Goal: Information Seeking & Learning: Find contact information

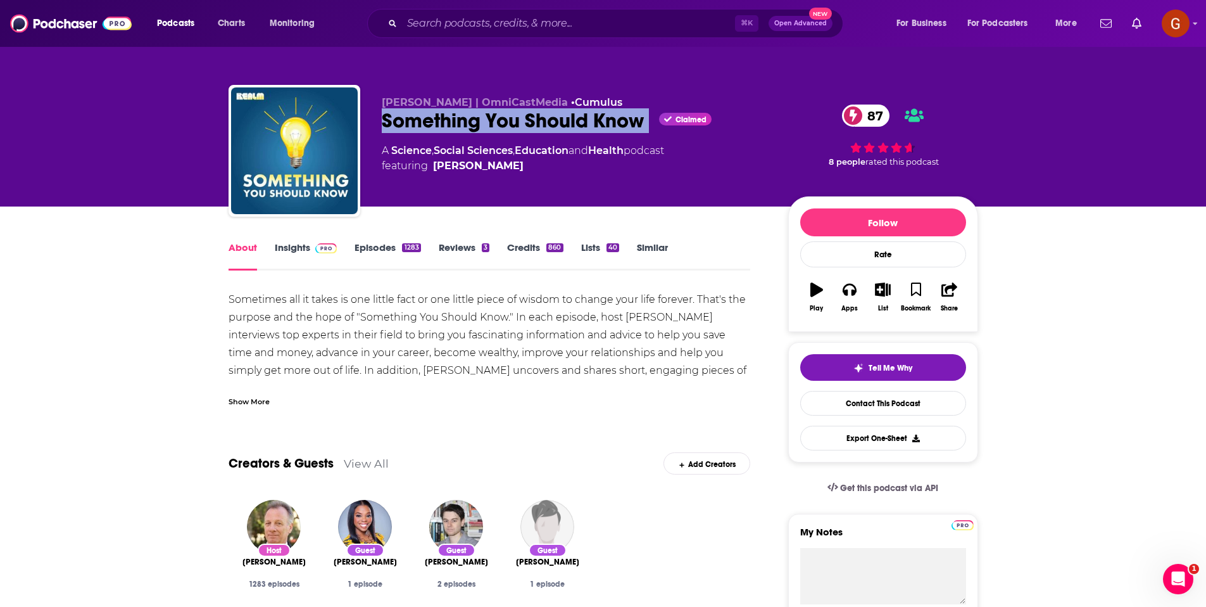
click at [315, 254] on link "Insights" at bounding box center [306, 255] width 63 height 29
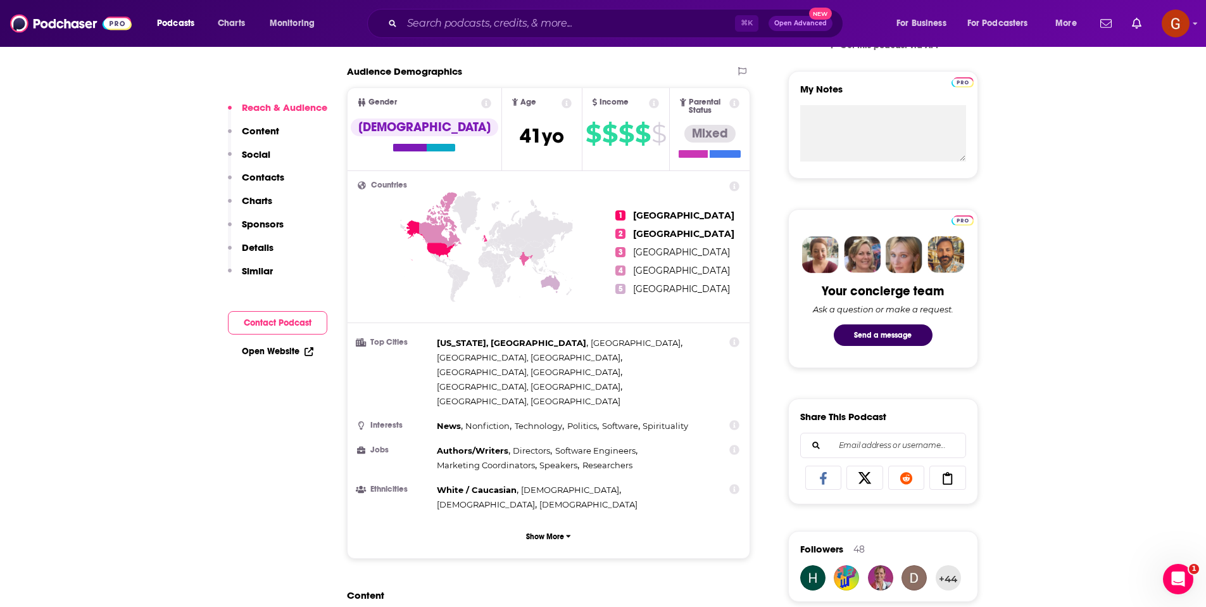
scroll to position [864, 0]
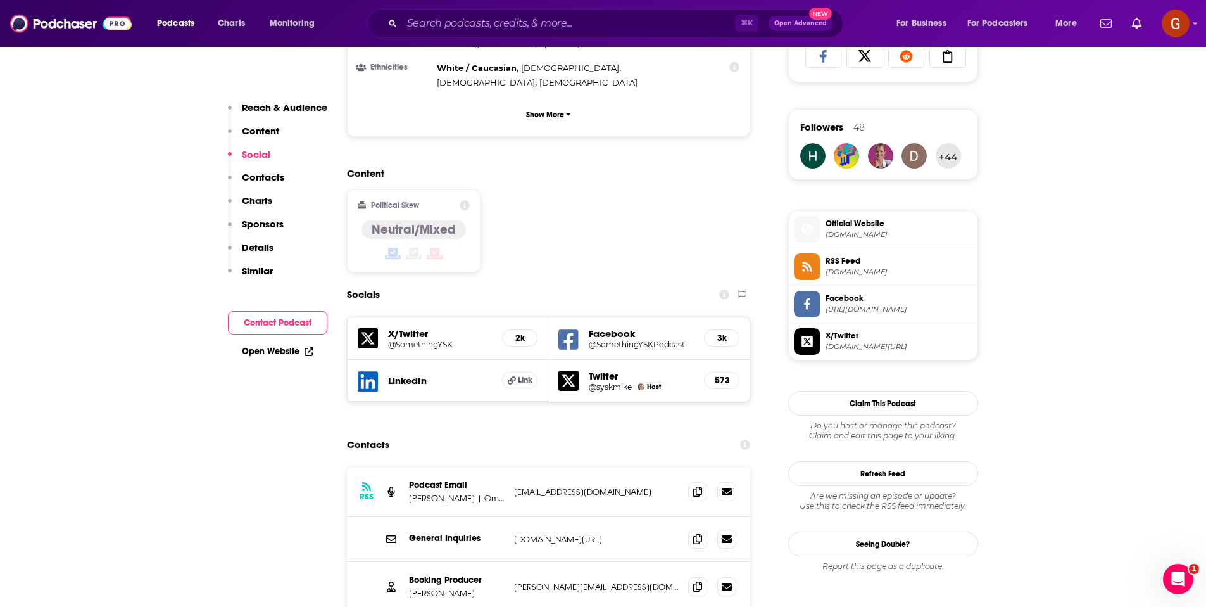
drag, startPoint x: 469, startPoint y: 436, endPoint x: 437, endPoint y: 440, distance: 32.5
click at [428, 467] on div "RSS Podcast Email Mike Carruthers | OmniCastMedia | Cumulus Podcast Network kwi…" at bounding box center [549, 492] width 404 height 50
drag, startPoint x: 469, startPoint y: 435, endPoint x: 414, endPoint y: 446, distance: 55.5
click at [414, 467] on div "RSS Podcast Email Mike Carruthers | OmniCastMedia | Cumulus Podcast Network kwi…" at bounding box center [549, 492] width 404 height 50
drag, startPoint x: 408, startPoint y: 530, endPoint x: 471, endPoint y: 527, distance: 62.7
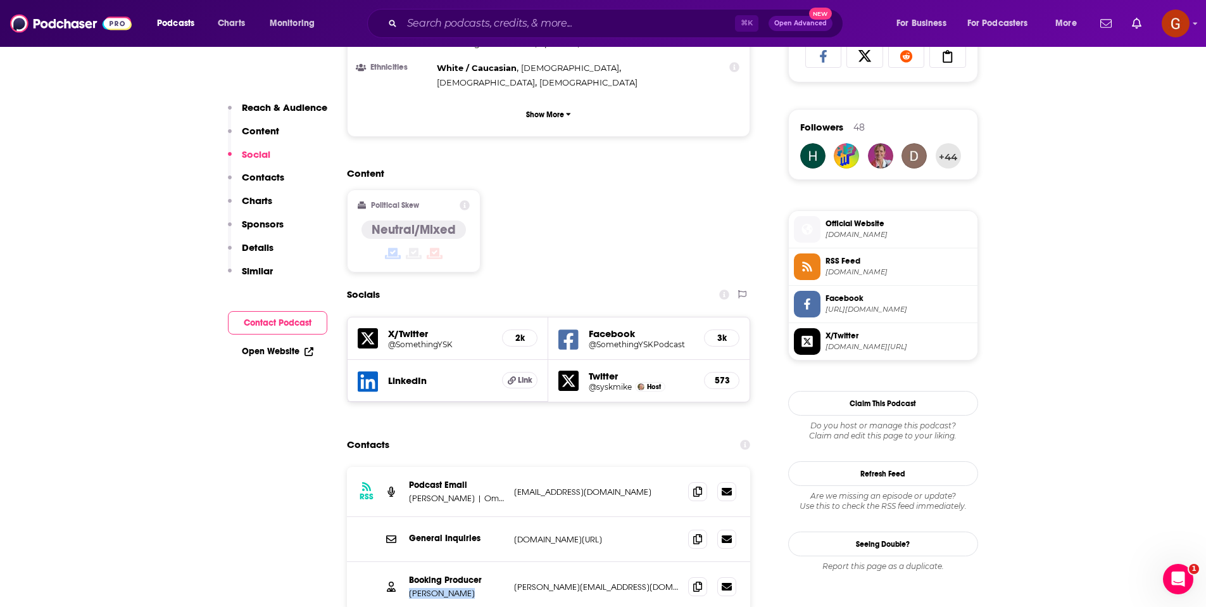
click at [471, 562] on div "Booking Producer Joanne McCall joanne@joannemccall.com joanne@joannemccall.com" at bounding box center [549, 586] width 404 height 49
copy p "Joanne McCall"
click at [695, 576] on span at bounding box center [697, 585] width 19 height 19
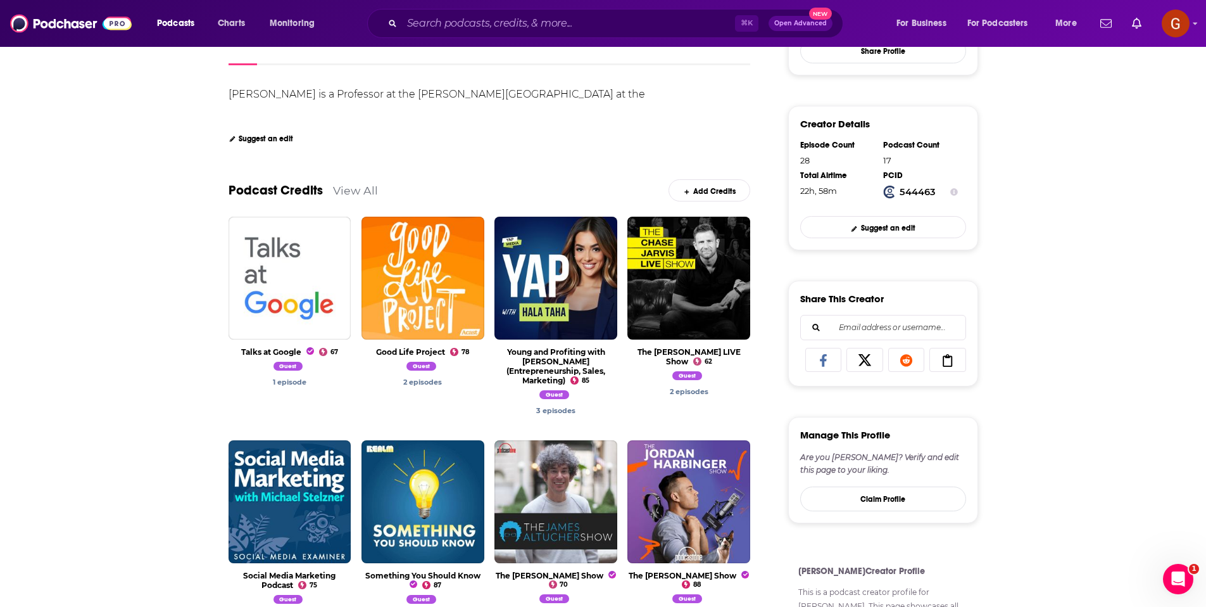
scroll to position [441, 0]
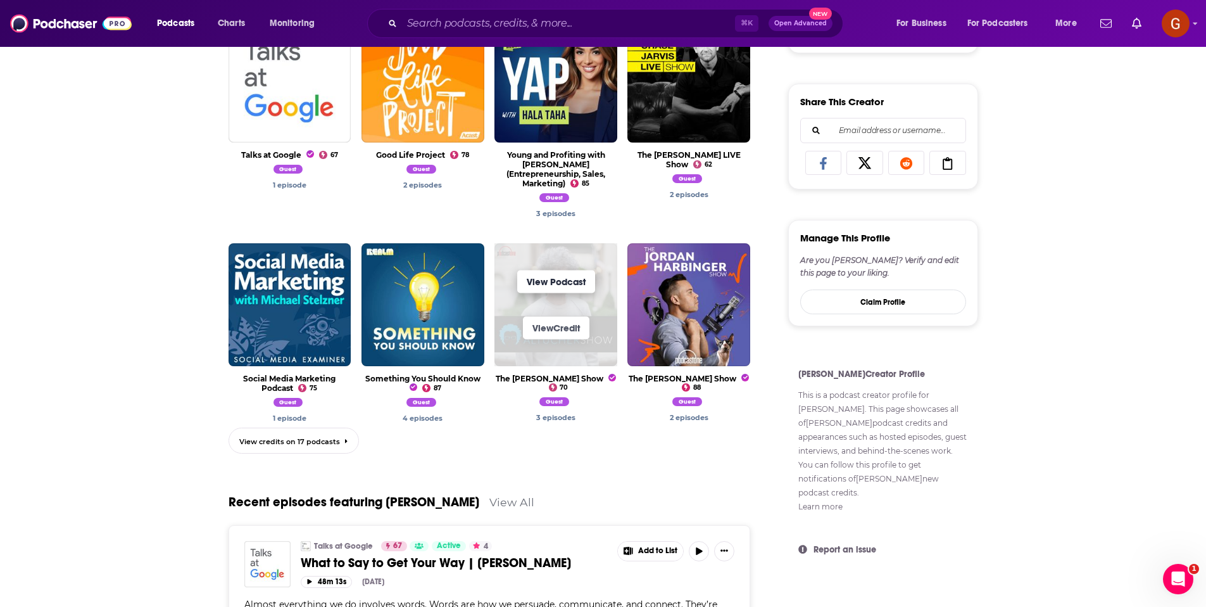
click at [553, 274] on link "View Podcast" at bounding box center [556, 281] width 78 height 23
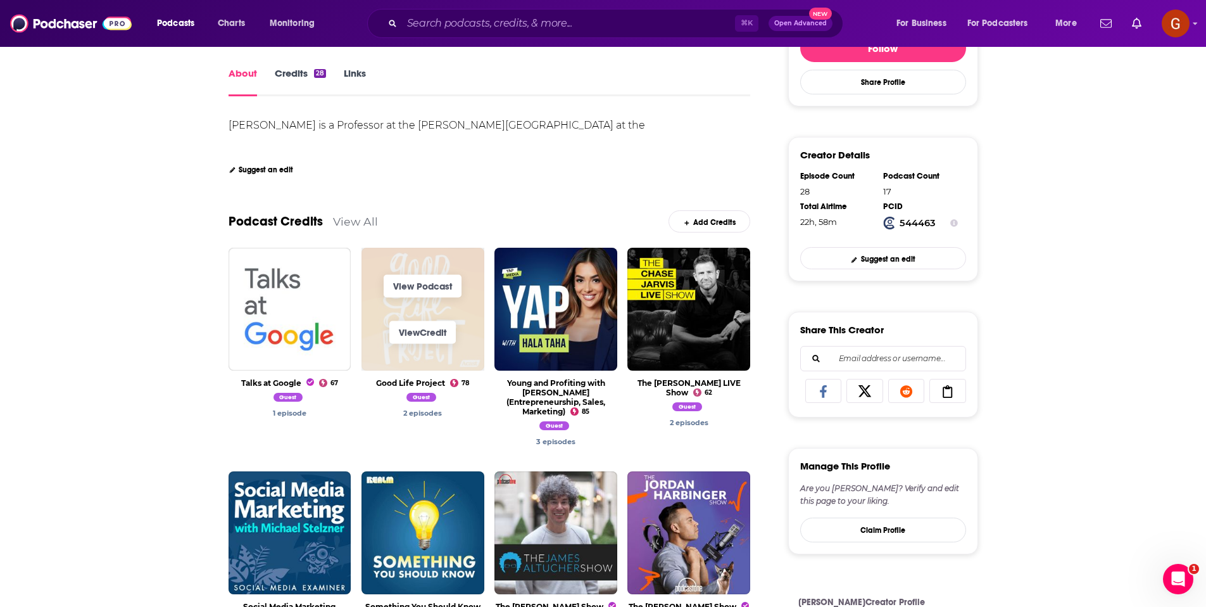
scroll to position [423, 0]
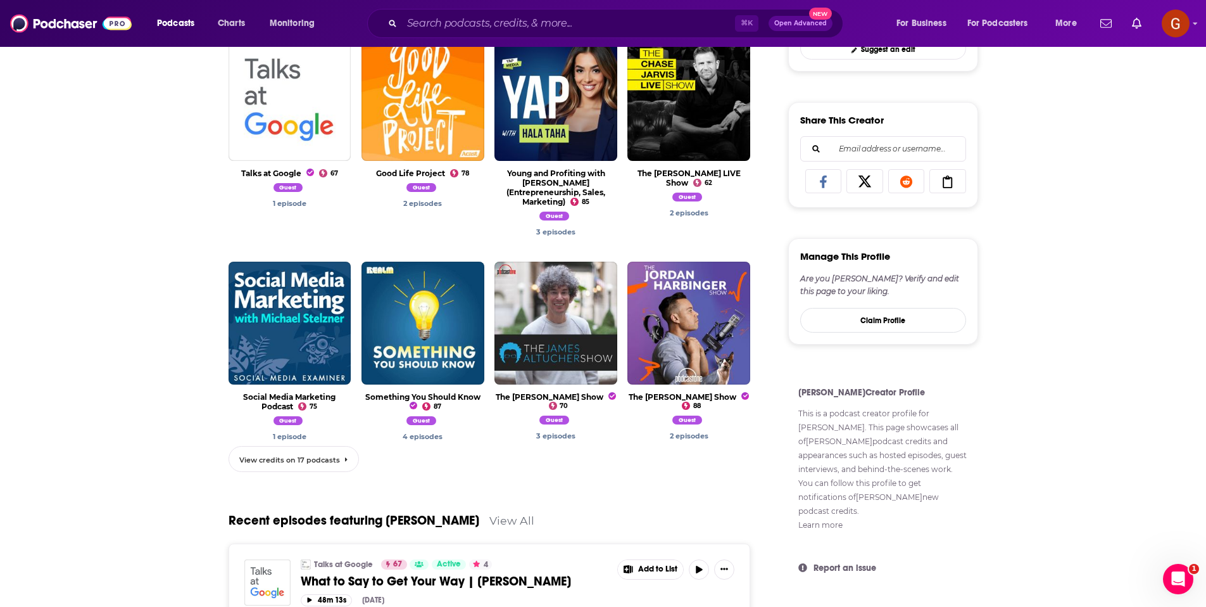
click at [311, 455] on link "View credits on 17 podcasts" at bounding box center [294, 459] width 130 height 26
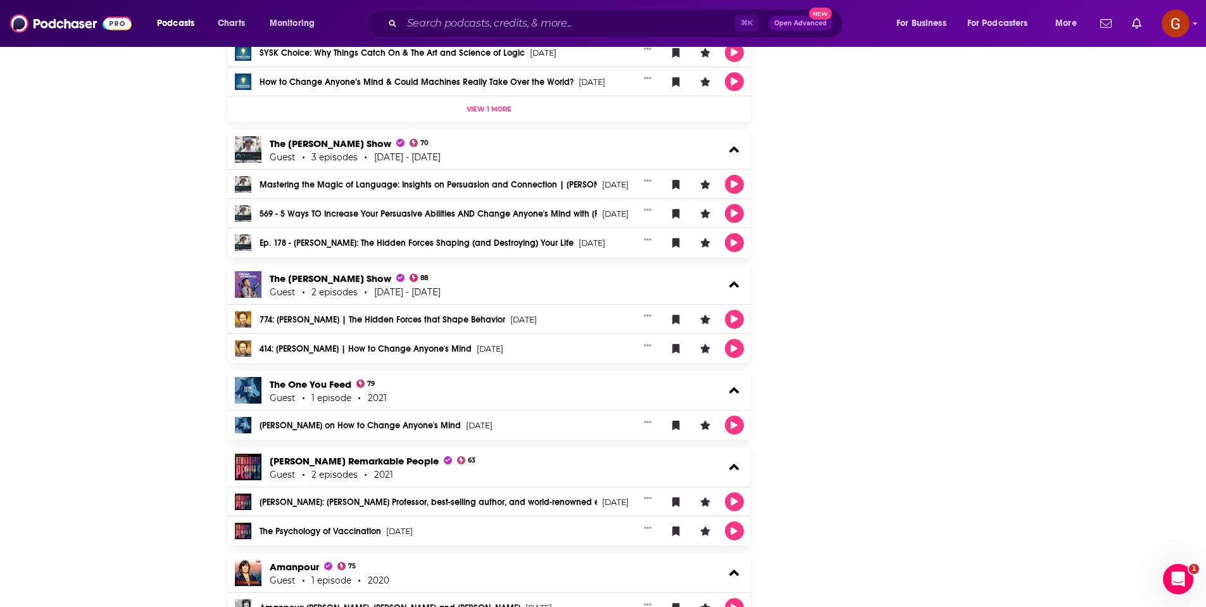
scroll to position [1001, 0]
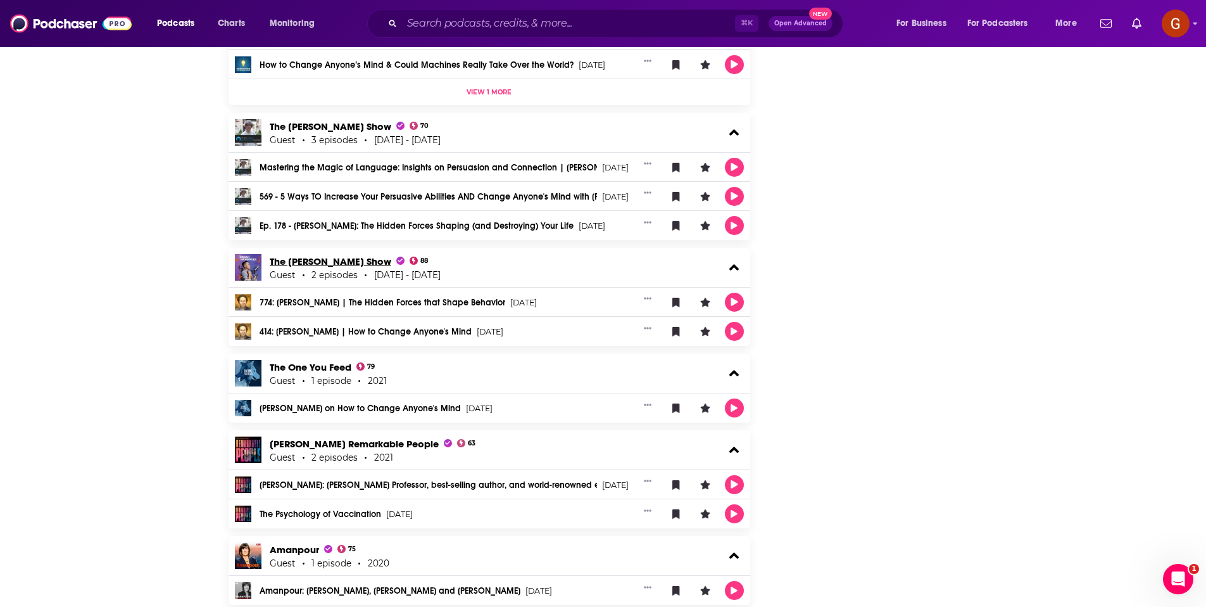
click at [356, 264] on span "The Jordan Harbinger Show" at bounding box center [337, 261] width 135 height 12
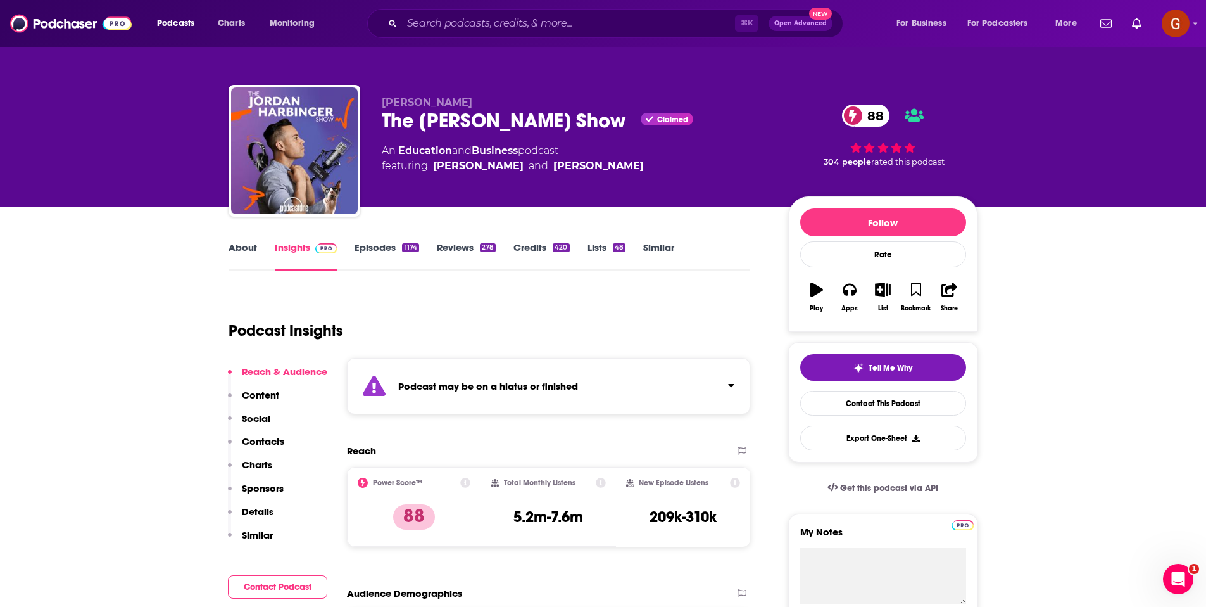
click at [469, 126] on div "The Jordan Harbinger Show Claimed 88" at bounding box center [575, 120] width 386 height 25
copy div "The Jordan Harbinger Show"
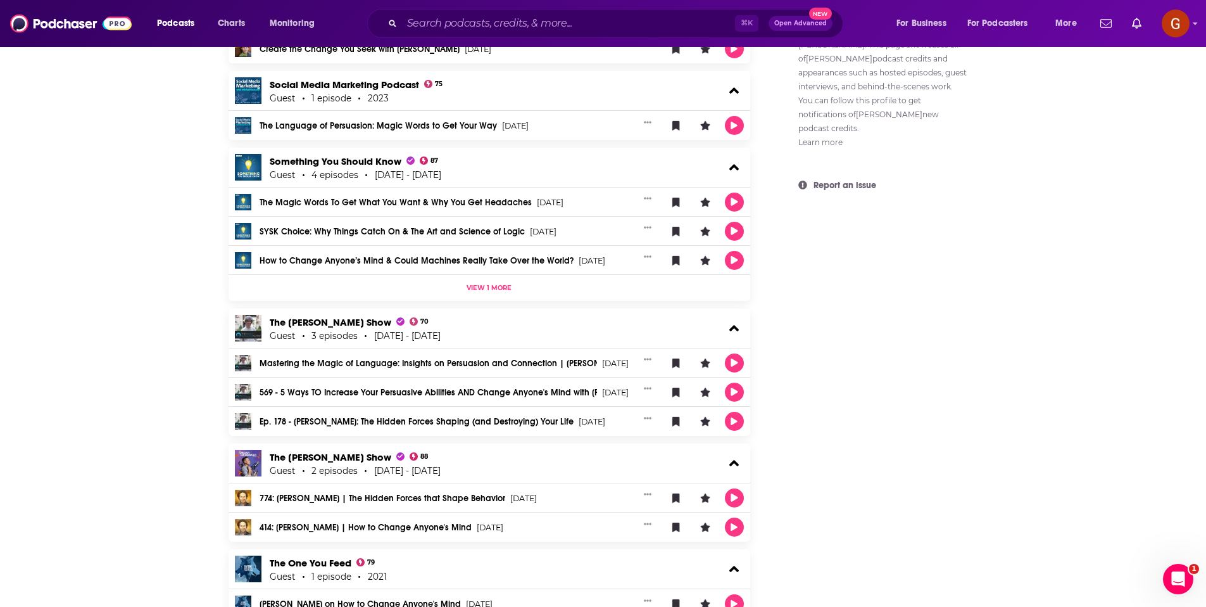
scroll to position [924, 0]
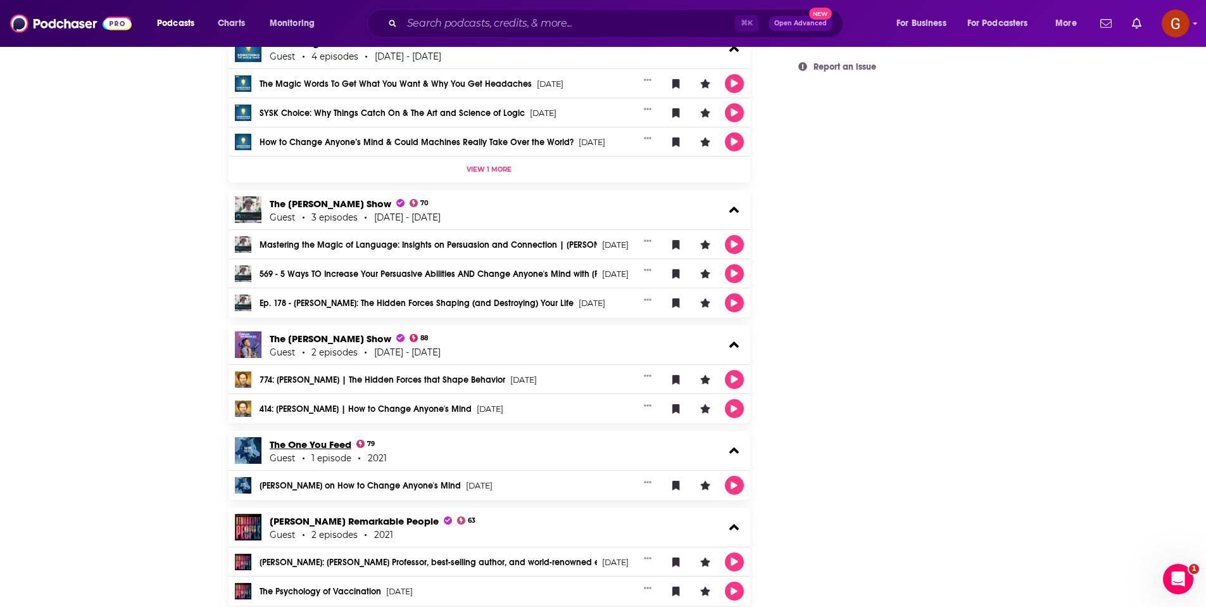
click at [305, 444] on link "The One You Feed" at bounding box center [311, 444] width 82 height 12
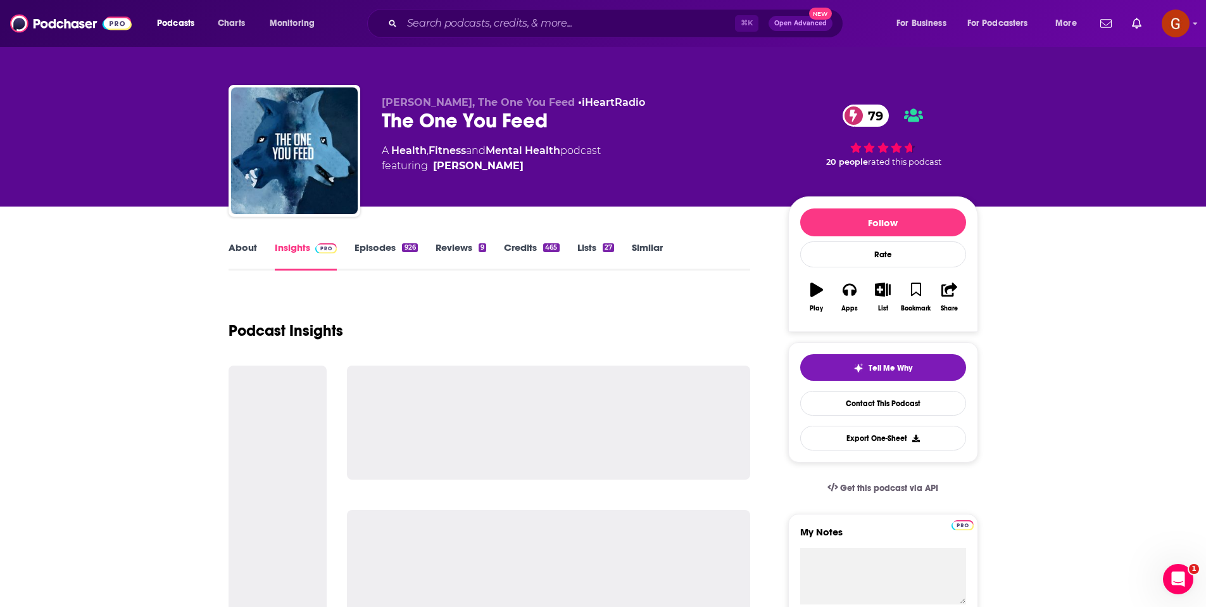
click at [428, 134] on div "Eric Zimmer, The One You Feed • iHeartRadio The One You Feed 79 A Health , Fitn…" at bounding box center [575, 146] width 386 height 101
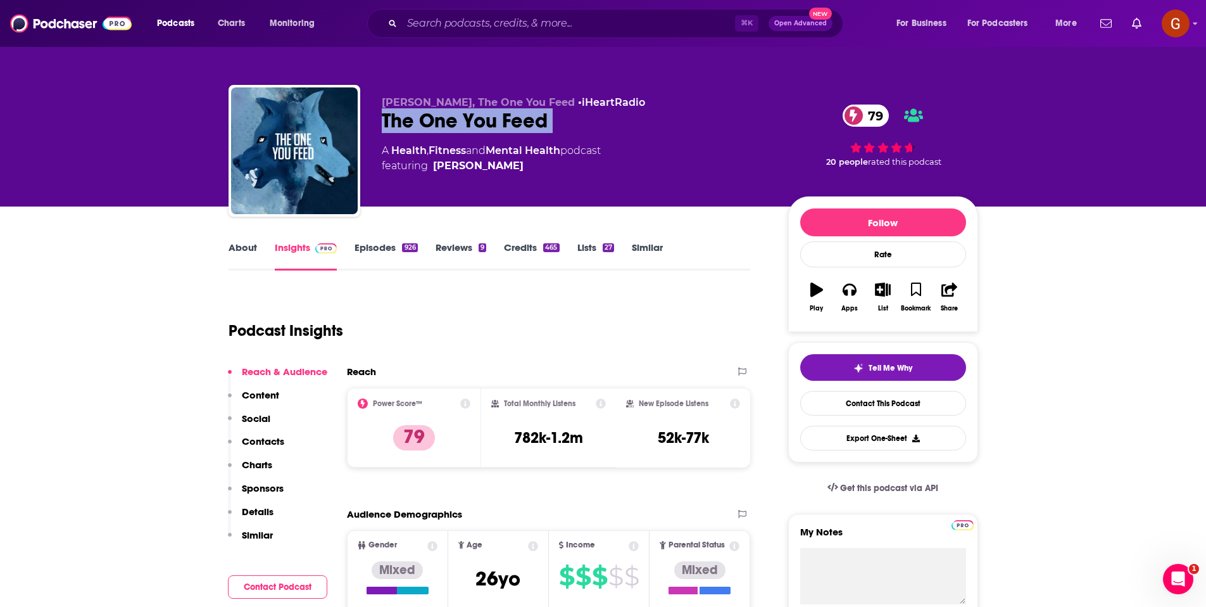
copy div "The One You Feed 79"
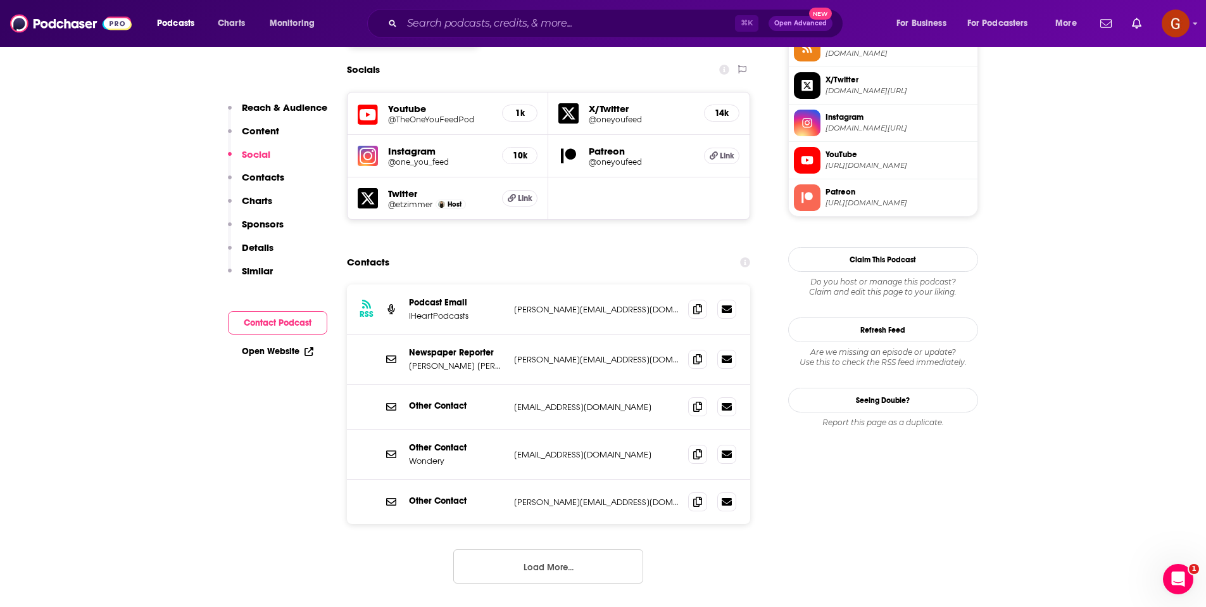
scroll to position [1145, 0]
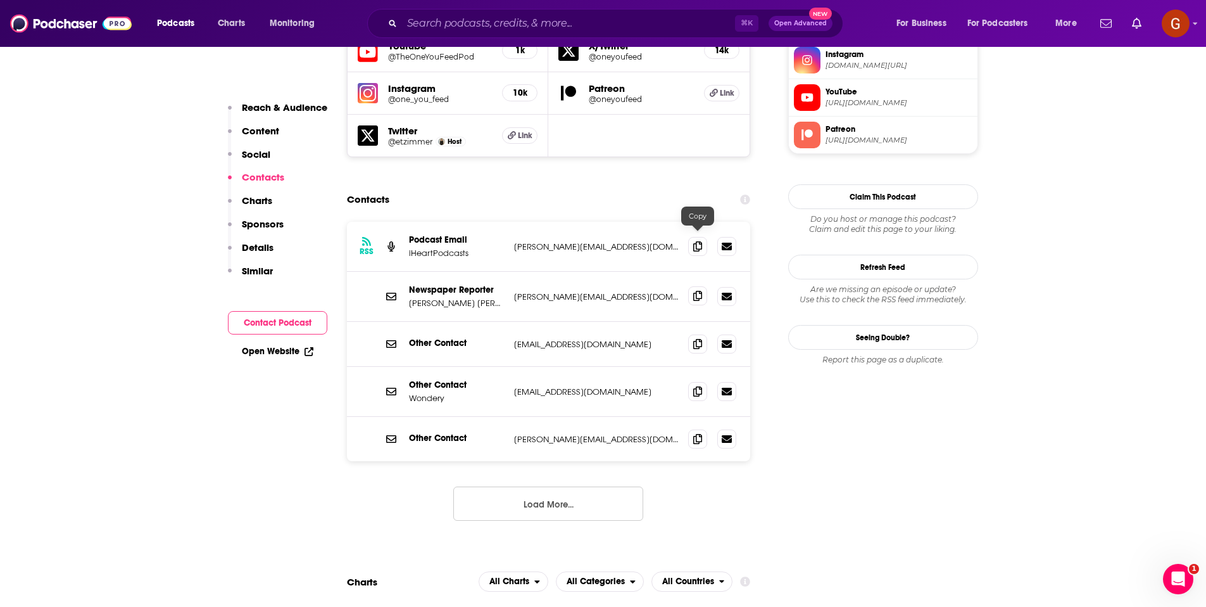
click at [702, 286] on span at bounding box center [697, 295] width 19 height 19
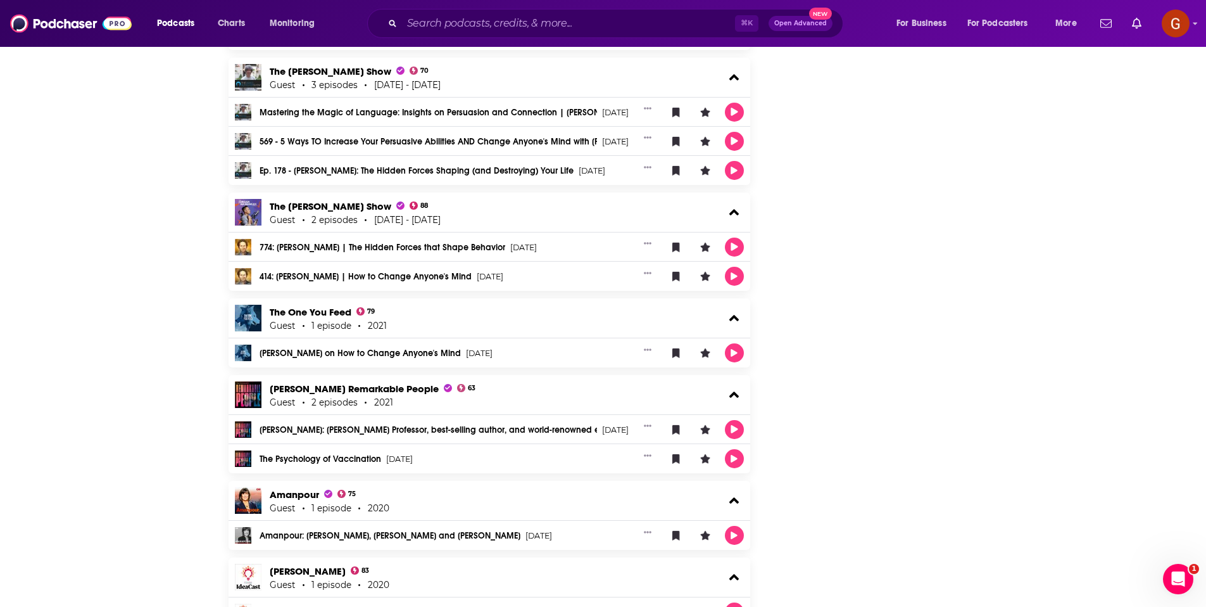
scroll to position [1071, 0]
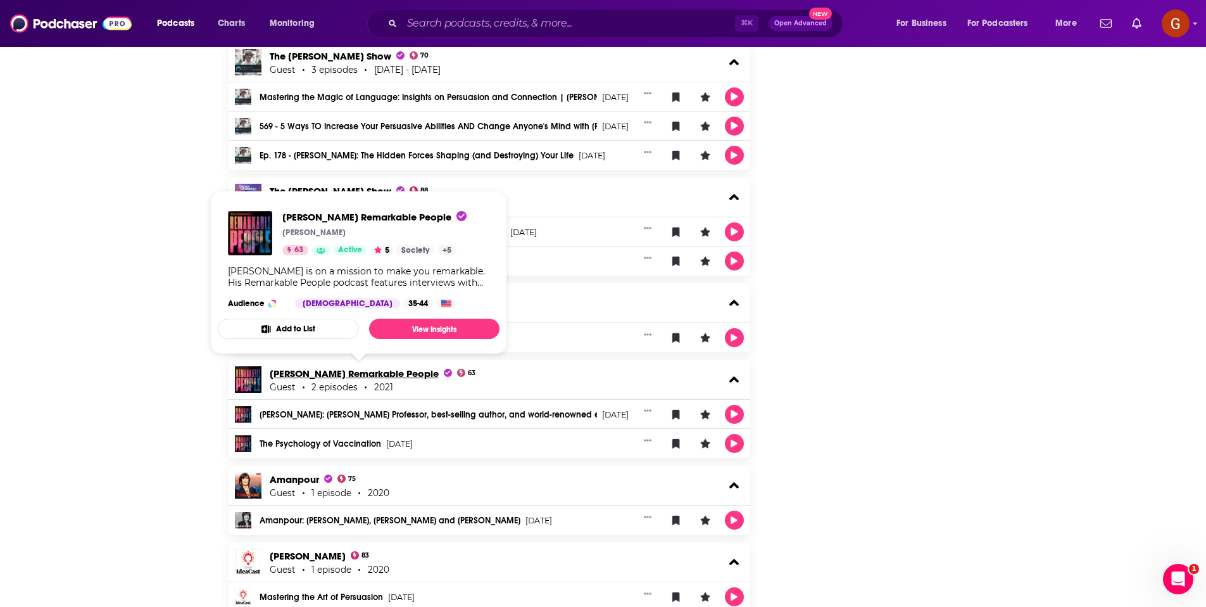
click at [341, 375] on span "Guy Kawasaki's Remarkable People" at bounding box center [361, 373] width 182 height 12
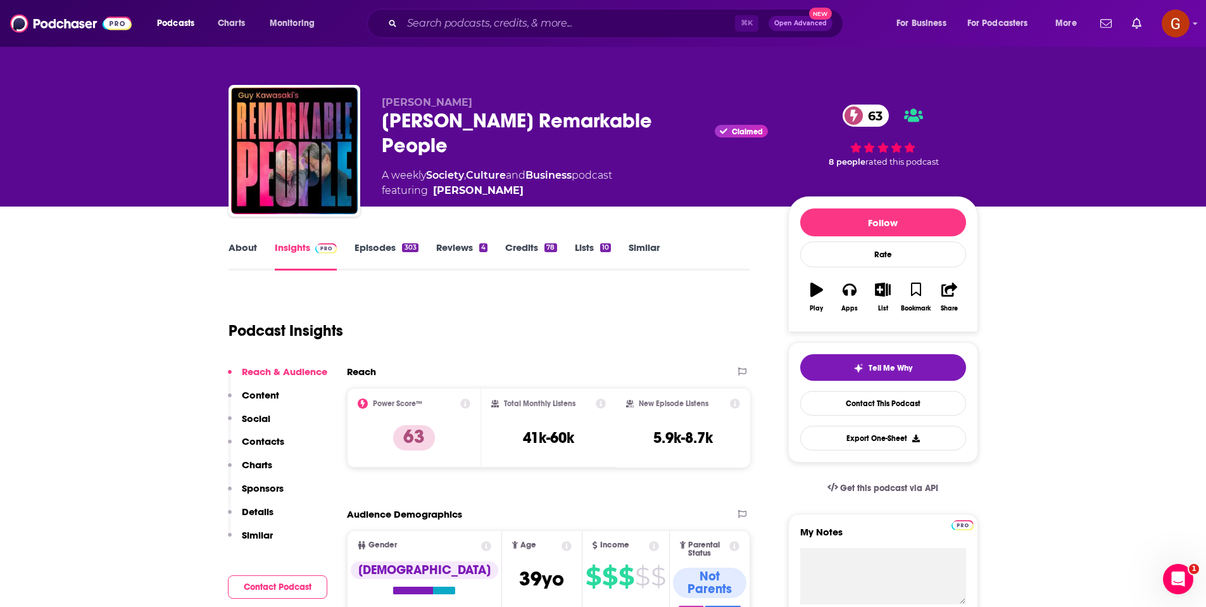
click at [421, 137] on div "Guy Kawasaki's Remarkable People Claimed 63" at bounding box center [575, 132] width 386 height 49
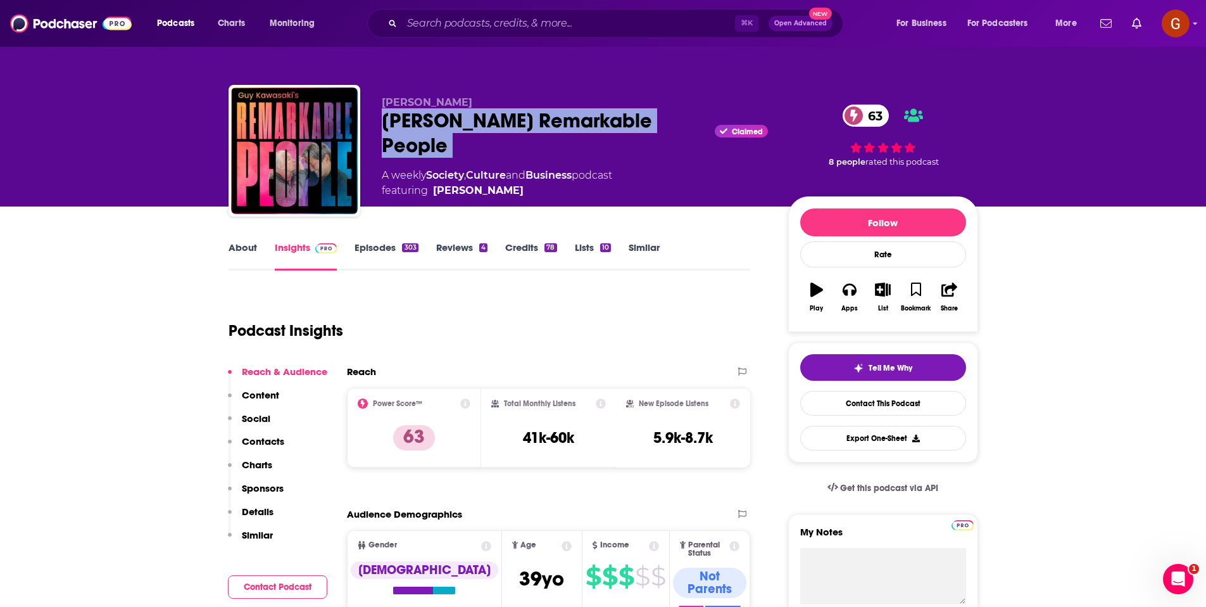
click at [421, 137] on div "Guy Kawasaki's Remarkable People Claimed 63" at bounding box center [575, 132] width 386 height 49
copy div "Guy Kawasaki's Remarkable People"
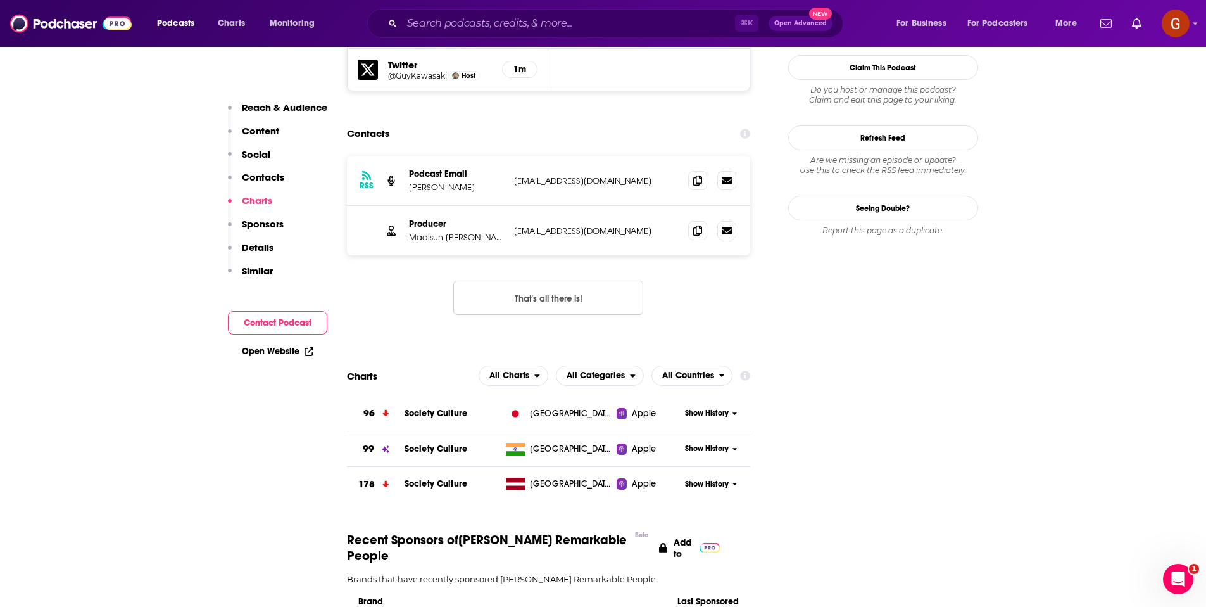
scroll to position [1122, 0]
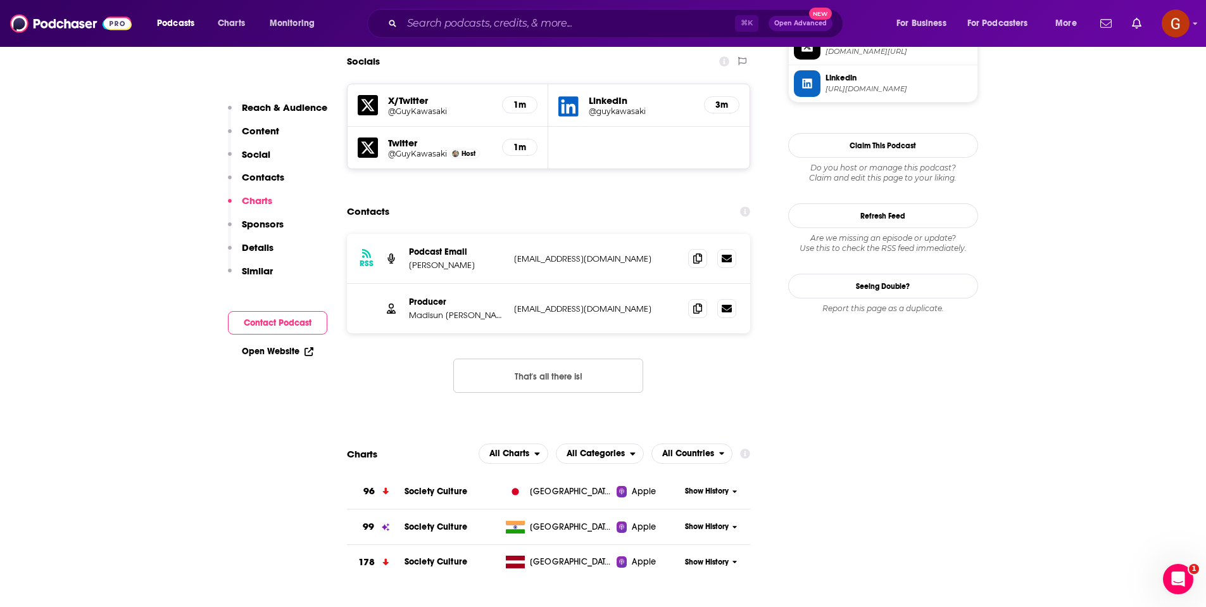
click at [444, 260] on p "Guy Kawasaki" at bounding box center [456, 265] width 95 height 11
copy p "Guy Kawasaki"
click at [698, 253] on icon at bounding box center [697, 258] width 9 height 10
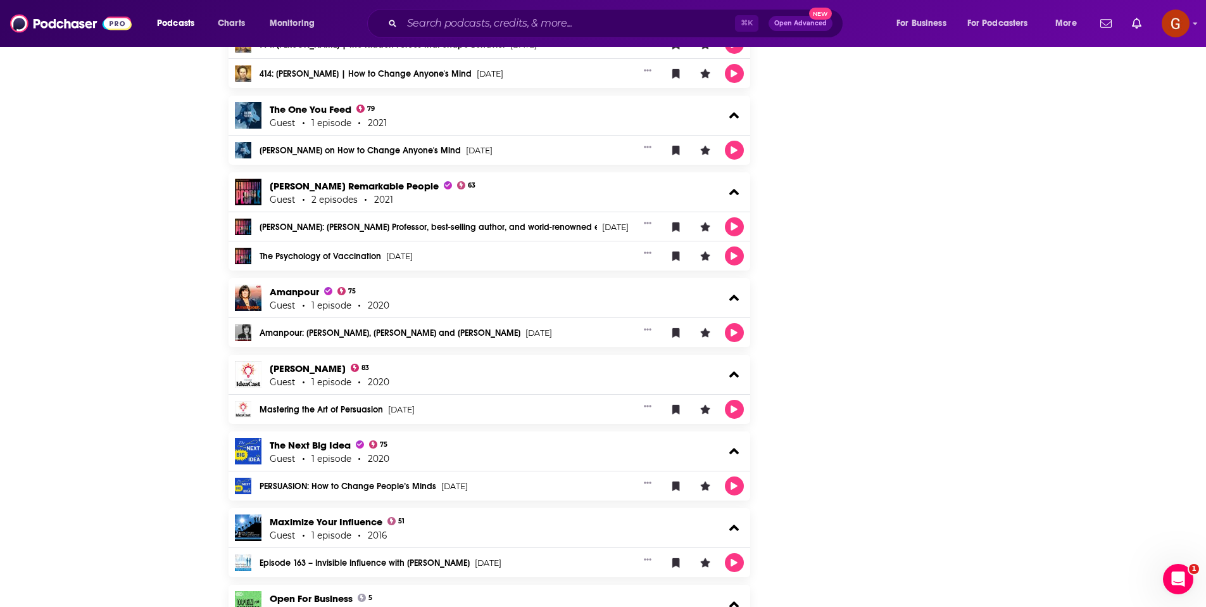
scroll to position [1400, 0]
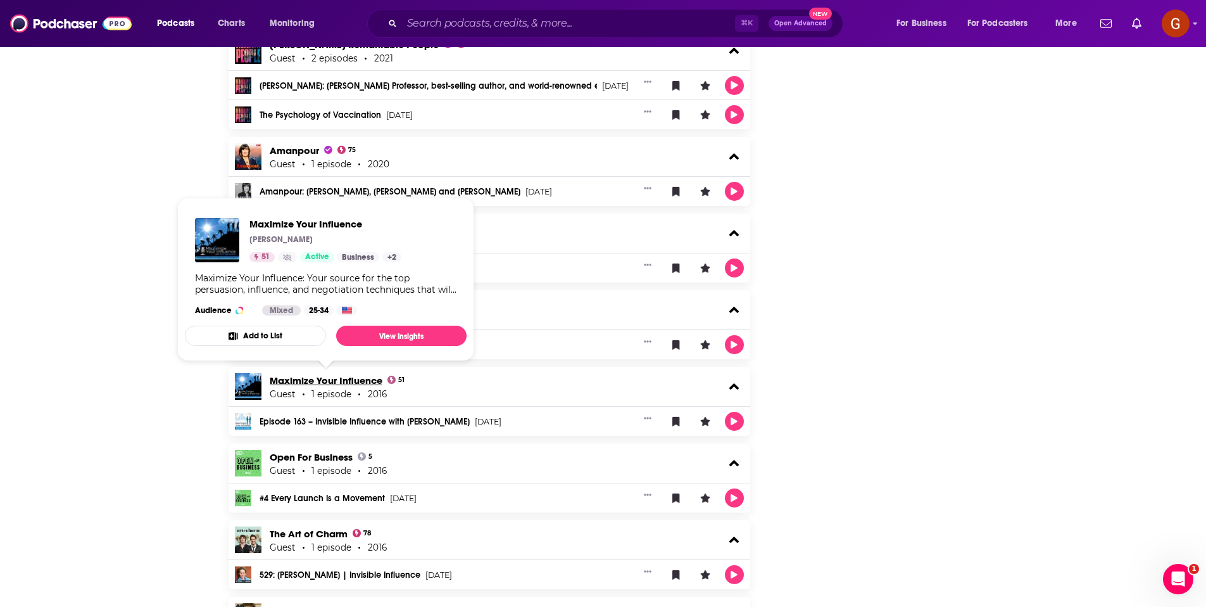
click at [330, 384] on link "Maximize Your Influence" at bounding box center [326, 380] width 113 height 12
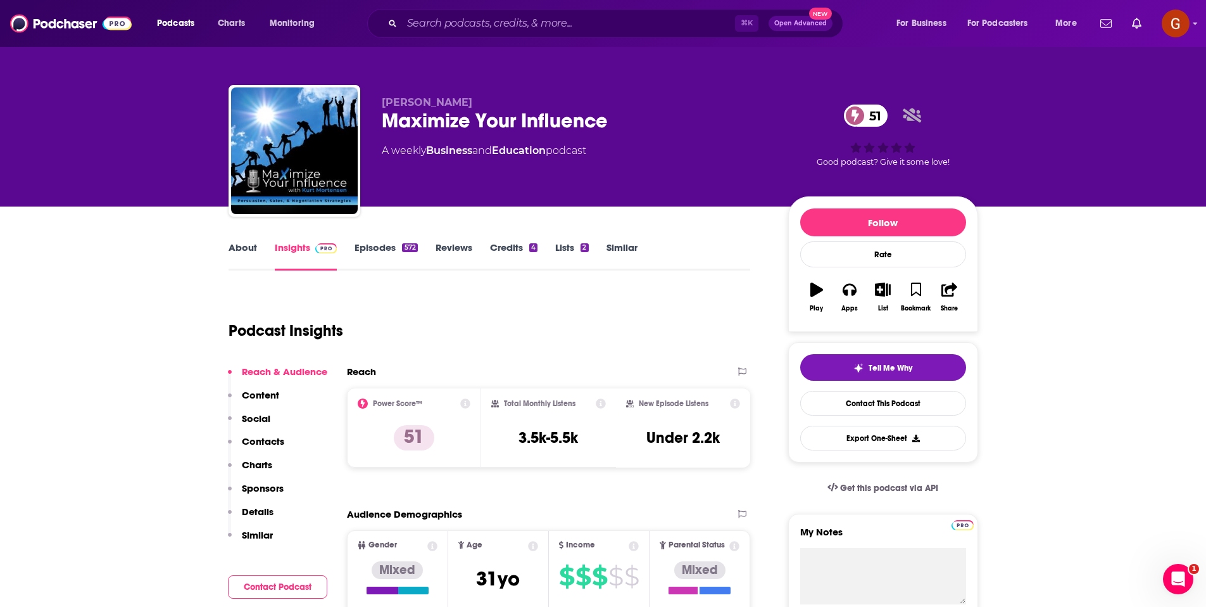
click at [503, 116] on div "Maximize Your Influence 51" at bounding box center [575, 120] width 386 height 25
copy div "Maximize Your Influence 51"
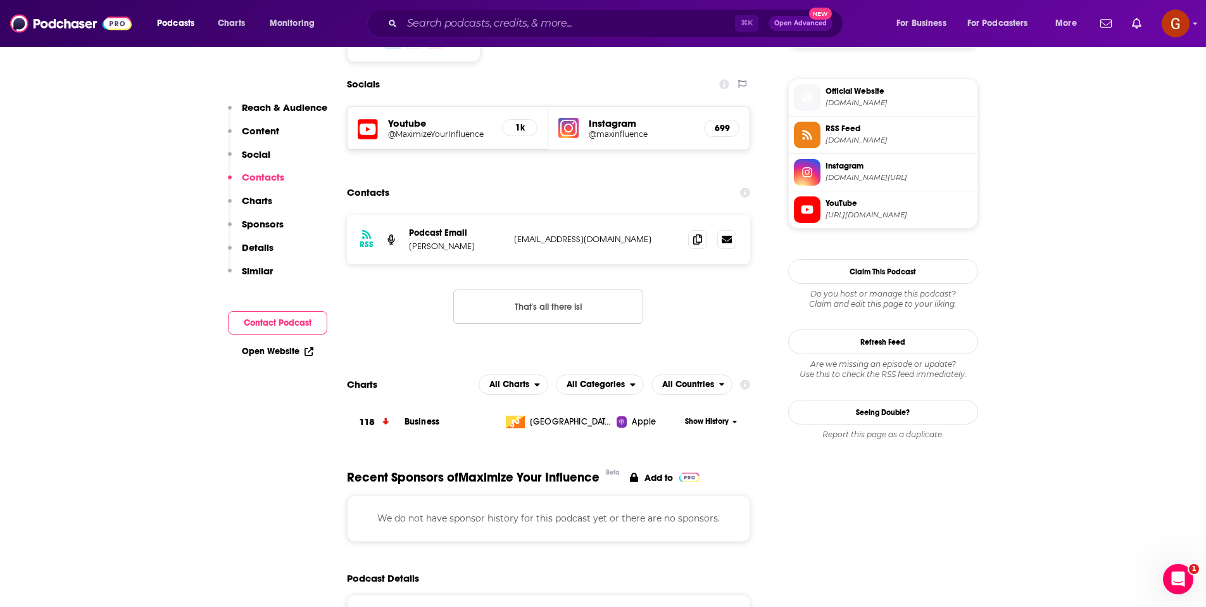
scroll to position [1157, 0]
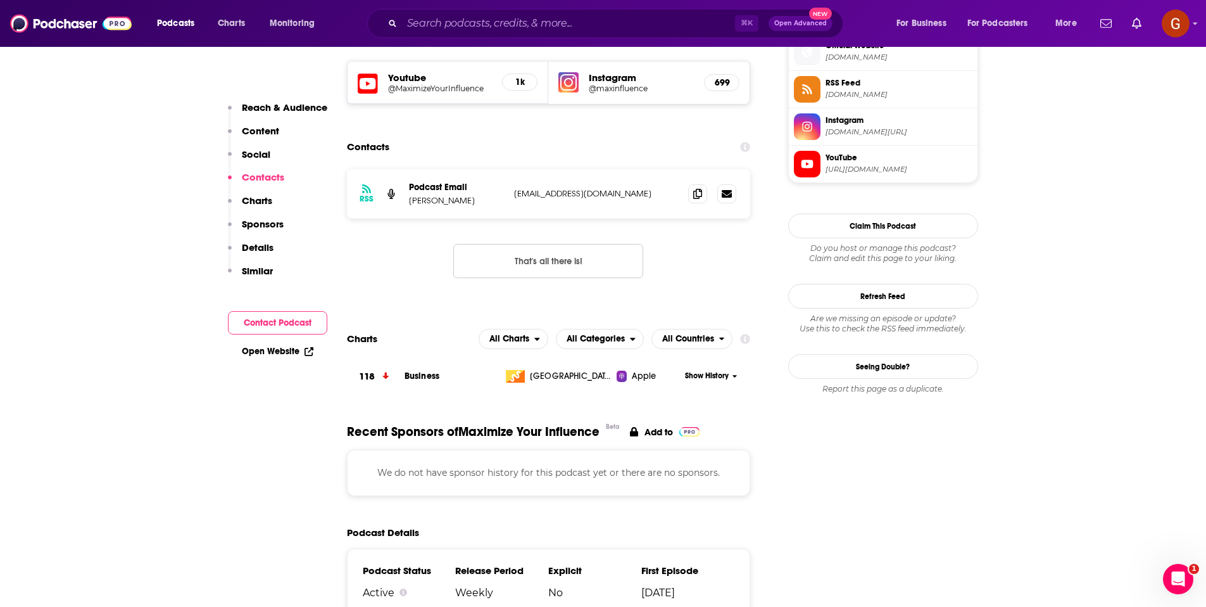
click at [450, 195] on p "Kurt Mortensen" at bounding box center [456, 200] width 95 height 11
copy p "Kurt Mortensen"
click at [695, 184] on span at bounding box center [697, 193] width 19 height 19
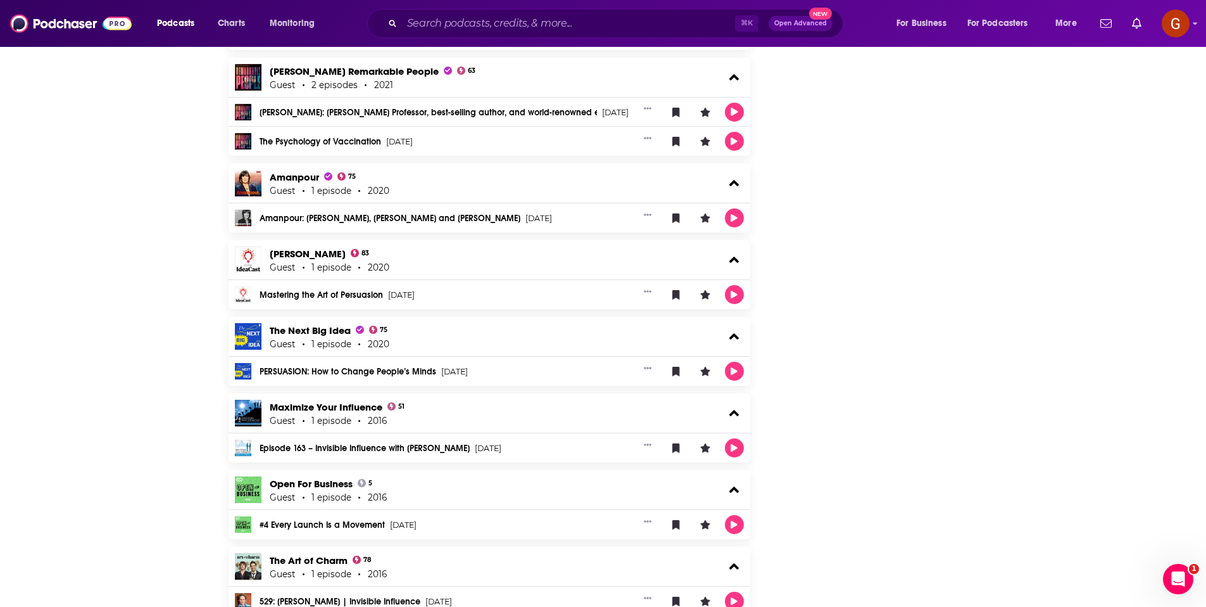
scroll to position [1499, 0]
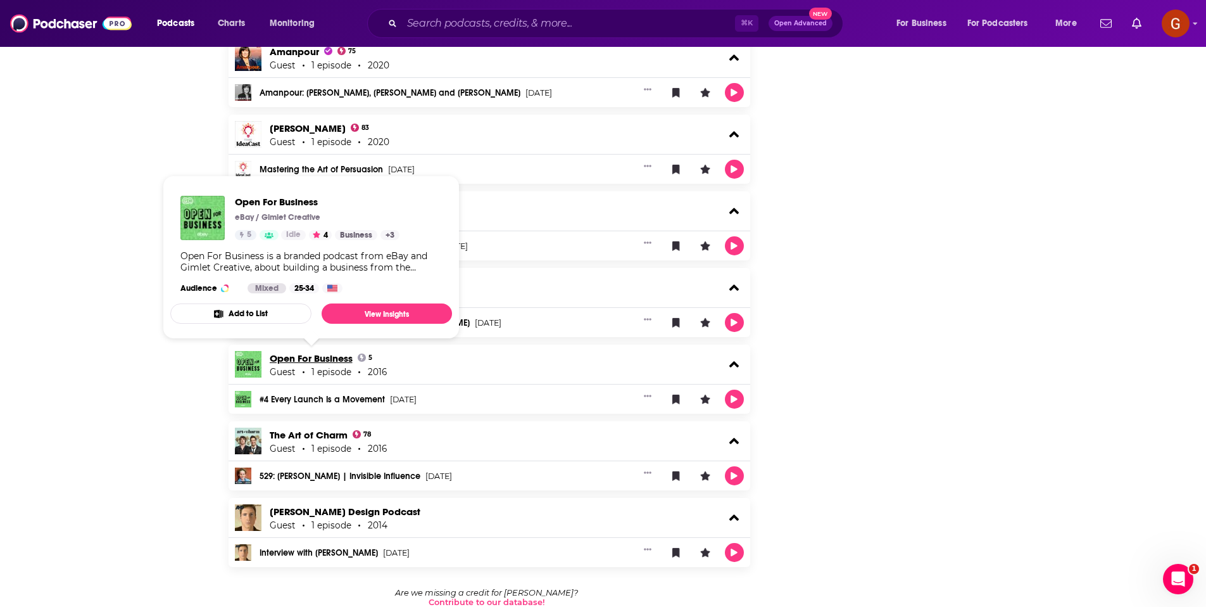
click at [332, 358] on link "Open For Business" at bounding box center [311, 358] width 83 height 12
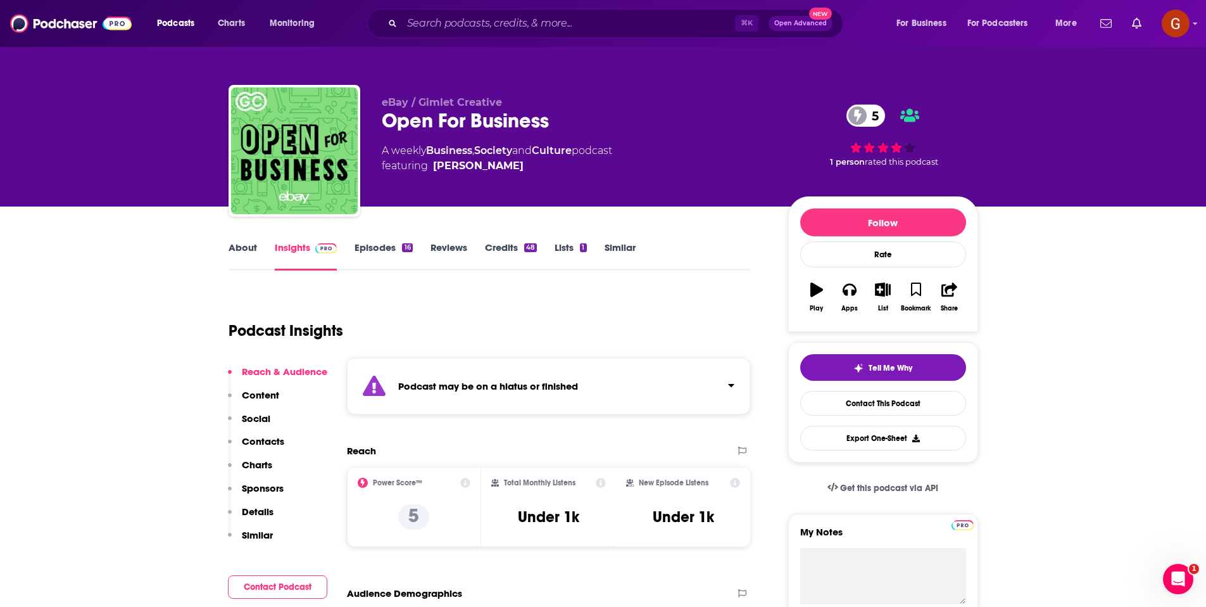
click at [454, 125] on div "Open For Business 5" at bounding box center [575, 120] width 386 height 25
copy div "Open For Business 5"
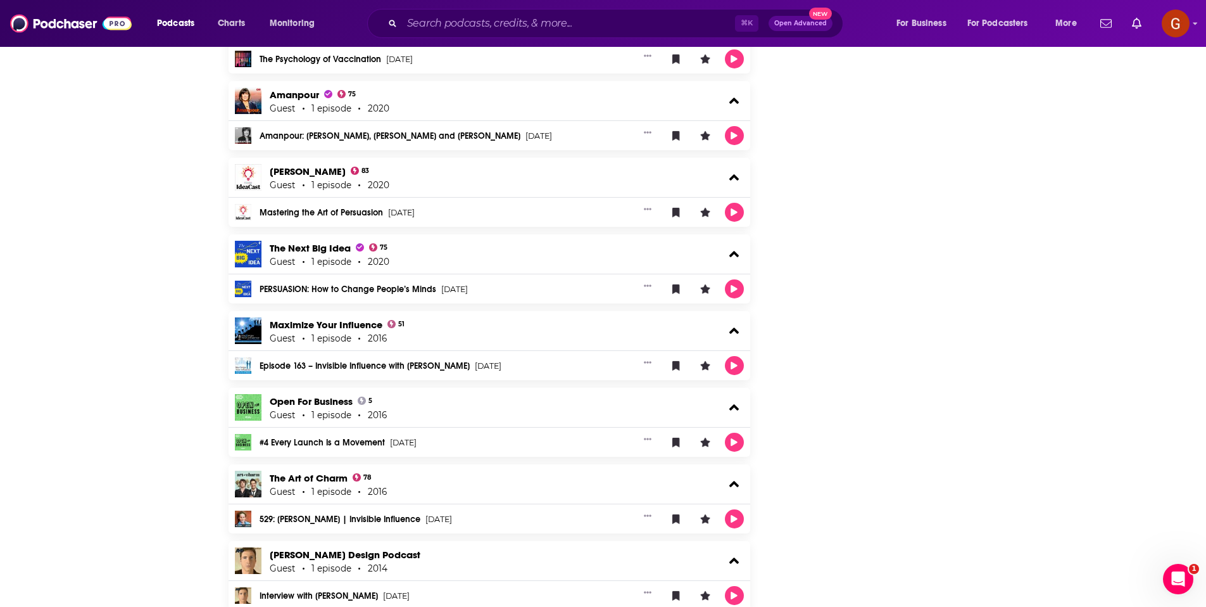
scroll to position [1499, 0]
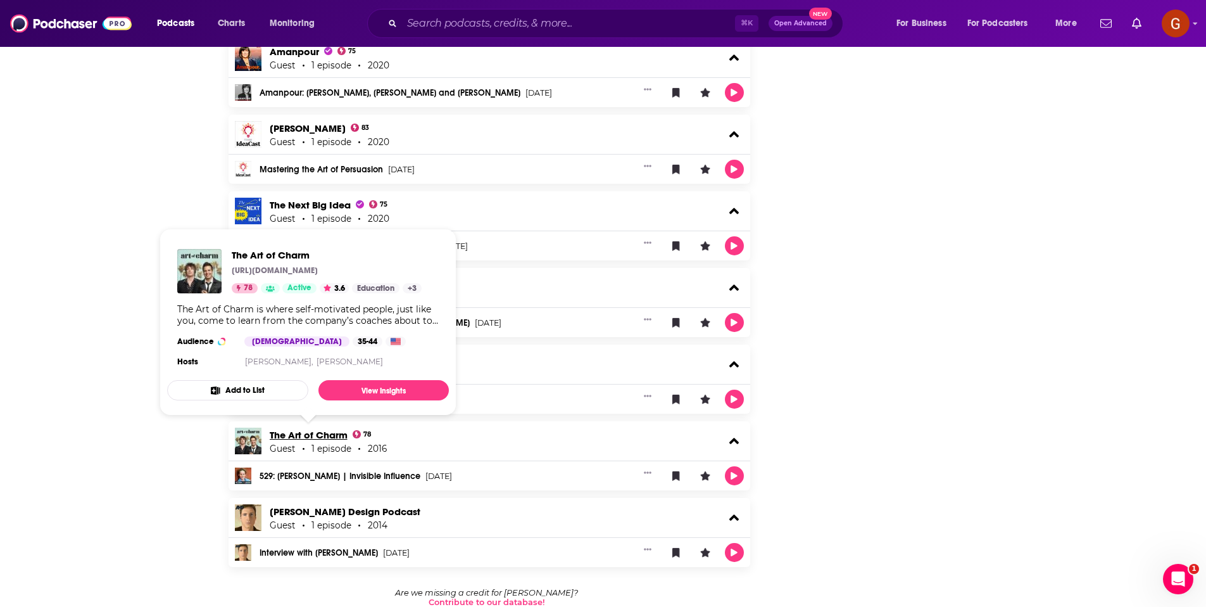
click at [328, 435] on link "The Art of Charm" at bounding box center [309, 435] width 78 height 12
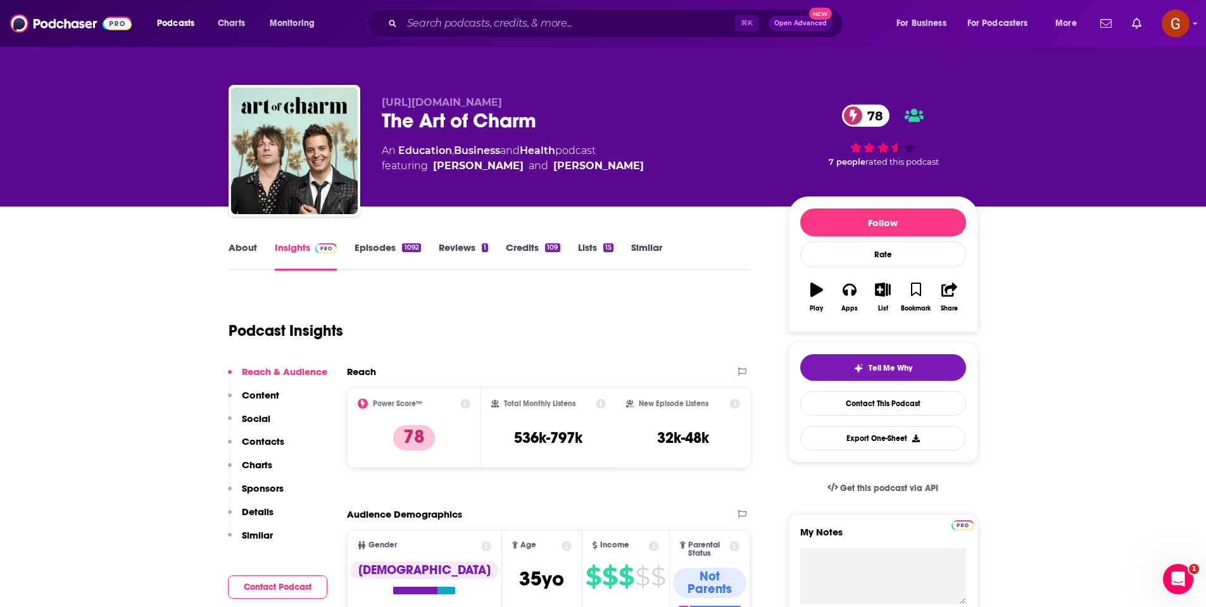
click at [448, 121] on div "The Art of Charm 78" at bounding box center [575, 120] width 386 height 25
copy div "The Art of Charm 78"
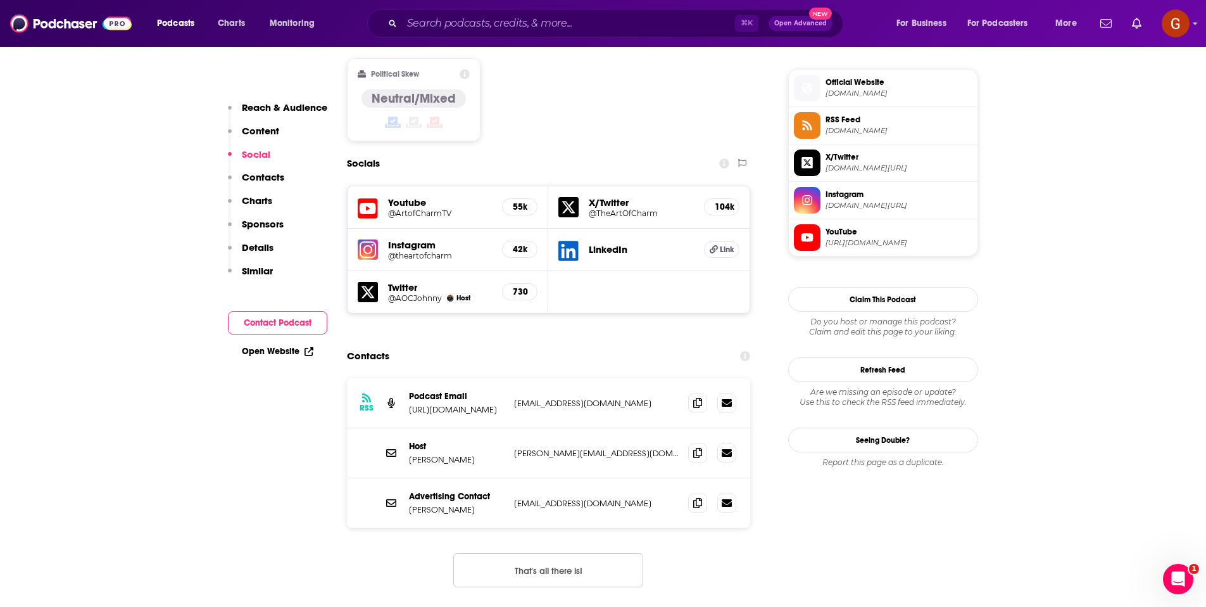
scroll to position [1021, 0]
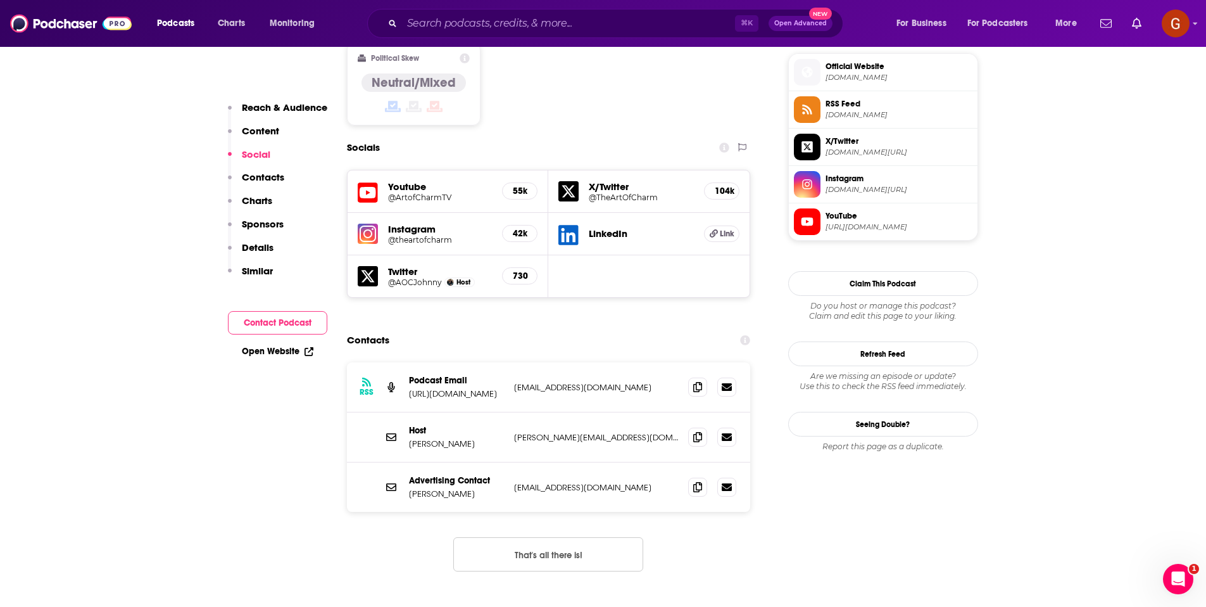
click at [443, 438] on p "Johnny Dzubak" at bounding box center [456, 443] width 95 height 11
copy p "Johnny Dzubak"
click at [696, 431] on icon at bounding box center [697, 436] width 9 height 10
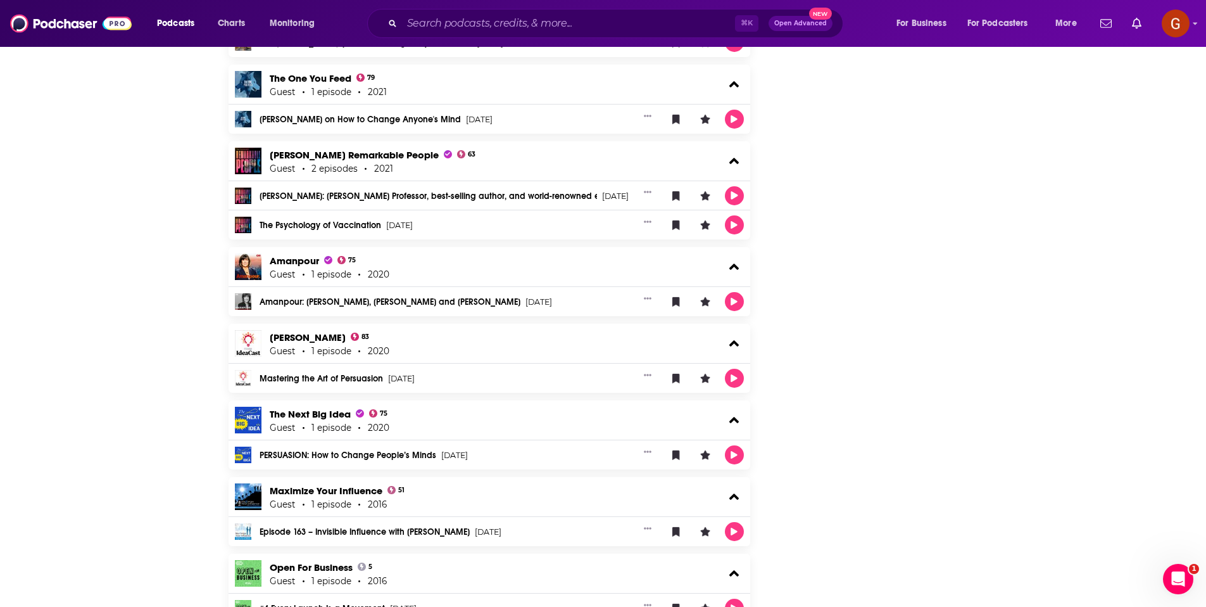
scroll to position [1461, 0]
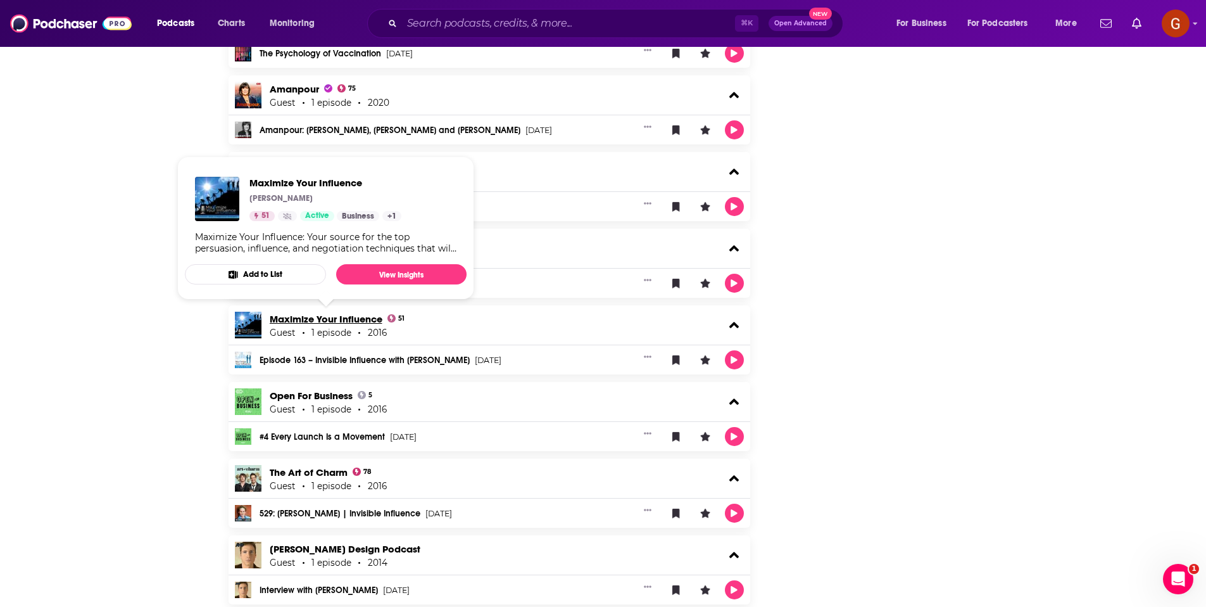
click at [349, 319] on link "Maximize Your Influence" at bounding box center [326, 319] width 113 height 12
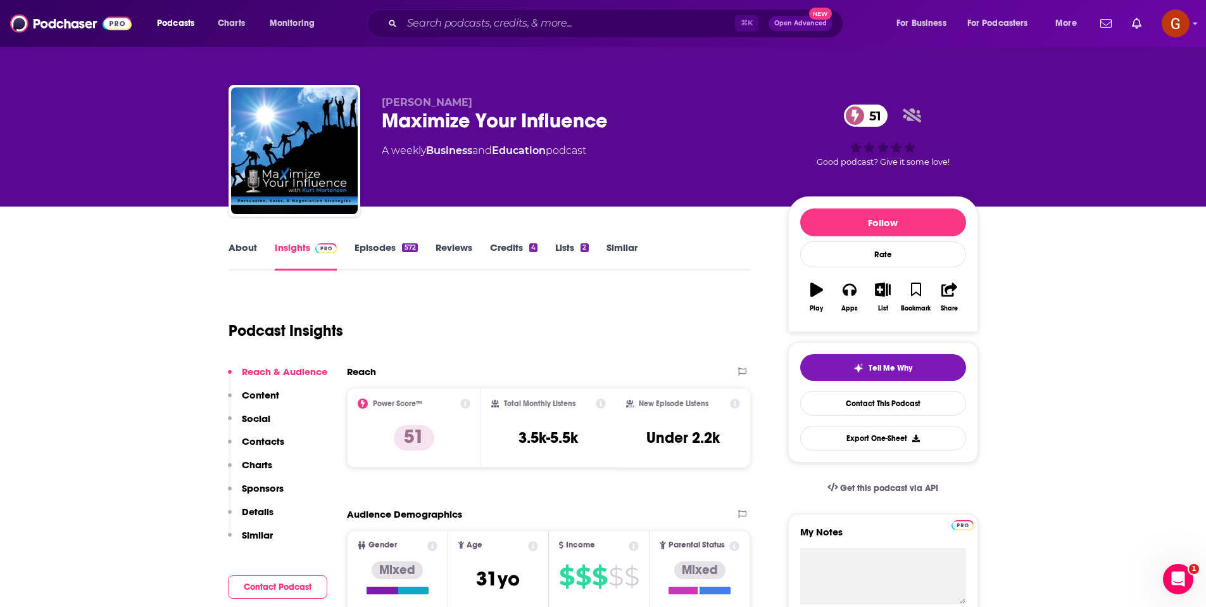
click at [618, 247] on link "Similar" at bounding box center [622, 255] width 31 height 29
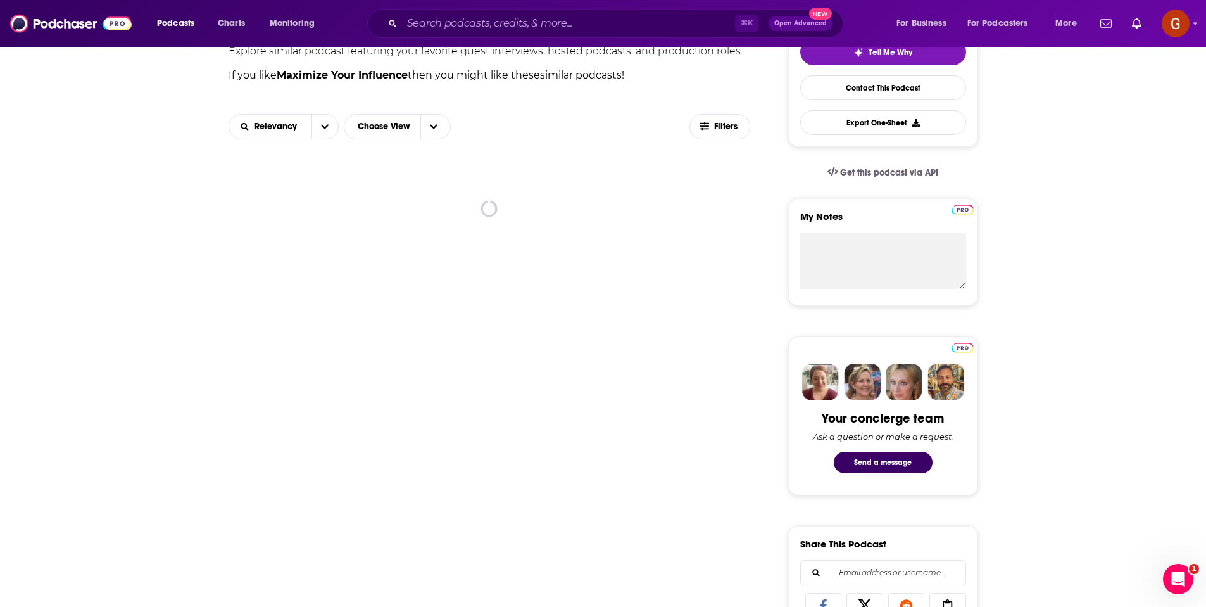
scroll to position [357, 0]
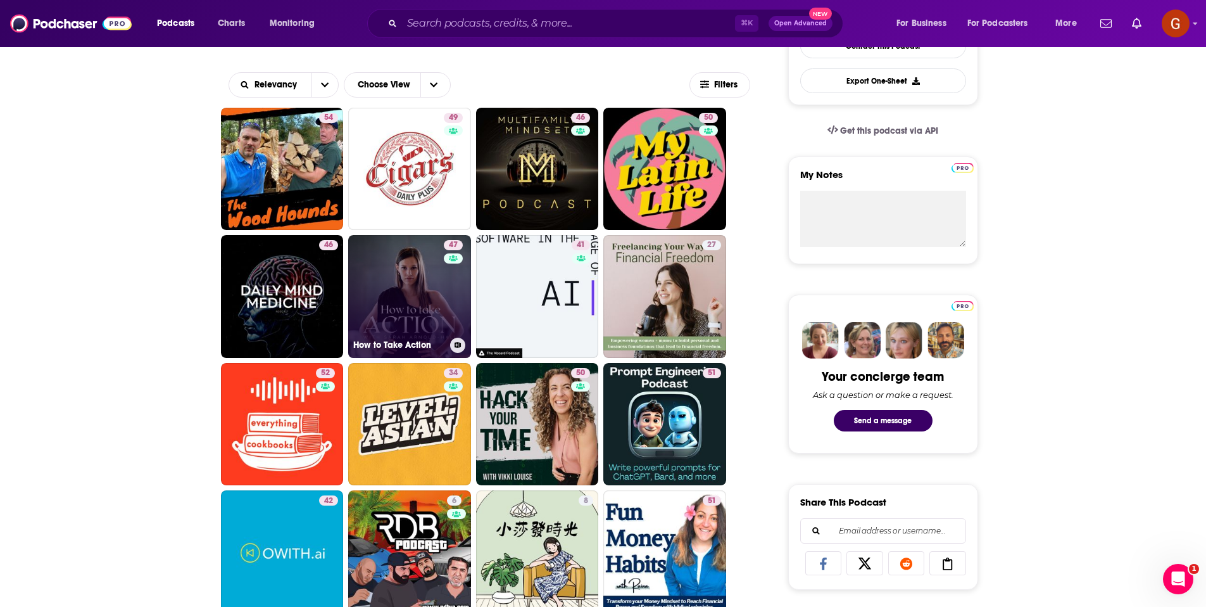
click at [402, 294] on link "47 How to Take Action" at bounding box center [409, 296] width 123 height 123
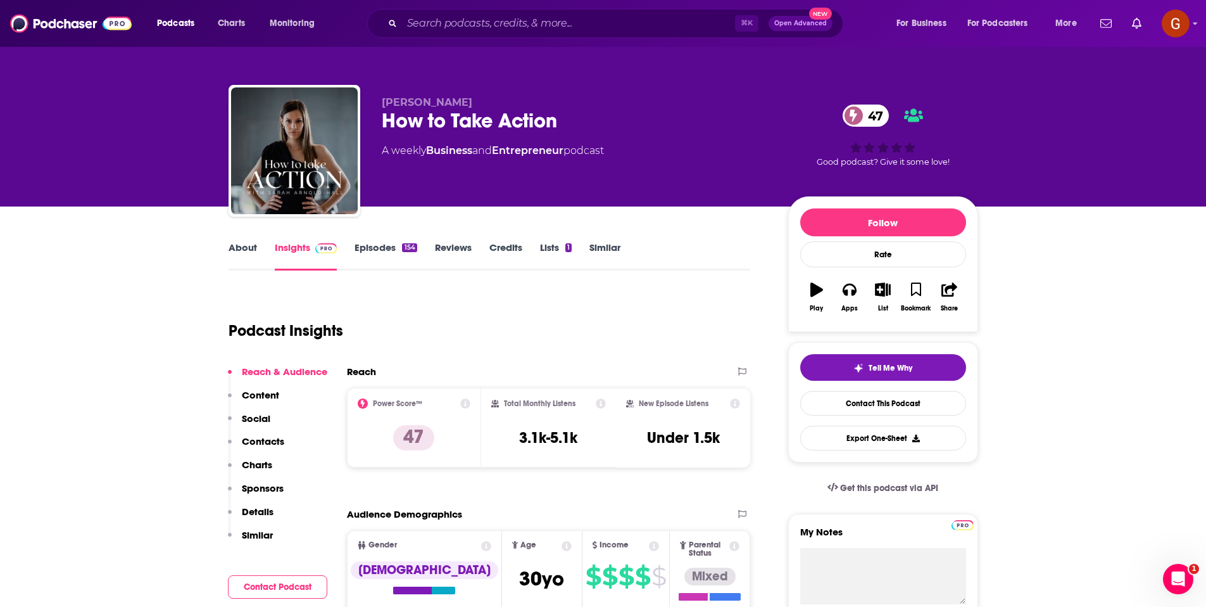
click at [455, 129] on div "How to Take Action 47" at bounding box center [575, 120] width 386 height 25
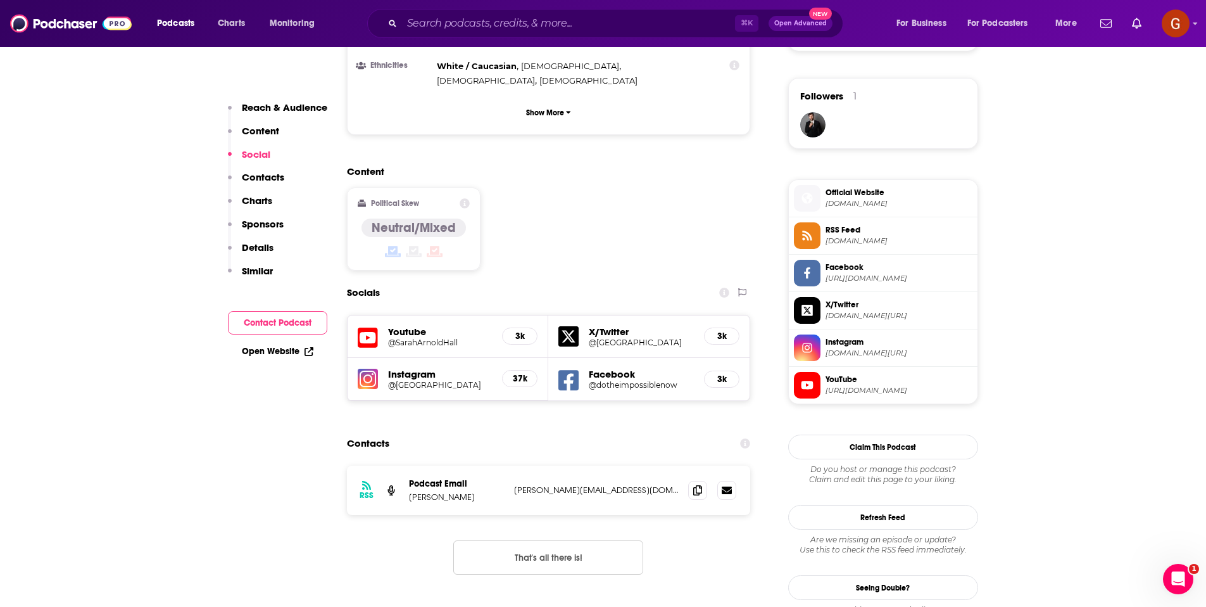
scroll to position [1028, 0]
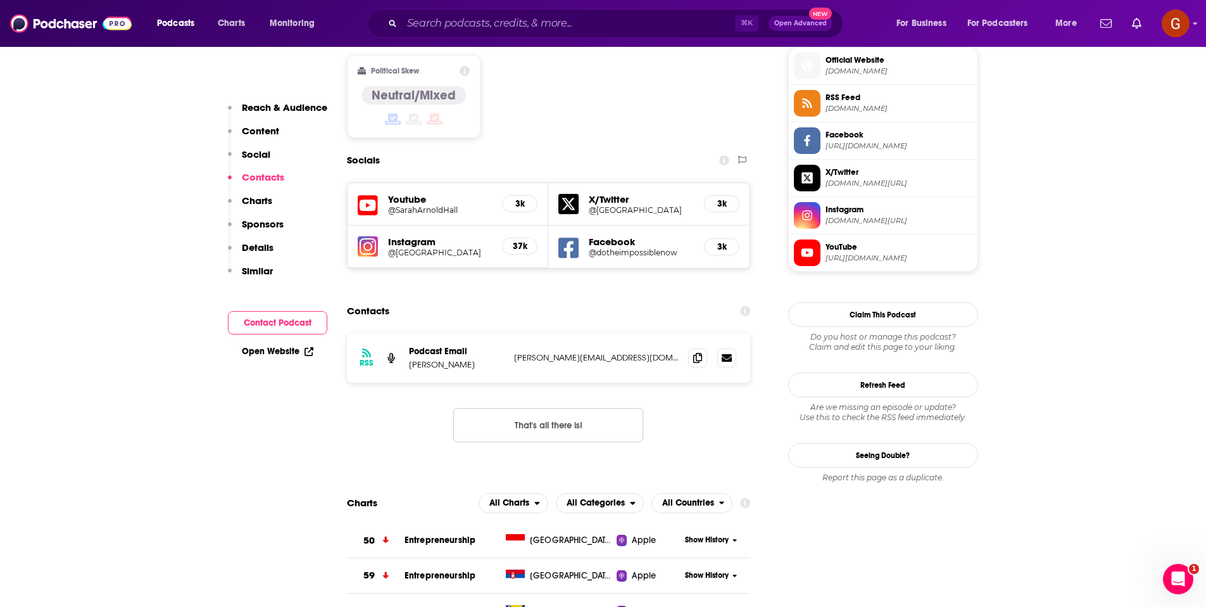
click at [454, 359] on p "Sarah Arnold-Hall" at bounding box center [456, 364] width 95 height 11
click at [692, 348] on span at bounding box center [697, 357] width 19 height 19
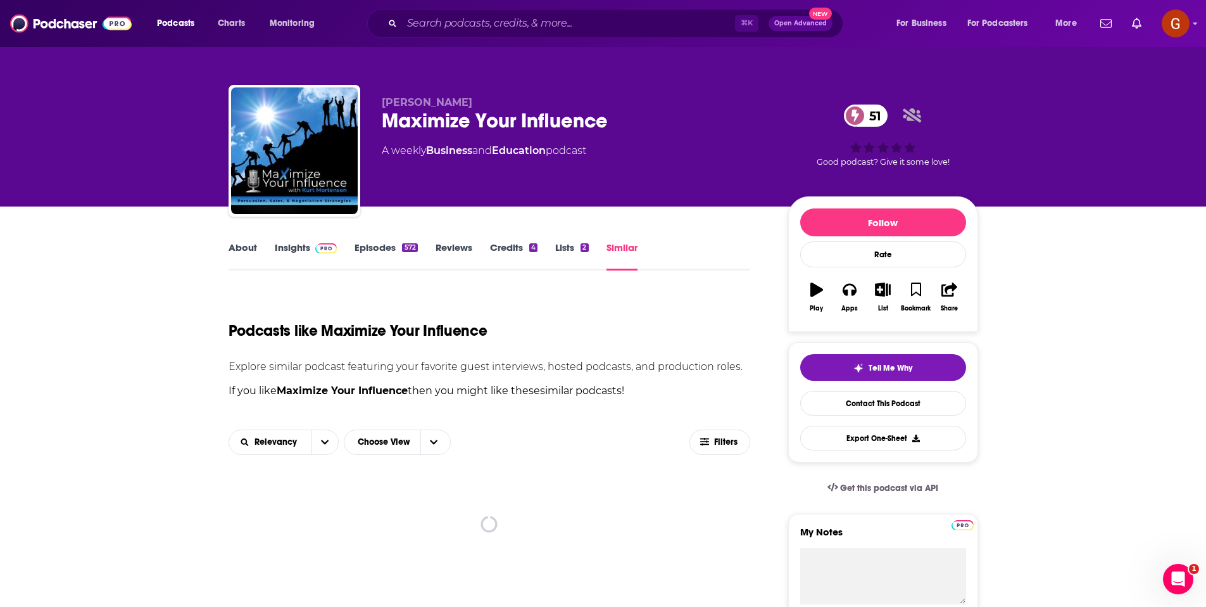
scroll to position [243, 0]
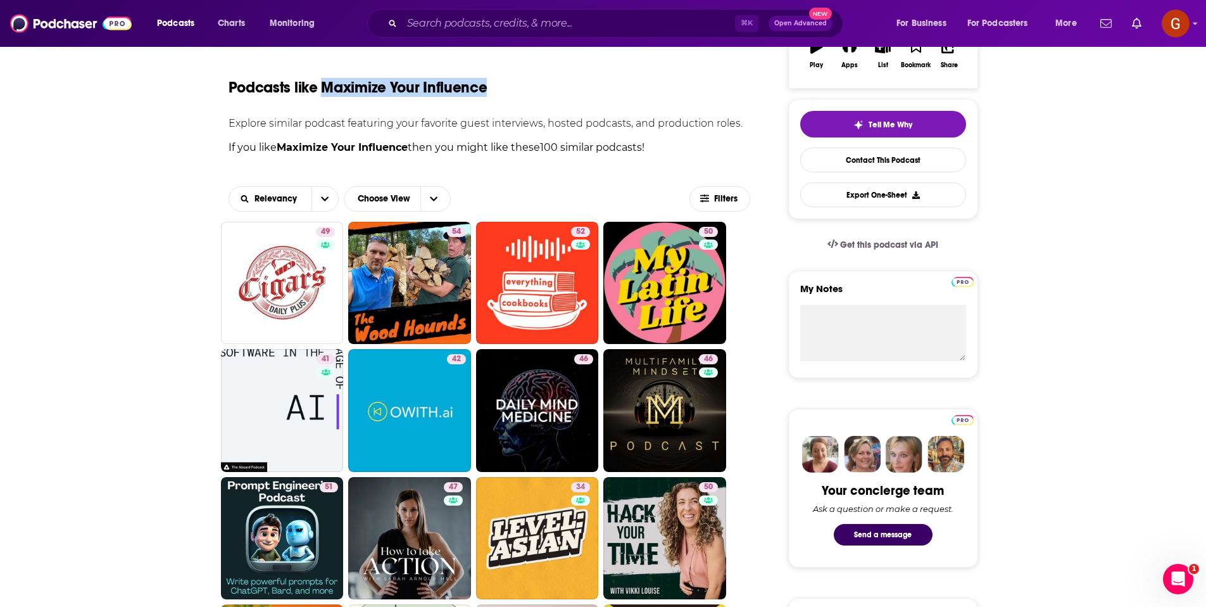
drag, startPoint x: 320, startPoint y: 89, endPoint x: 505, endPoint y: 98, distance: 184.4
click at [505, 98] on div "Podcasts like Maximize Your Influence" at bounding box center [490, 79] width 522 height 65
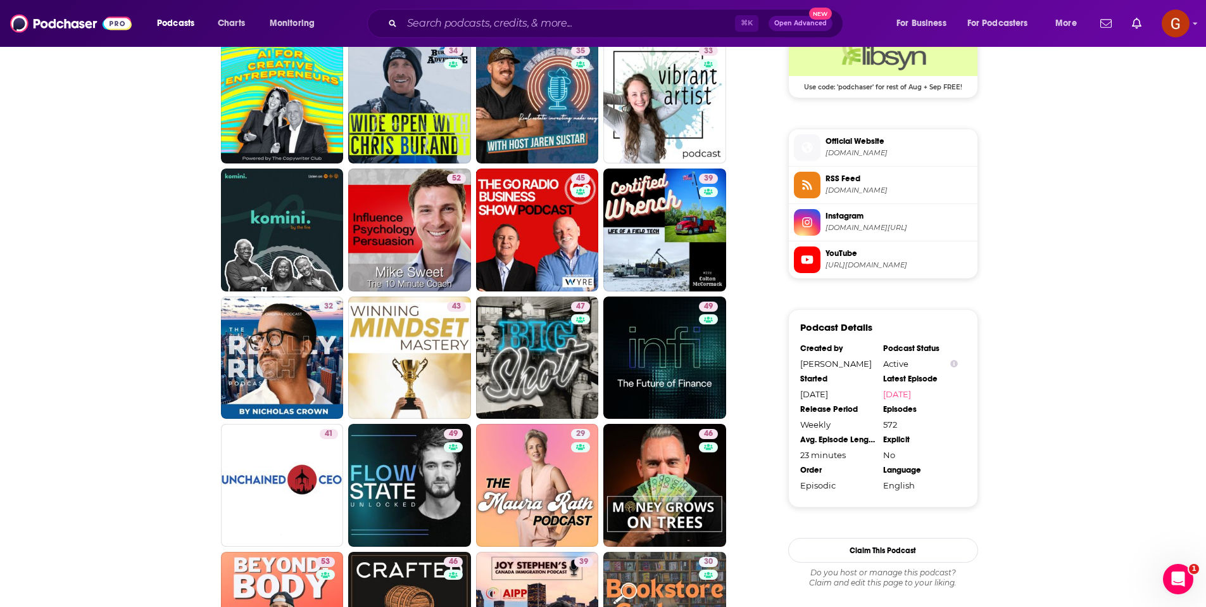
scroll to position [1078, 0]
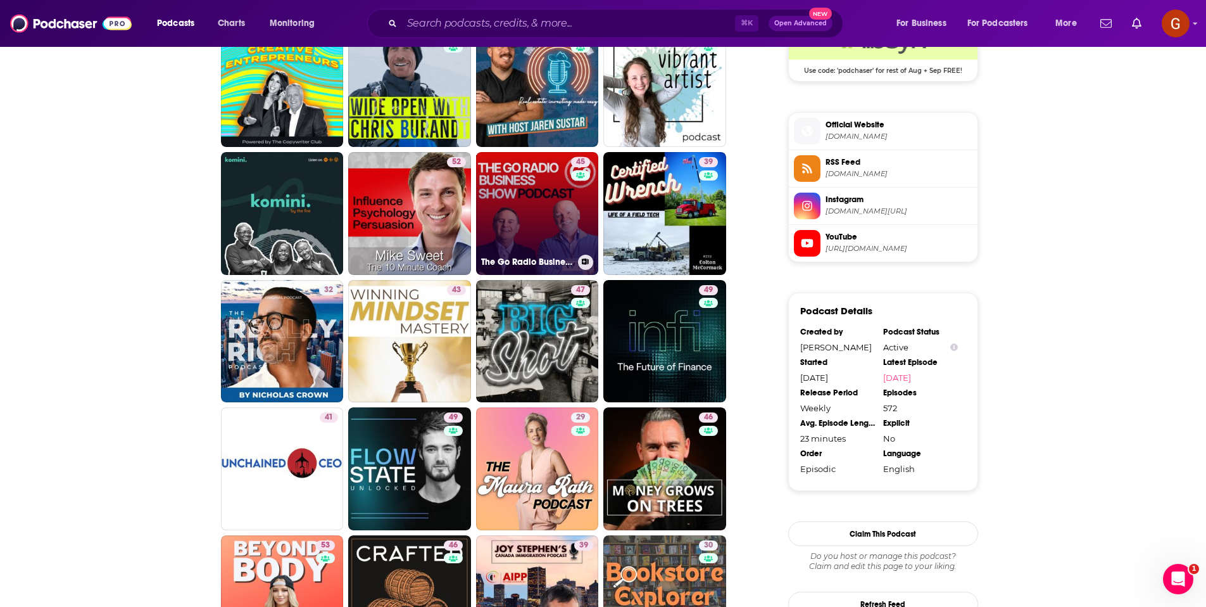
click at [536, 225] on link "45 The Go Radio Business Show with Hunter & Haughey. Scotland’s Business Podcas…" at bounding box center [537, 213] width 123 height 123
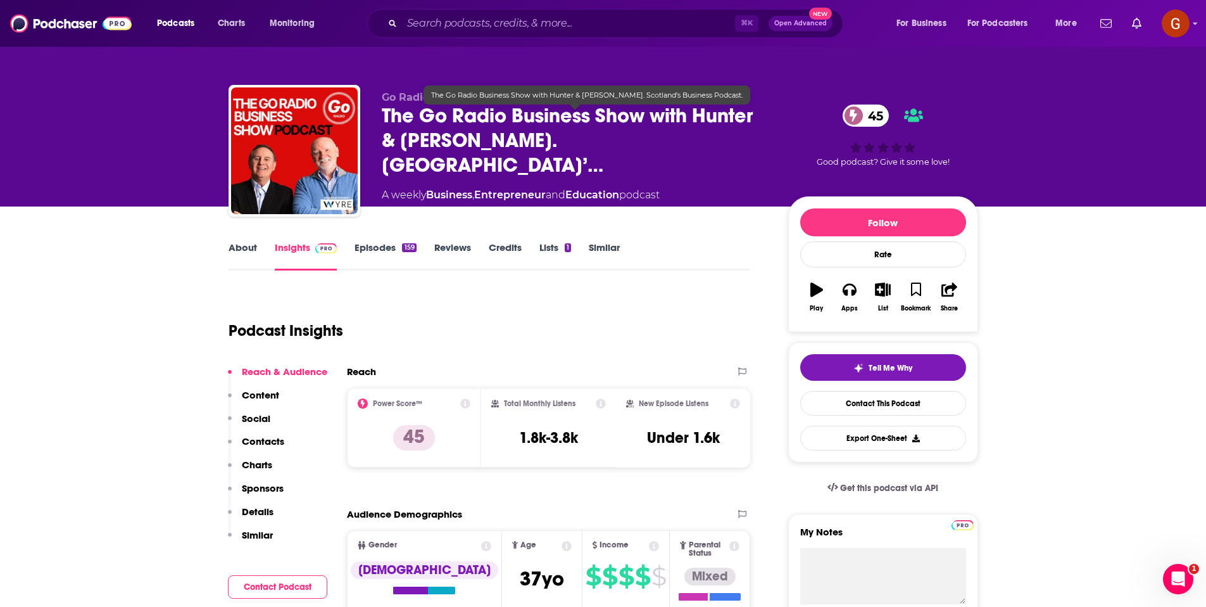
click at [455, 114] on span "The Go Radio Business Show with Hunter & Haughey. Scotland’…" at bounding box center [575, 140] width 386 height 74
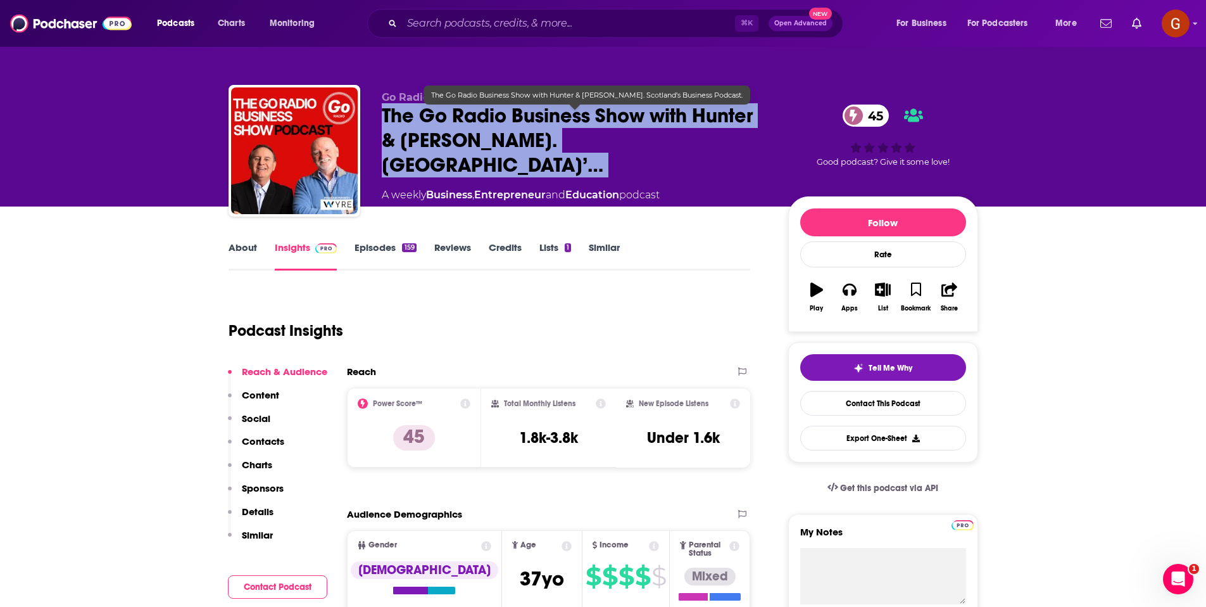
click at [455, 114] on span "The Go Radio Business Show with Hunter & Haughey. Scotland’…" at bounding box center [575, 140] width 386 height 74
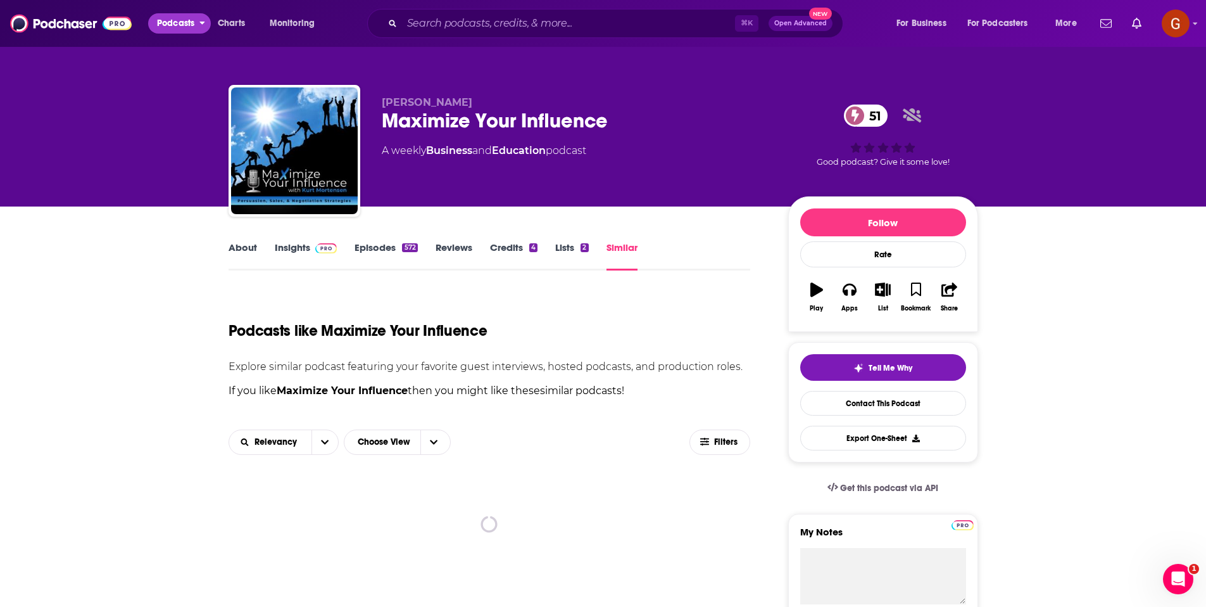
click at [193, 31] on span "Podcasts" at bounding box center [175, 24] width 37 height 18
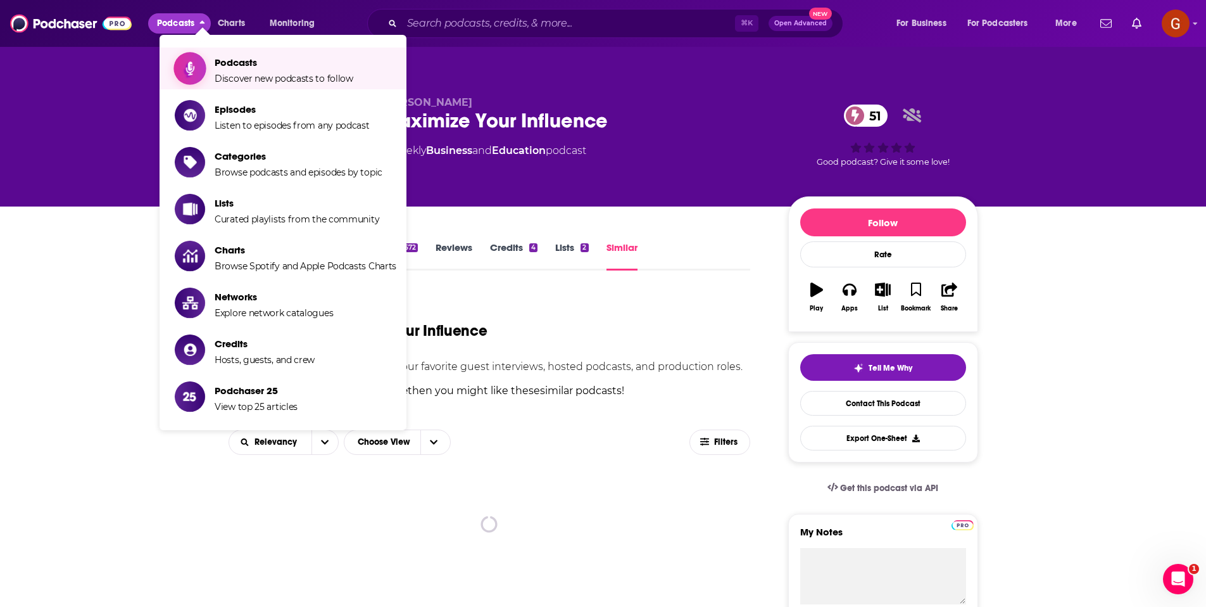
click at [236, 61] on span "Podcasts" at bounding box center [284, 62] width 139 height 12
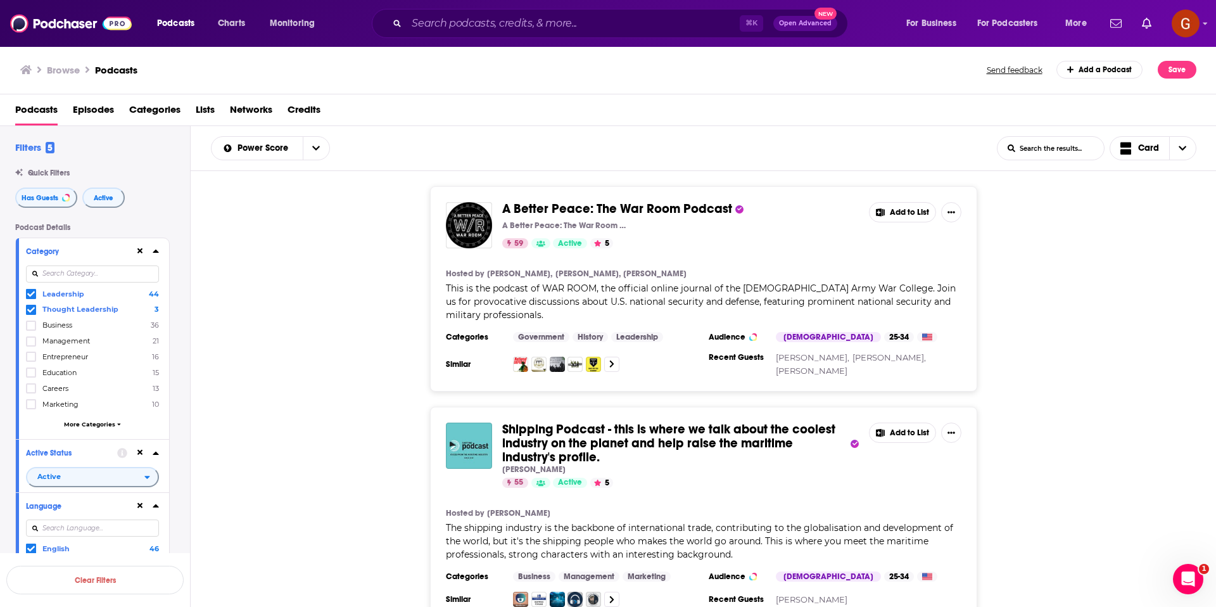
click at [68, 278] on input at bounding box center [92, 273] width 133 height 17
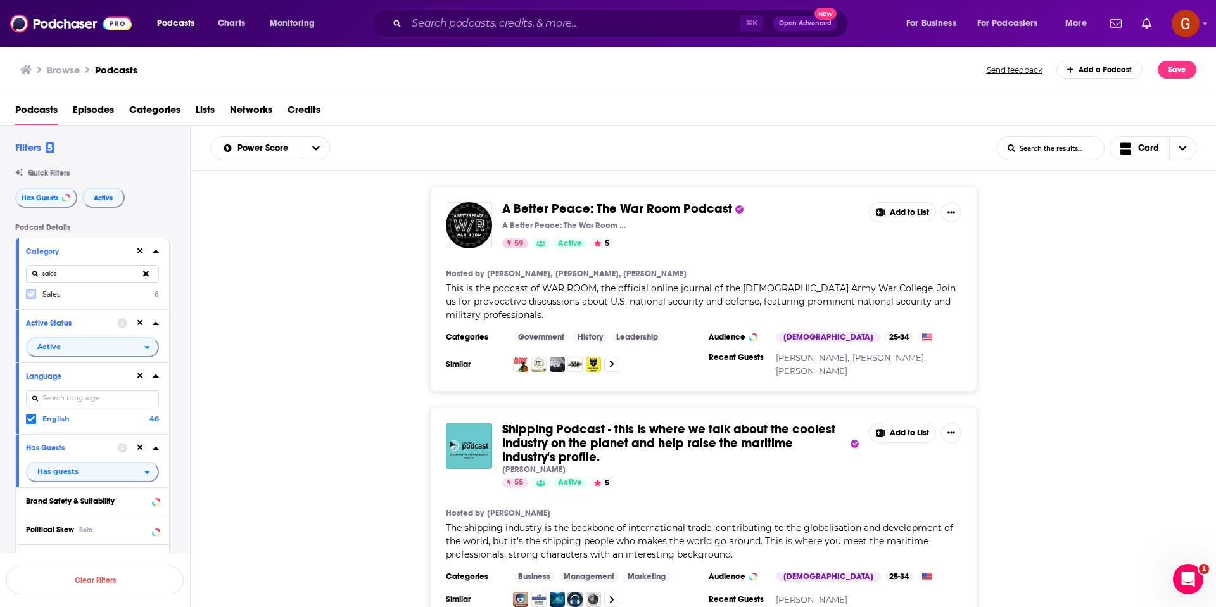
type input "sales"
click at [29, 297] on icon at bounding box center [31, 294] width 8 height 8
click at [110, 548] on button "View 58 Results" at bounding box center [94, 546] width 177 height 28
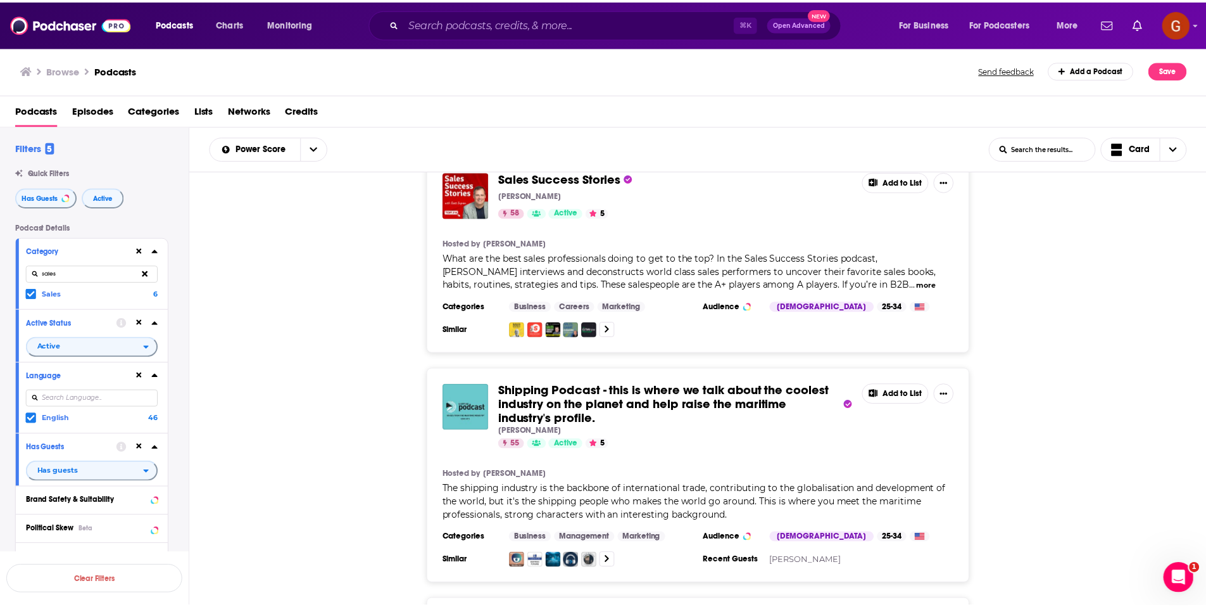
scroll to position [453, 0]
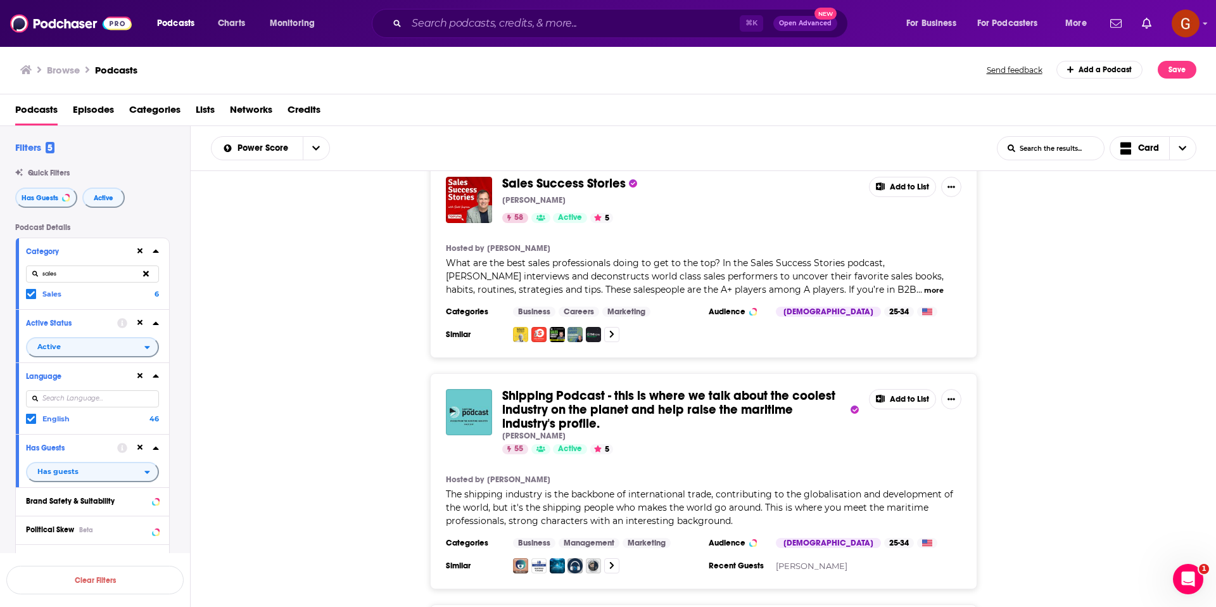
click at [537, 182] on span "Sales Success Stories" at bounding box center [563, 183] width 123 height 16
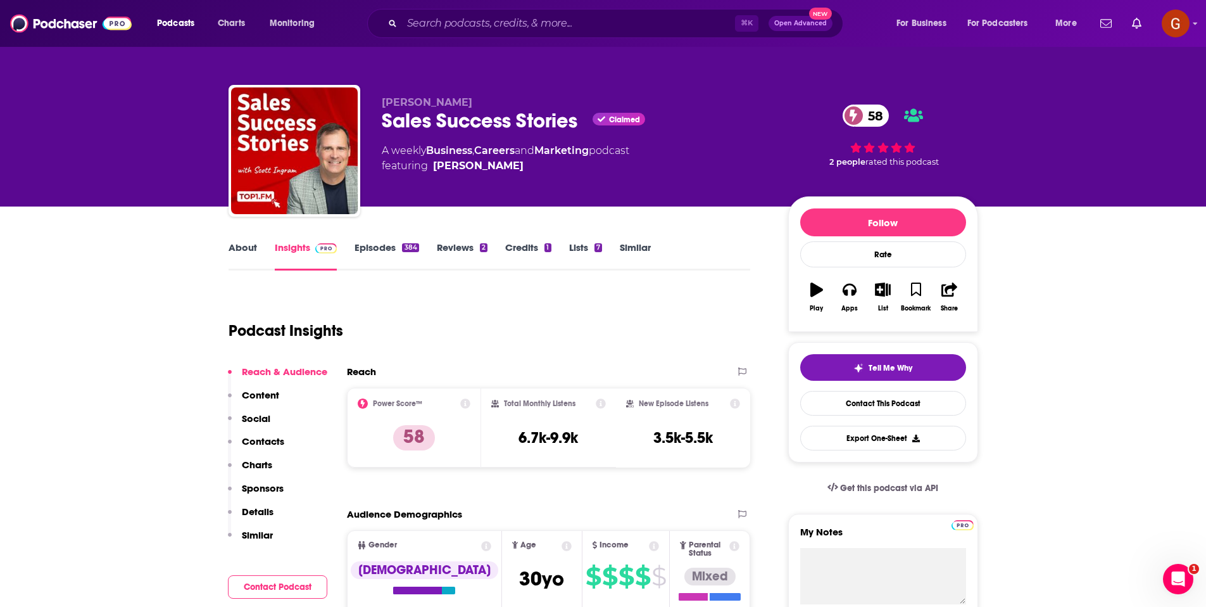
click at [443, 125] on div "Sales Success Stories Claimed 58" at bounding box center [575, 120] width 386 height 25
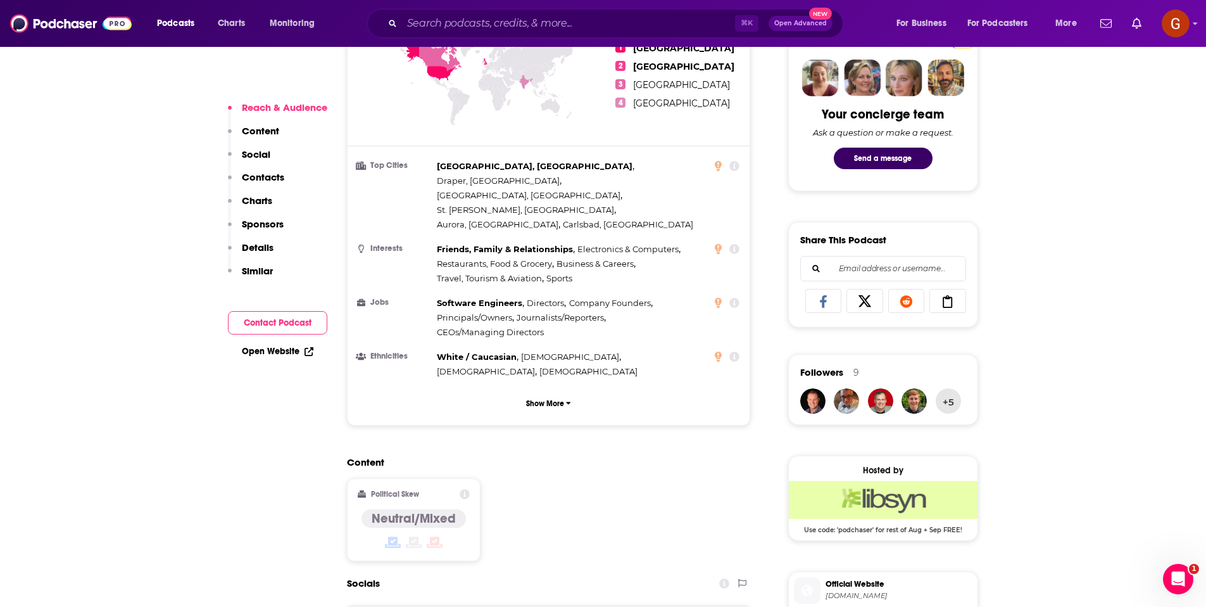
scroll to position [1050, 0]
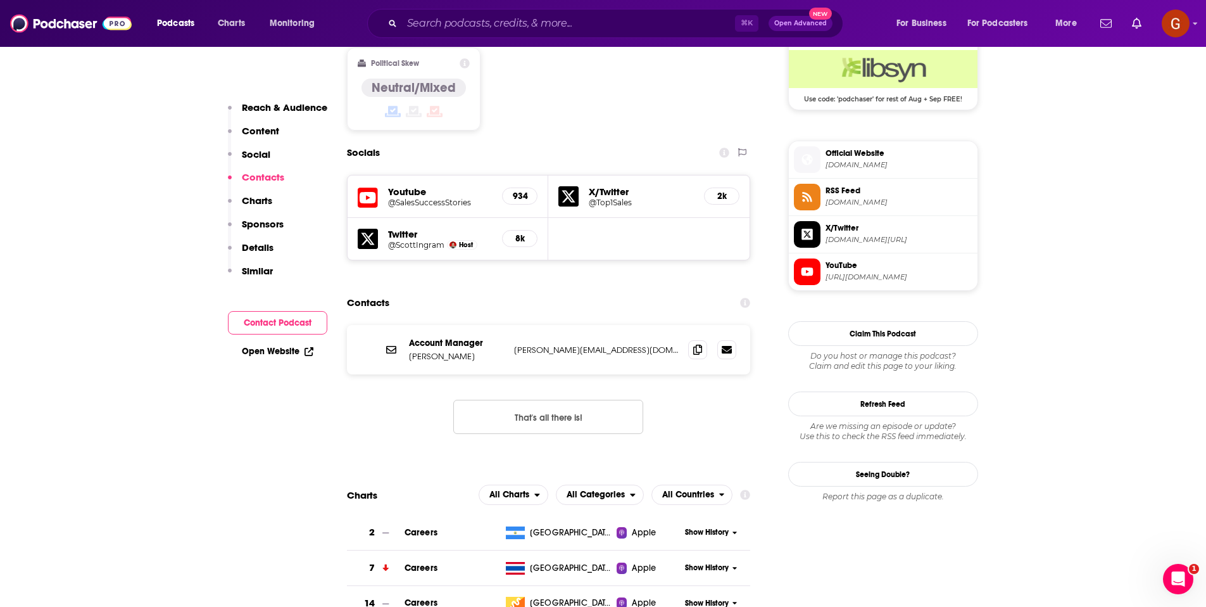
click at [432, 351] on p "Scott Ingram" at bounding box center [456, 356] width 95 height 11
click at [699, 344] on icon at bounding box center [697, 349] width 9 height 10
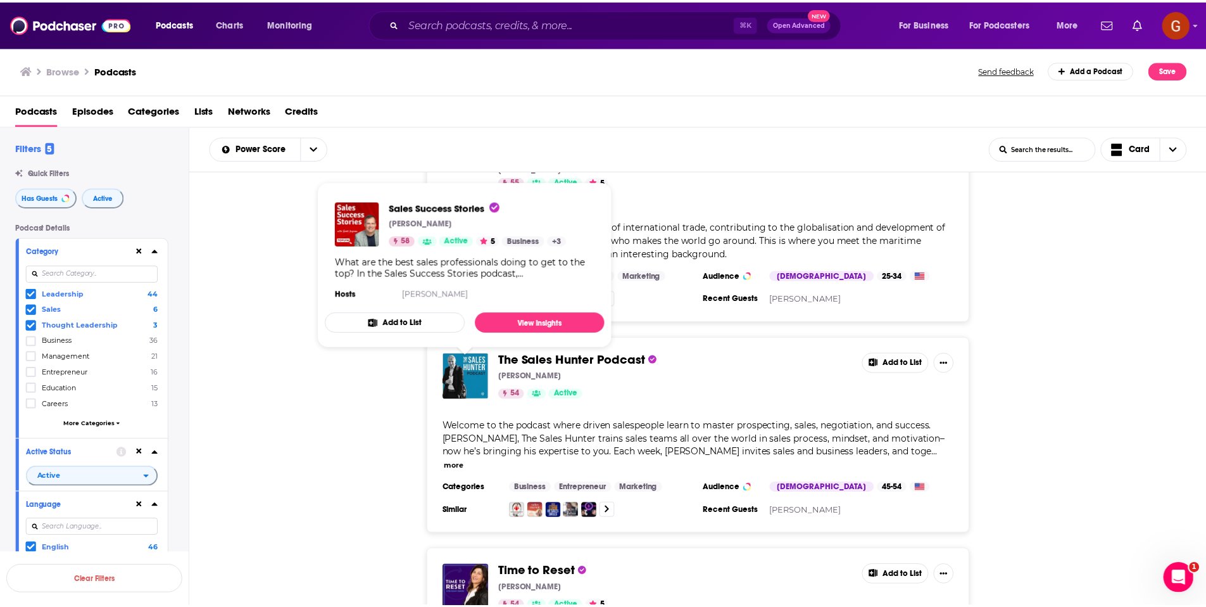
scroll to position [731, 0]
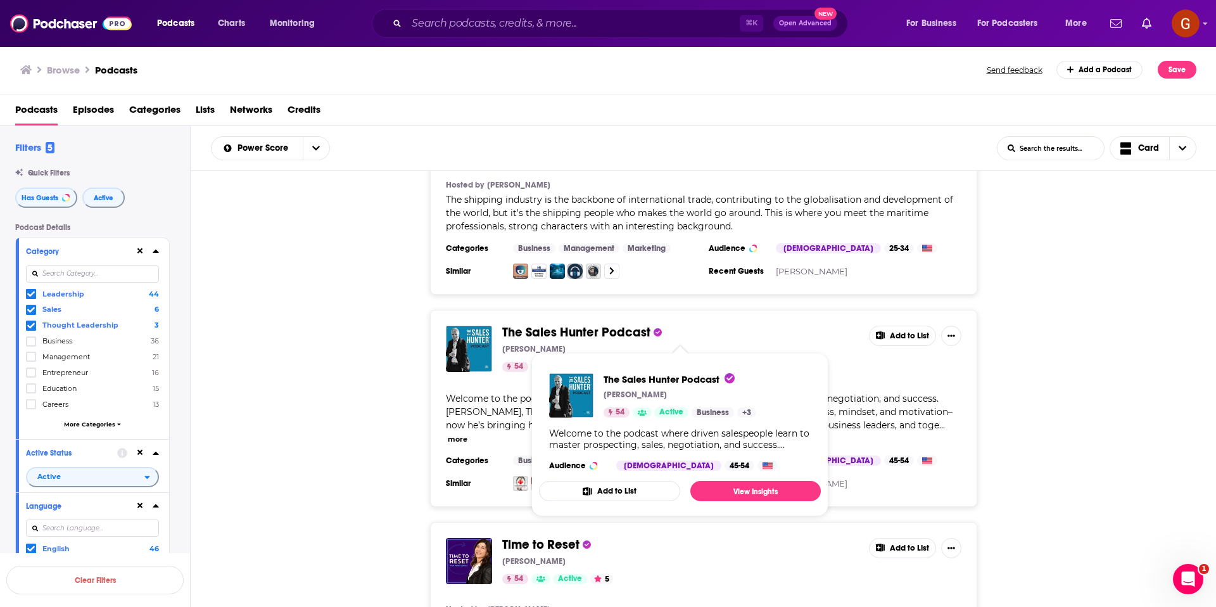
click at [614, 329] on span "The Sales Hunter Podcast" at bounding box center [576, 332] width 148 height 16
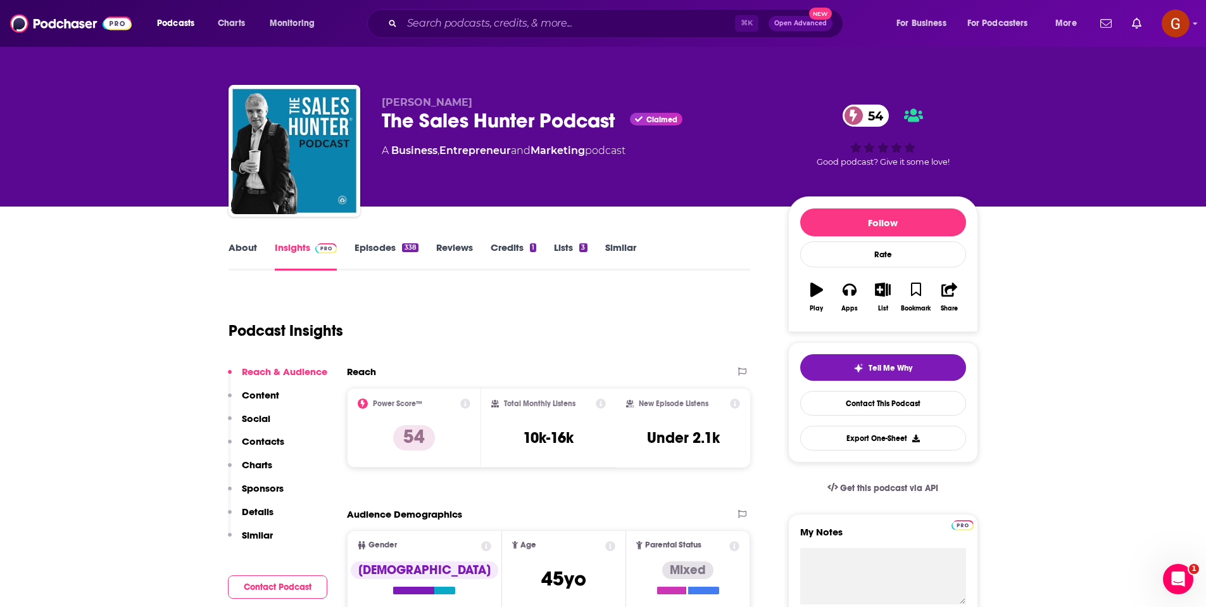
click at [477, 123] on div "The Sales Hunter Podcast Claimed 54" at bounding box center [575, 120] width 386 height 25
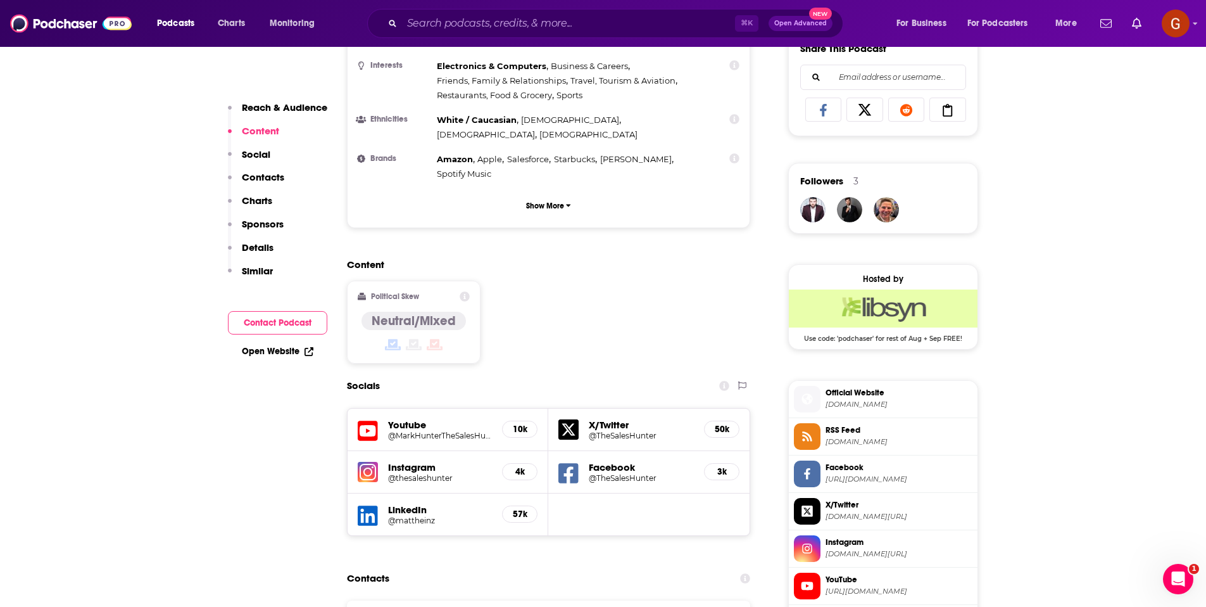
scroll to position [904, 0]
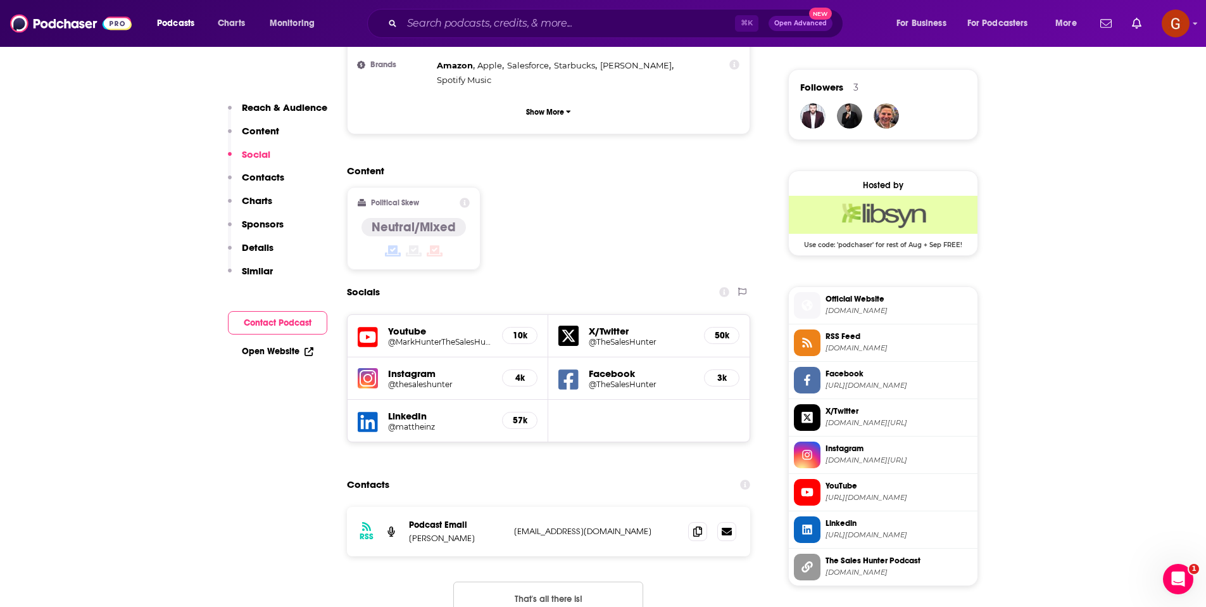
click at [438, 532] on p "Mark Hunter" at bounding box center [456, 537] width 95 height 11
click at [695, 521] on span at bounding box center [697, 530] width 19 height 19
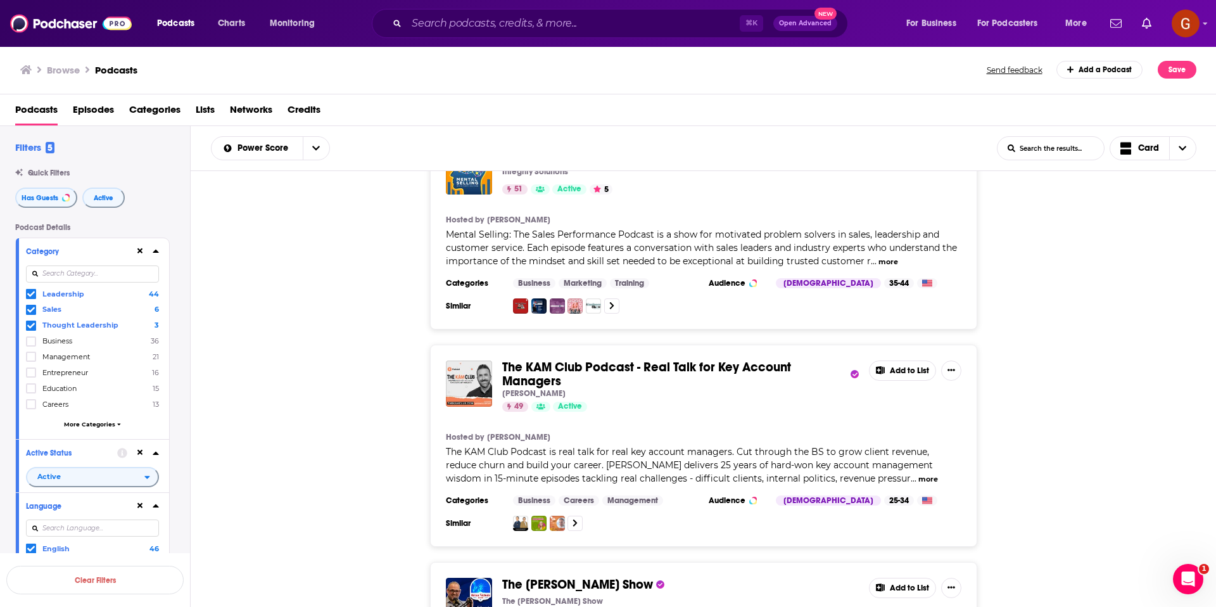
scroll to position [1541, 0]
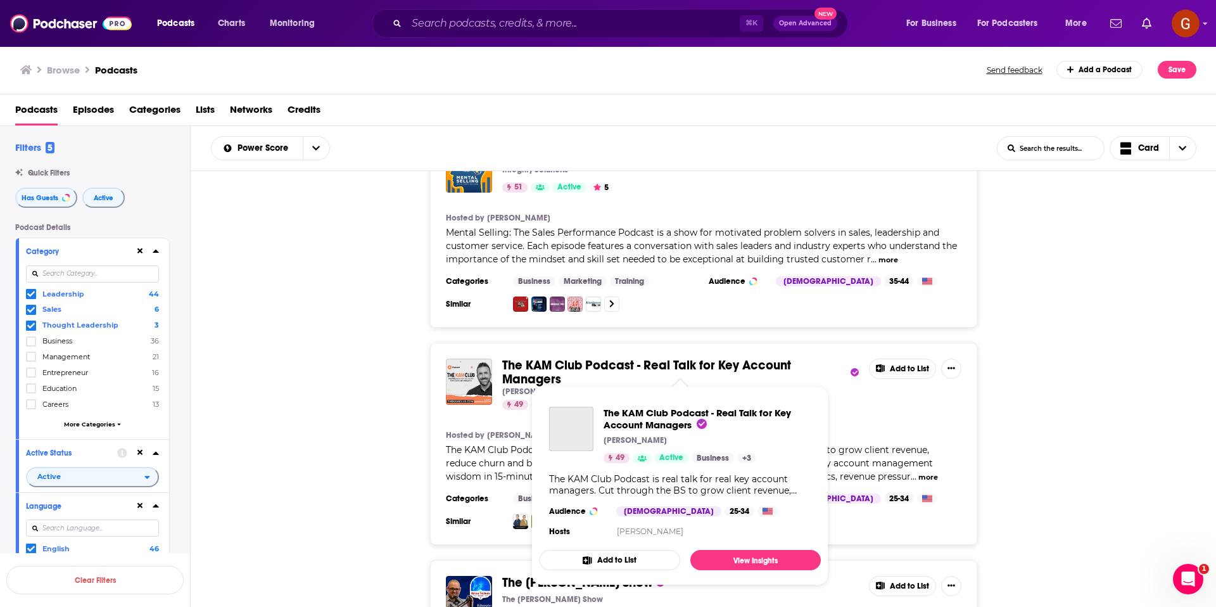
click at [707, 357] on span "The KAM Club Podcast - Real Talk for Key Account Managers" at bounding box center [646, 372] width 289 height 30
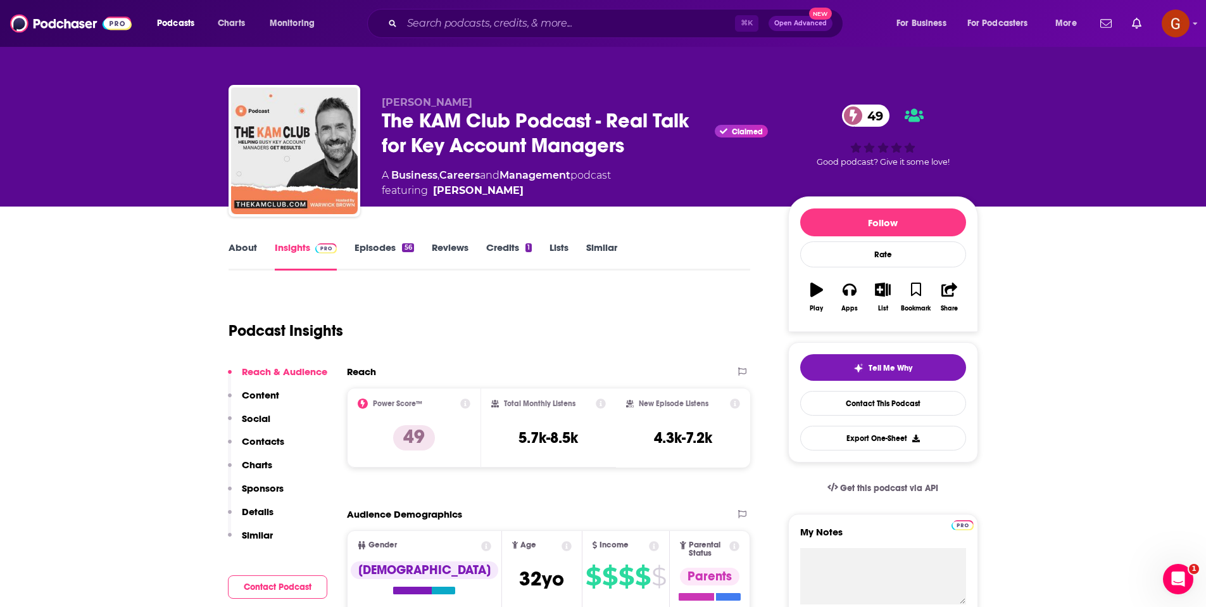
click at [519, 138] on div "The KAM Club Podcast - Real Talk for Key Account Managers Claimed 49" at bounding box center [575, 132] width 386 height 49
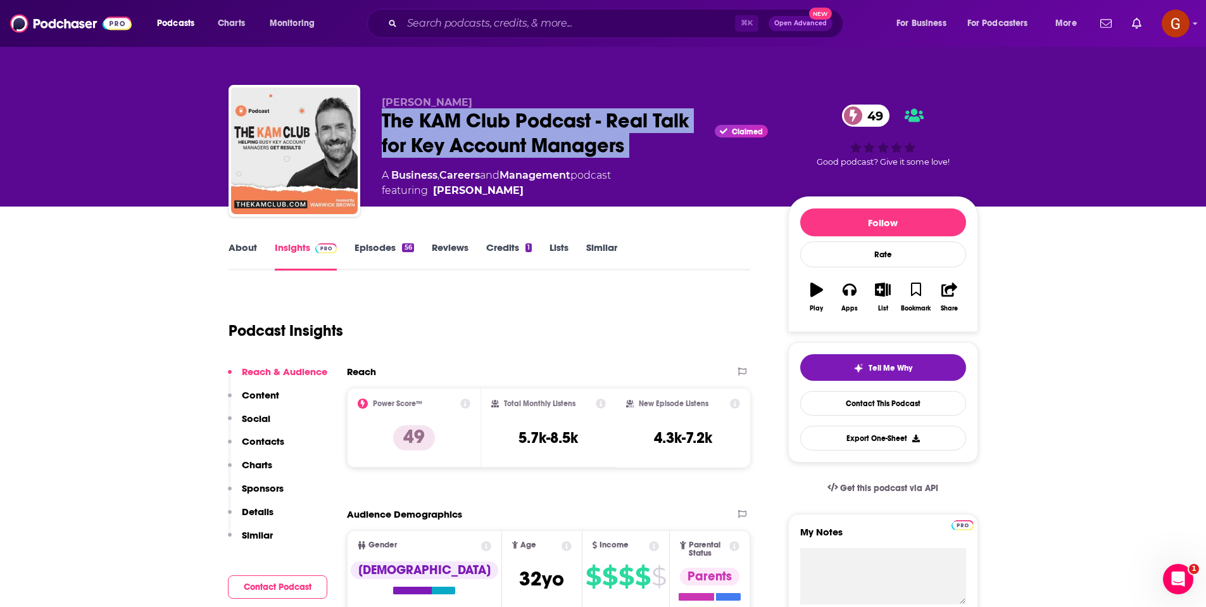
click at [519, 138] on div "The KAM Club Podcast - Real Talk for Key Account Managers Claimed 49" at bounding box center [575, 132] width 386 height 49
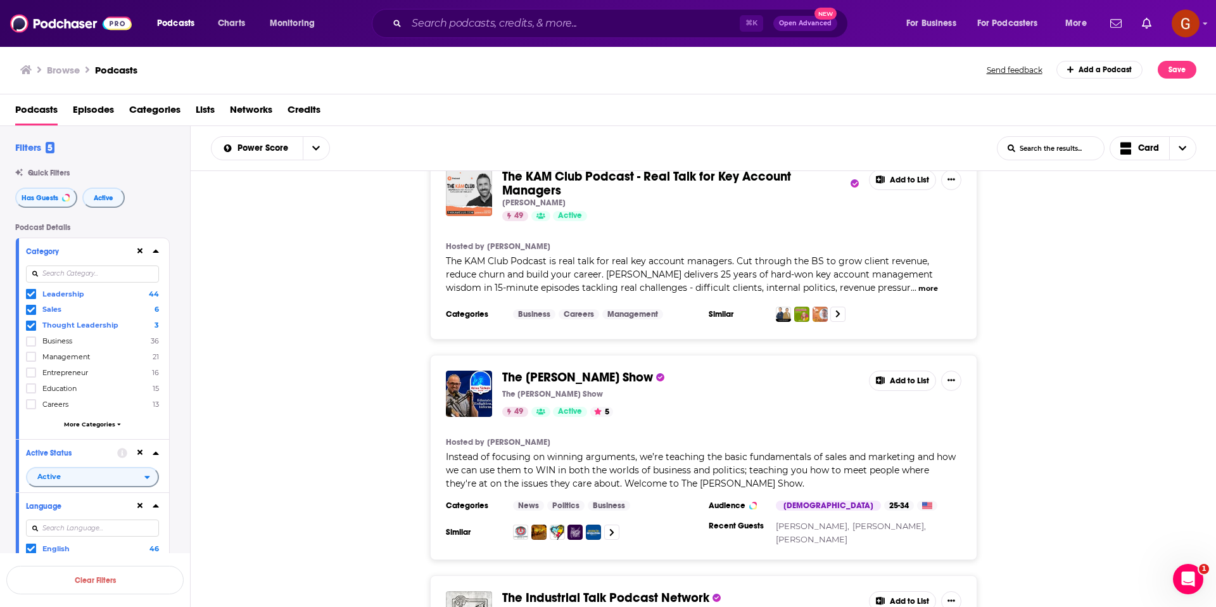
scroll to position [1730, 0]
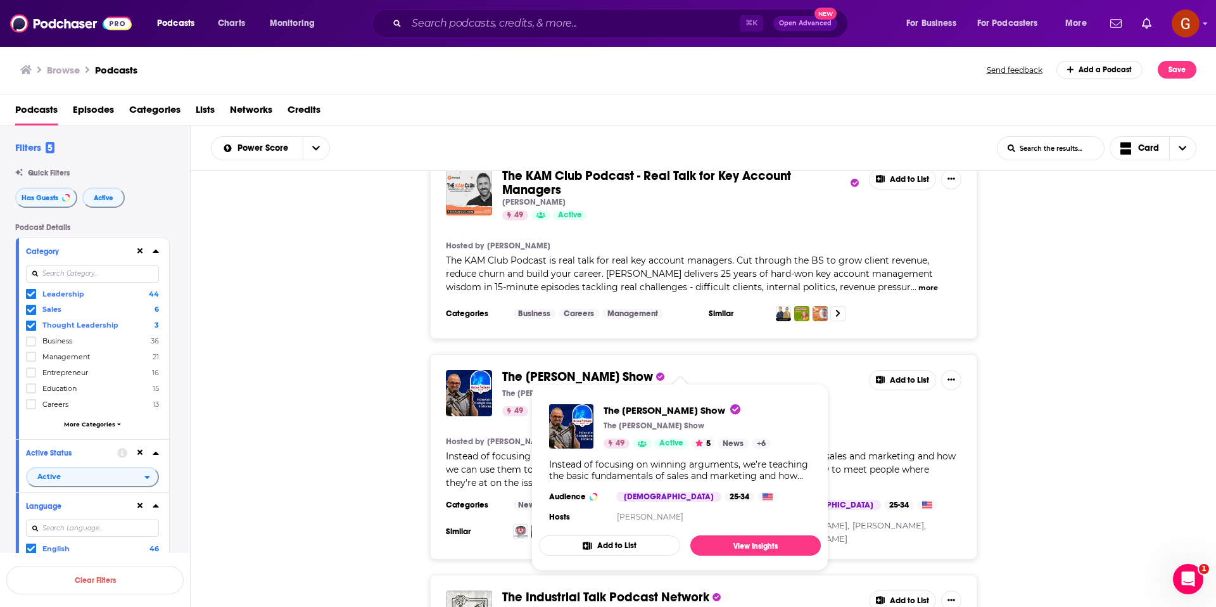
click at [607, 368] on span "The Brian Nichols Show" at bounding box center [577, 376] width 151 height 16
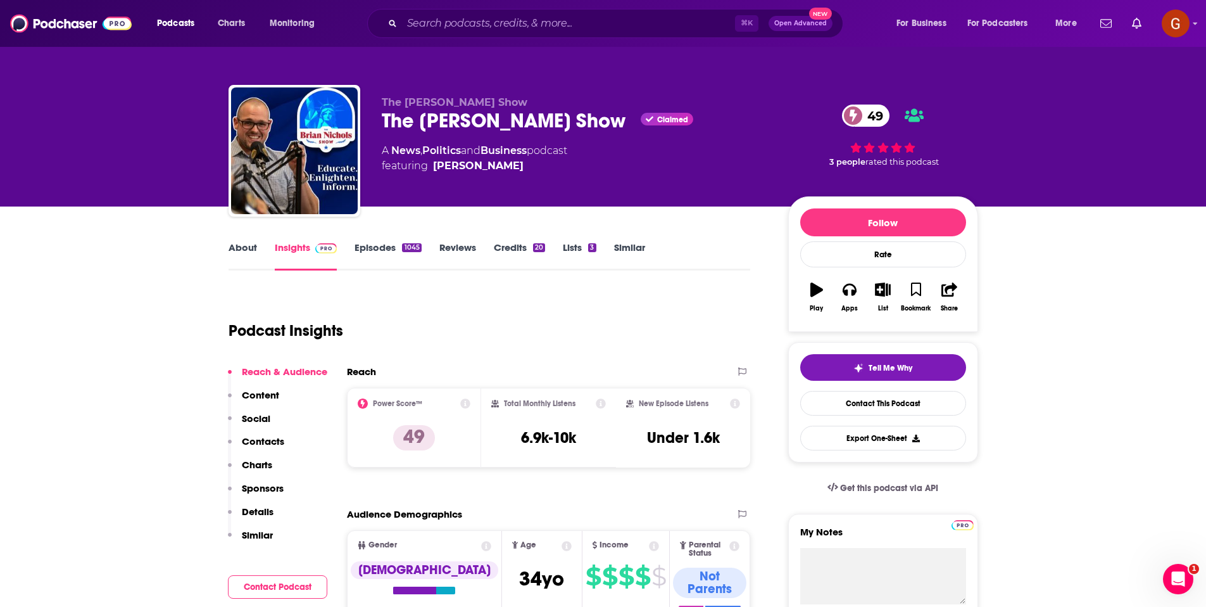
click at [437, 115] on div "The Brian Nichols Show Claimed 49" at bounding box center [575, 120] width 386 height 25
click at [437, 114] on div "The Brian Nichols Show Claimed 49" at bounding box center [575, 120] width 386 height 25
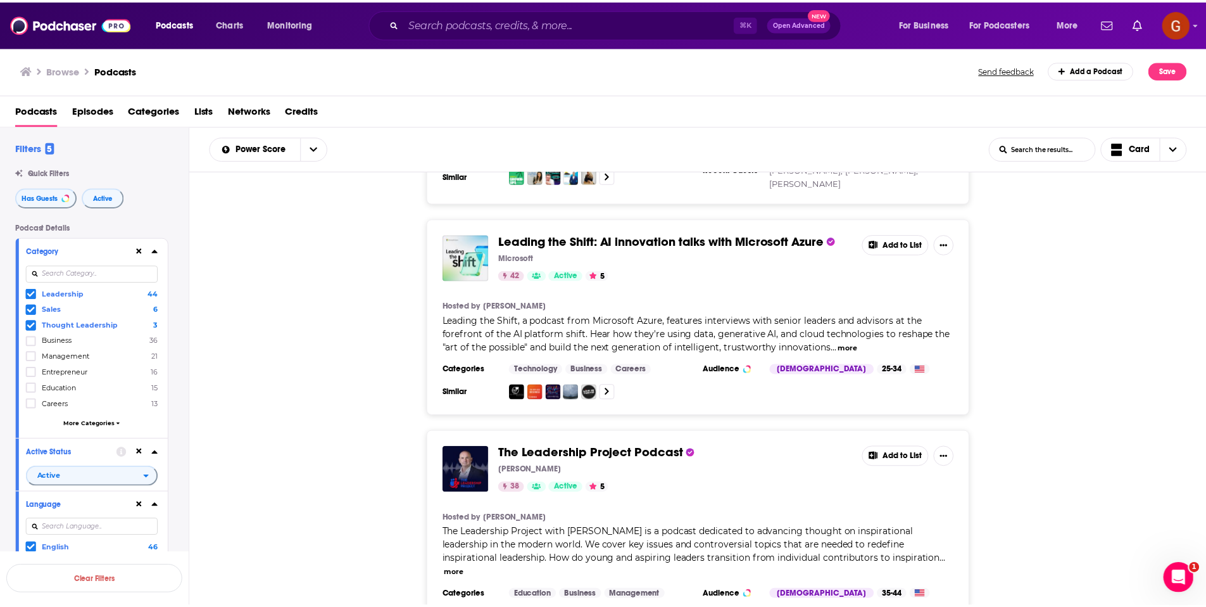
scroll to position [3019, 0]
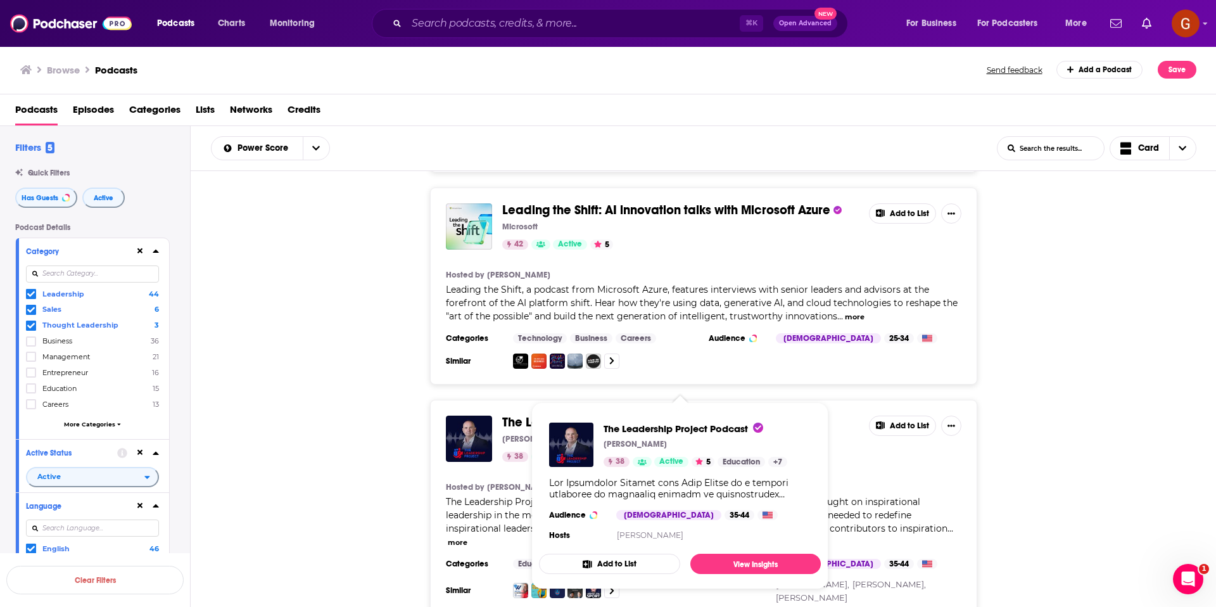
click at [610, 414] on span "The Leadership Project Podcast" at bounding box center [595, 422] width 186 height 16
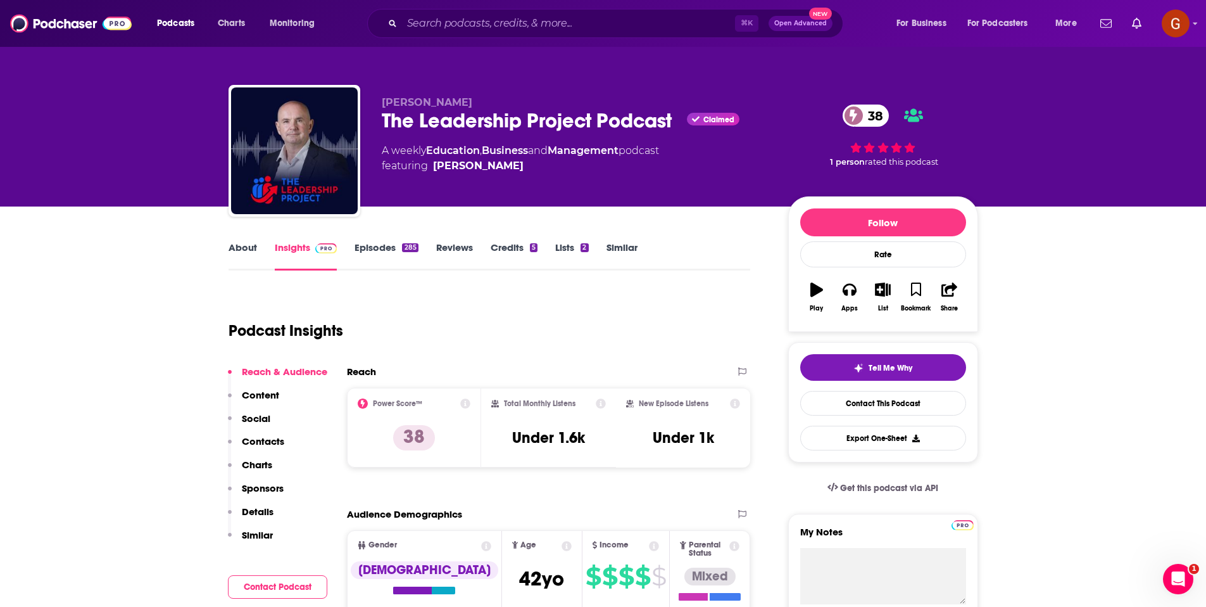
click at [605, 120] on div "The Leadership Project Podcast Claimed 38" at bounding box center [575, 120] width 386 height 25
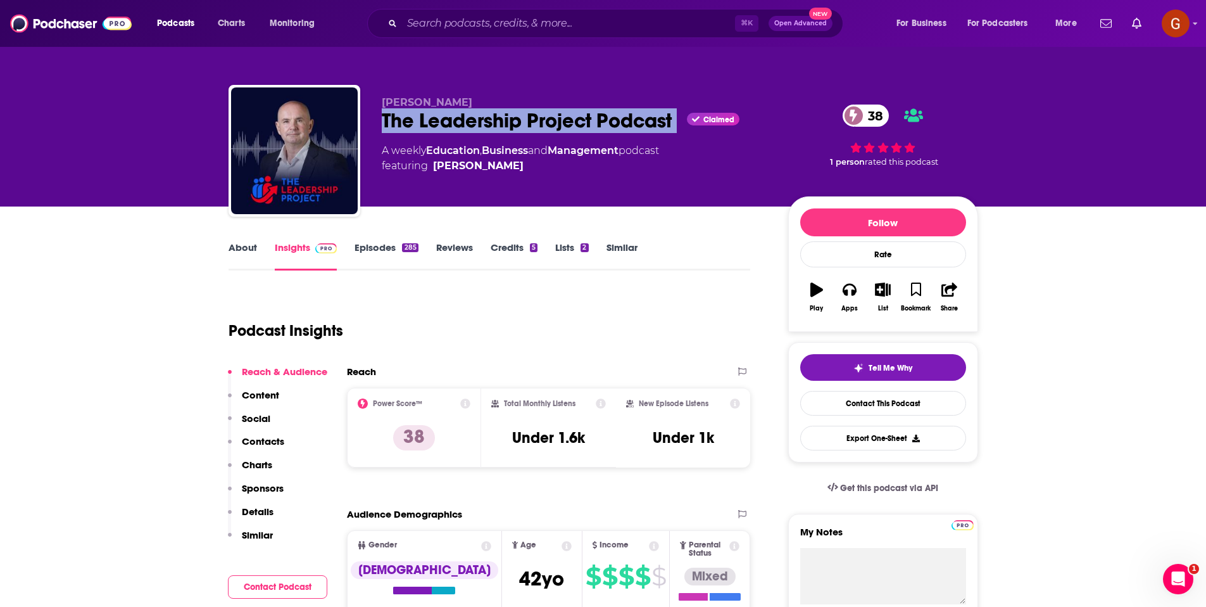
click at [605, 120] on div "The Leadership Project Podcast Claimed 38" at bounding box center [575, 120] width 386 height 25
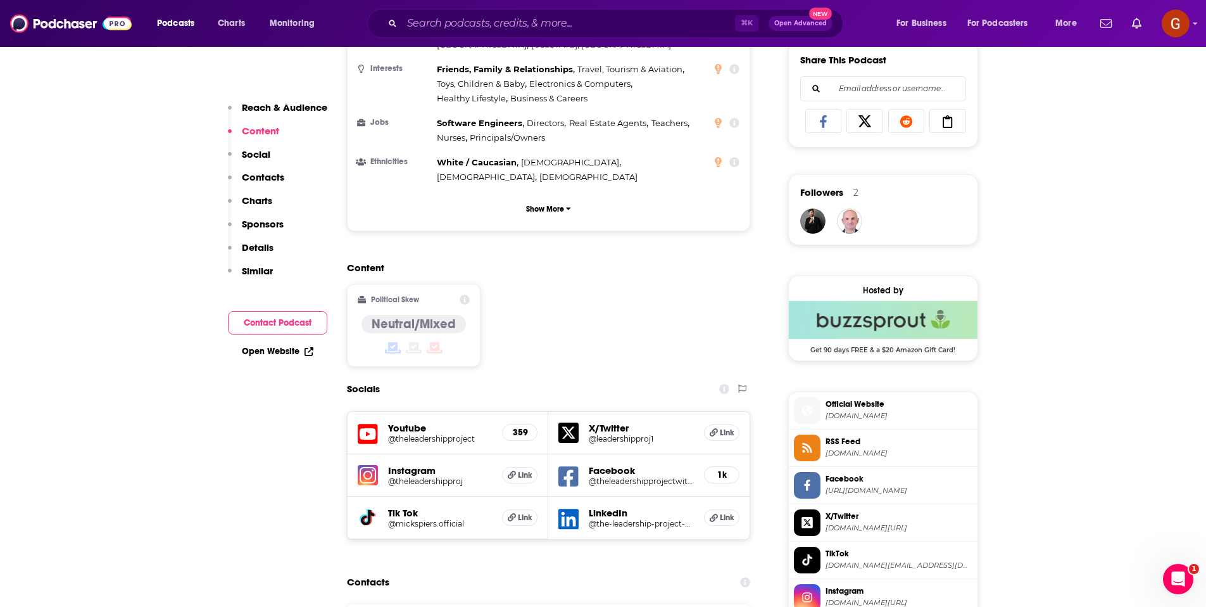
scroll to position [903, 0]
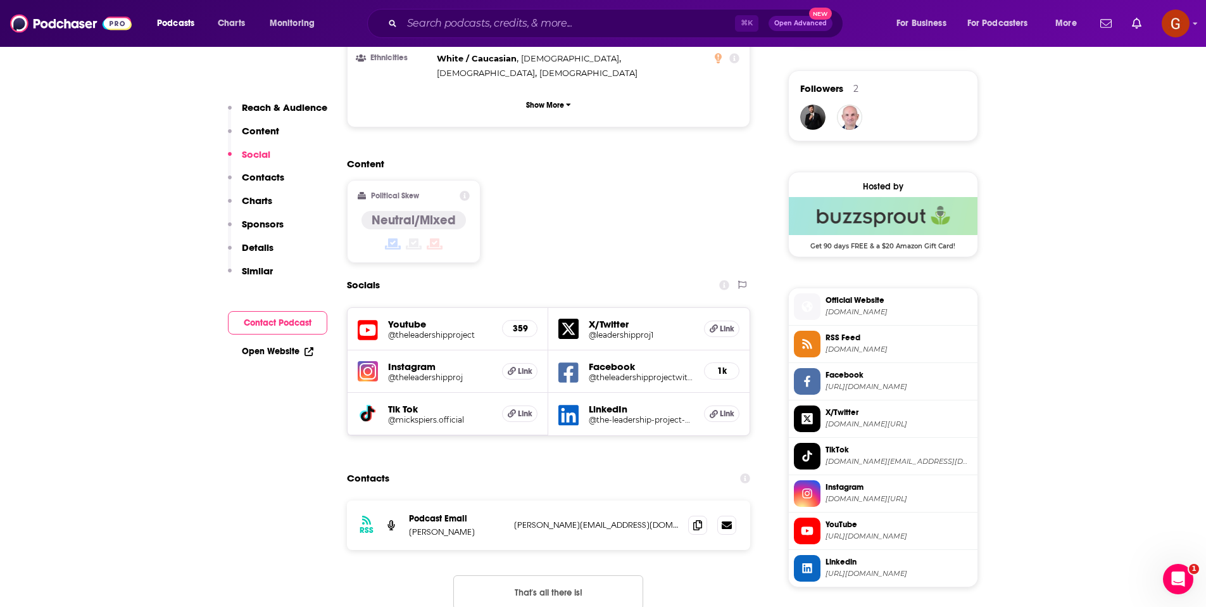
click at [420, 526] on p "Mick Spiers" at bounding box center [456, 531] width 95 height 11
click at [693, 519] on icon at bounding box center [697, 524] width 9 height 10
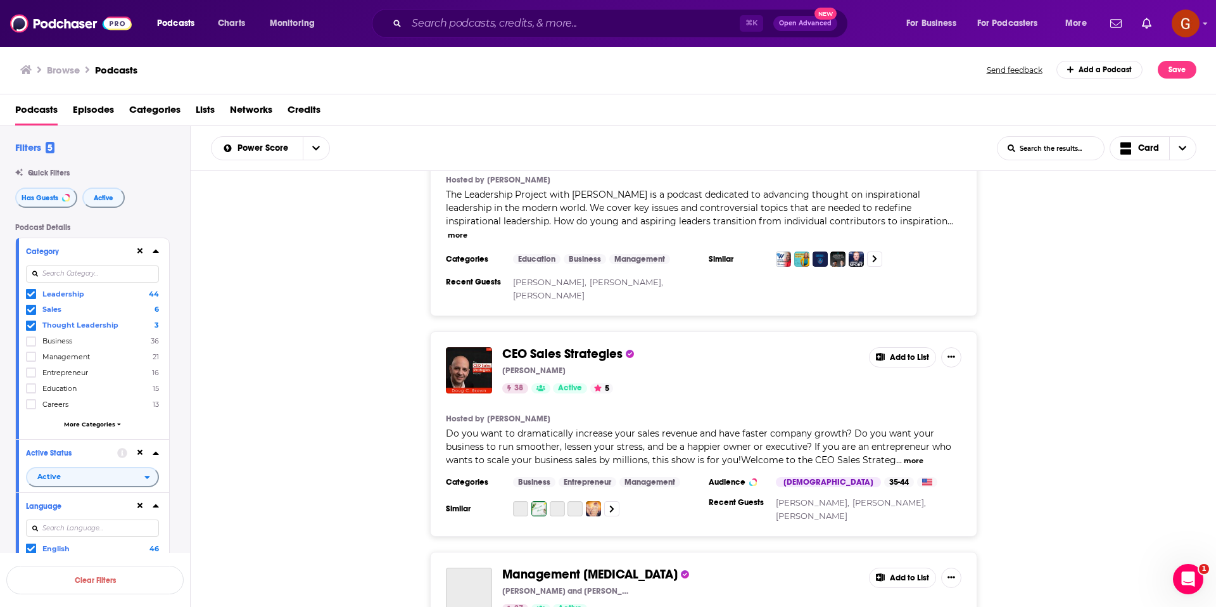
scroll to position [3329, 0]
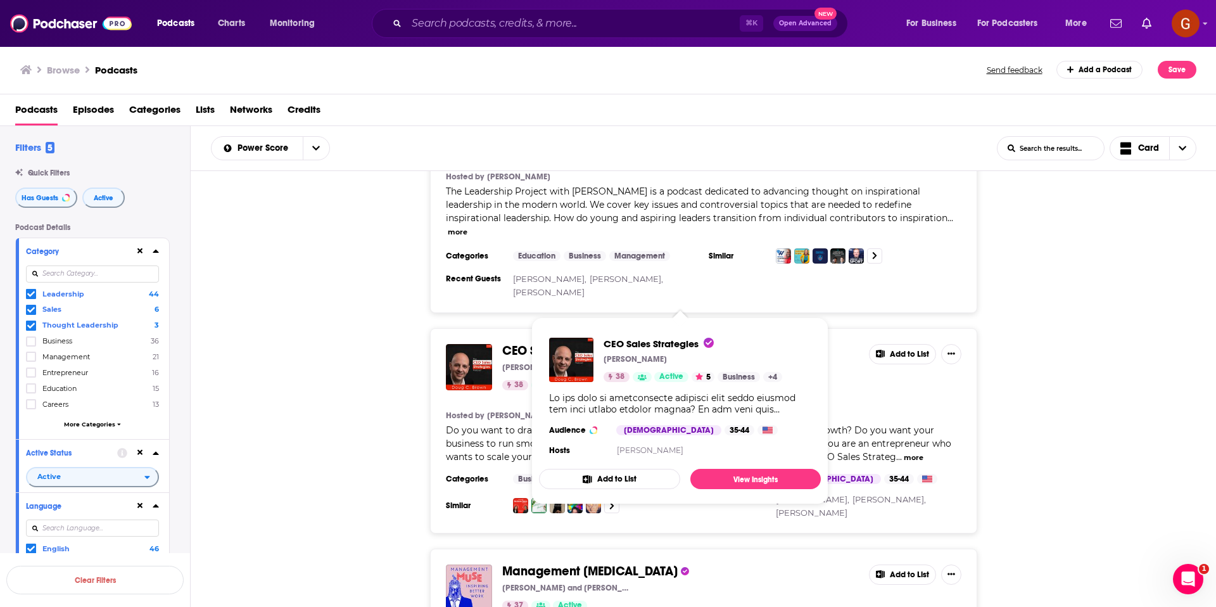
click at [560, 343] on span "CEO Sales Strategies" at bounding box center [562, 351] width 120 height 16
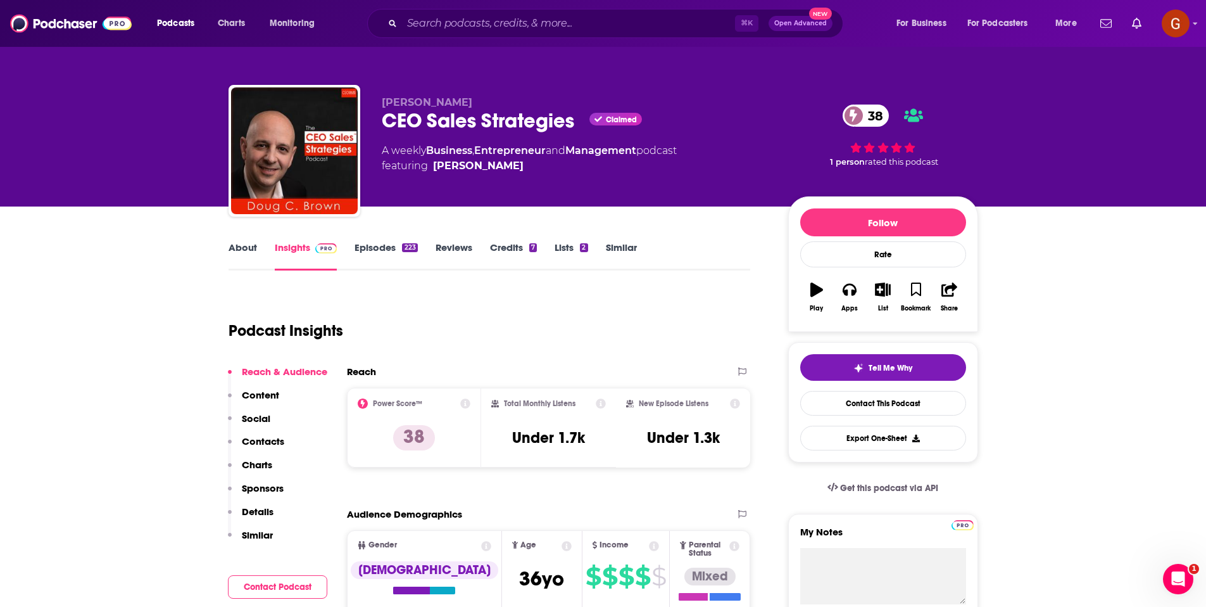
click at [456, 129] on div "CEO Sales Strategies Claimed 38" at bounding box center [575, 120] width 386 height 25
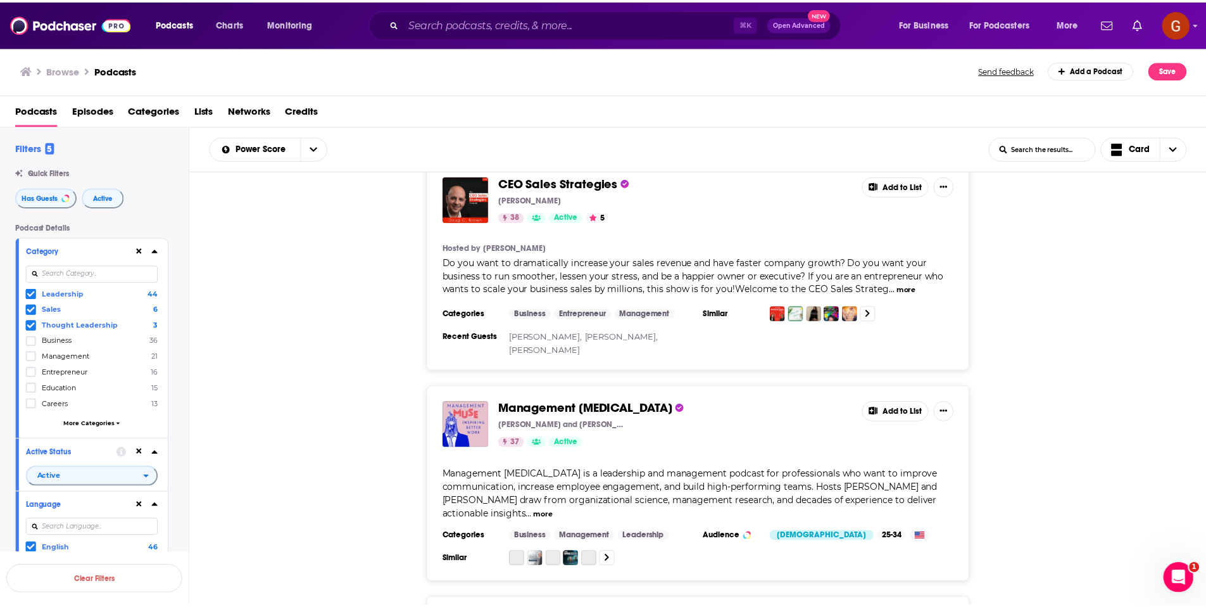
scroll to position [3504, 0]
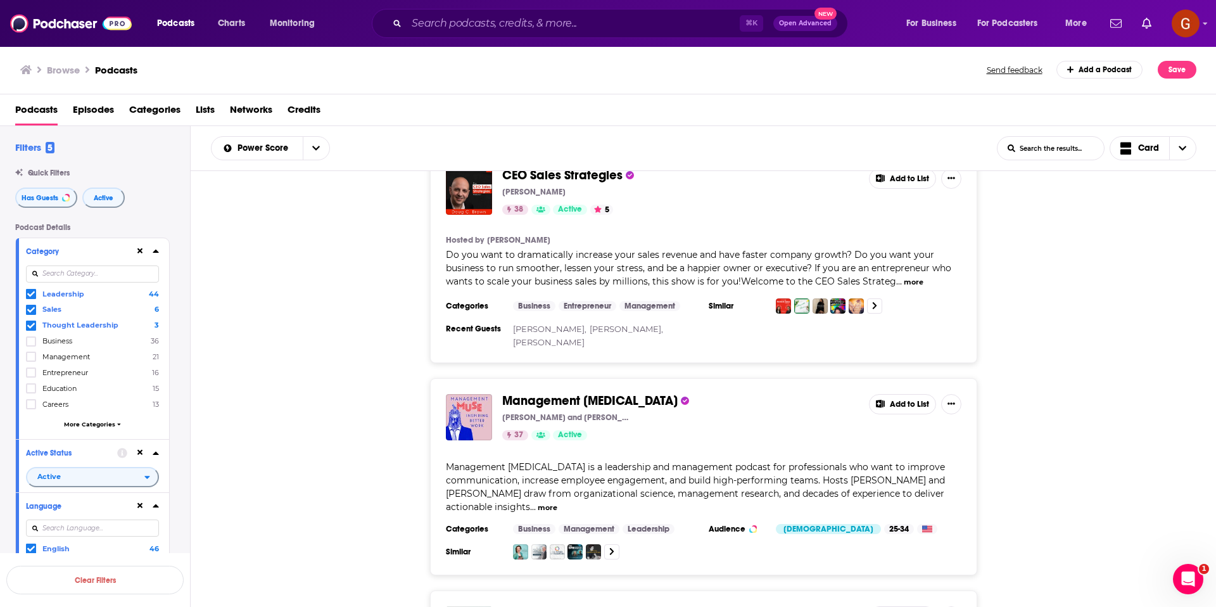
click at [571, 393] on span "Management Muse" at bounding box center [589, 401] width 175 height 16
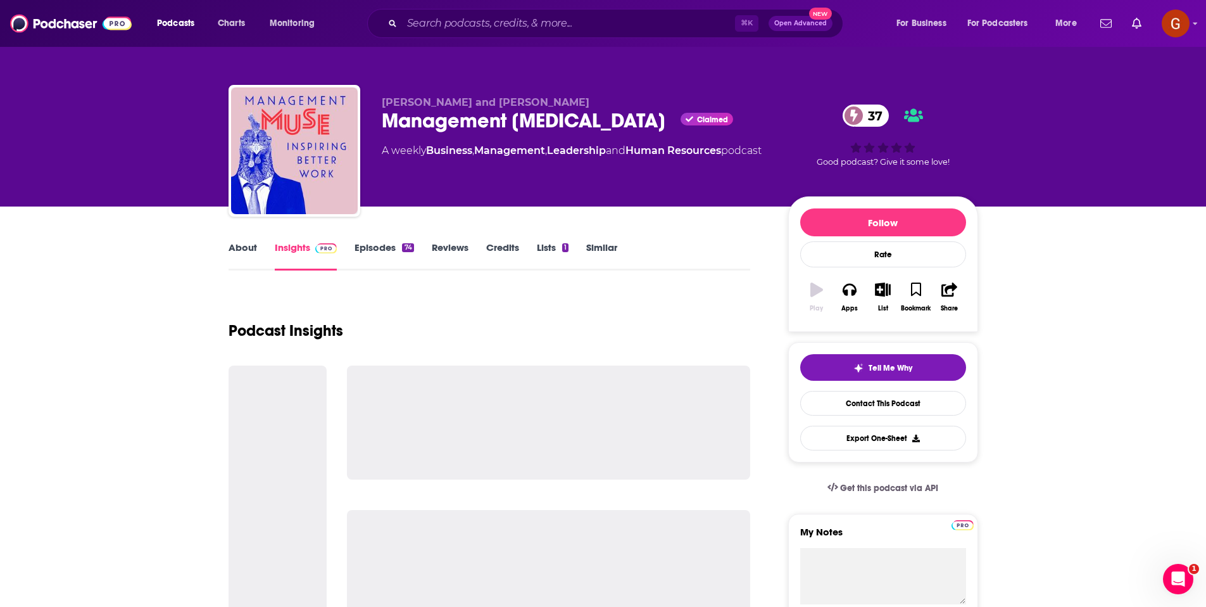
click at [503, 123] on div "Management Muse Claimed 37" at bounding box center [575, 120] width 386 height 25
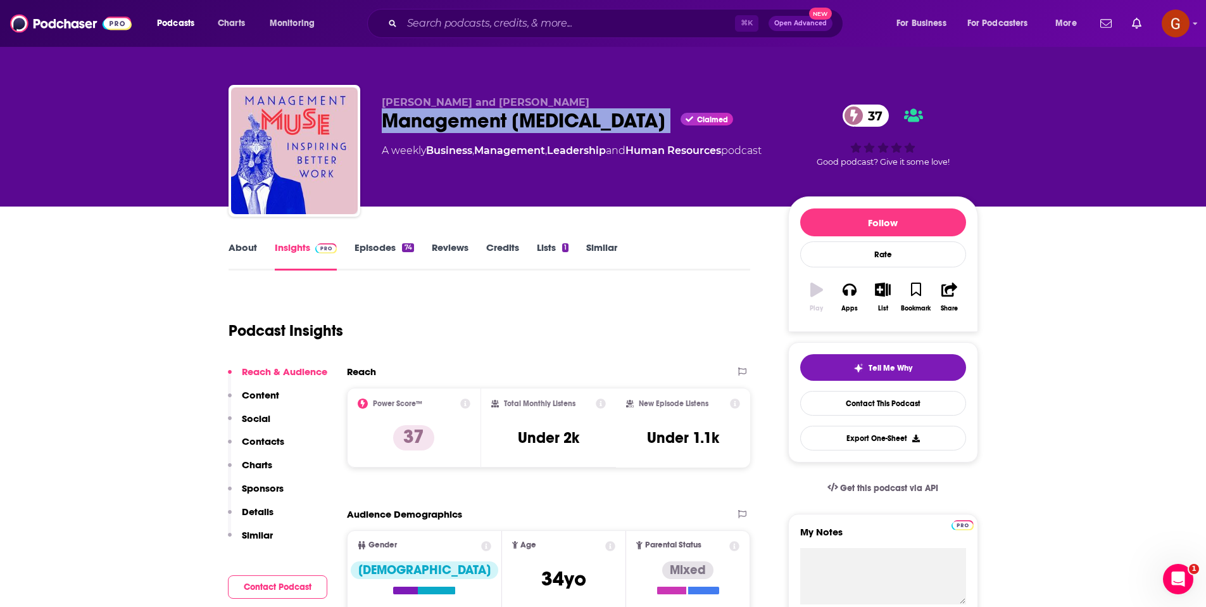
click at [503, 123] on div "Management Muse Claimed 37" at bounding box center [575, 120] width 386 height 25
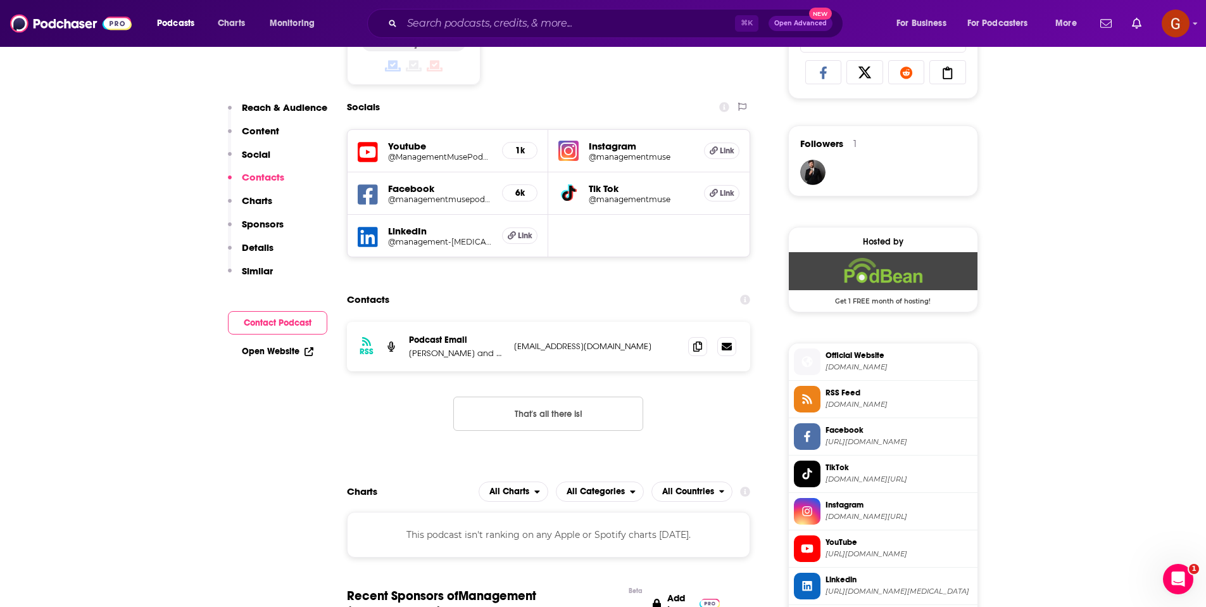
scroll to position [960, 0]
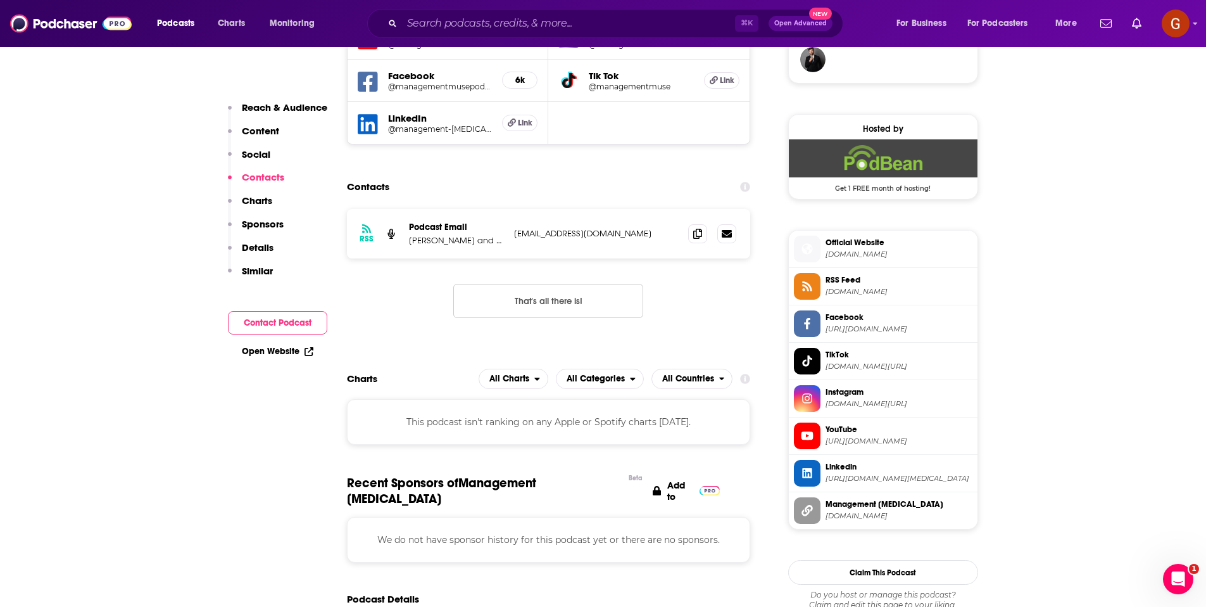
click at [416, 242] on p "Cindi Baldi and Geoffrey Tumlin" at bounding box center [456, 240] width 95 height 11
drag, startPoint x: 691, startPoint y: 236, endPoint x: 687, endPoint y: 225, distance: 11.4
click at [691, 236] on span at bounding box center [697, 233] width 19 height 19
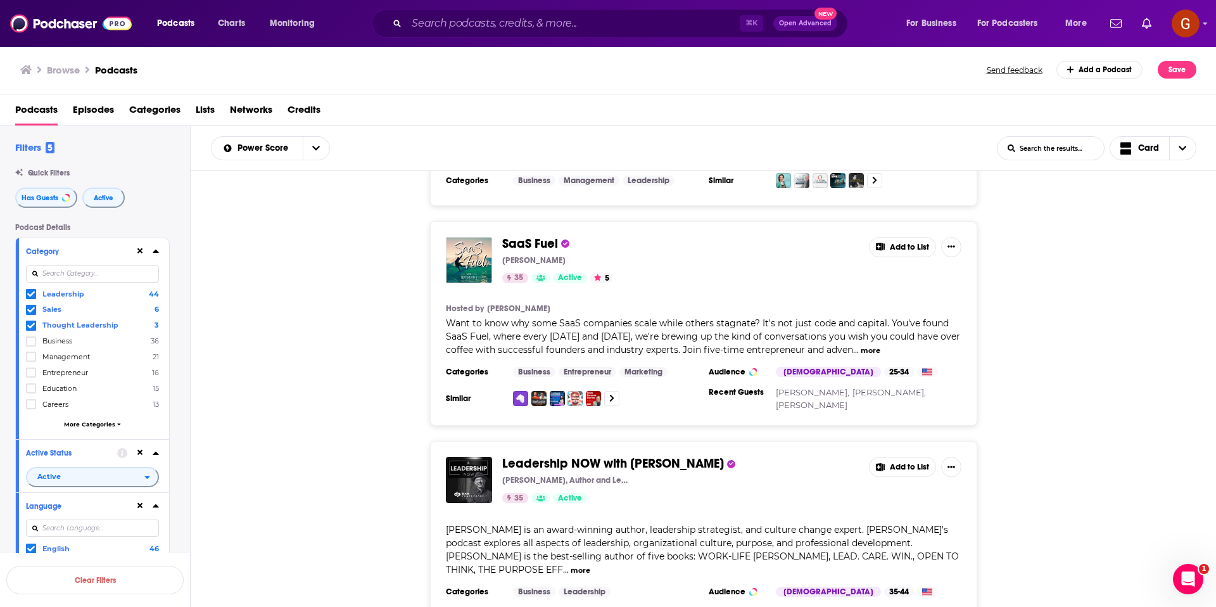
scroll to position [3872, 0]
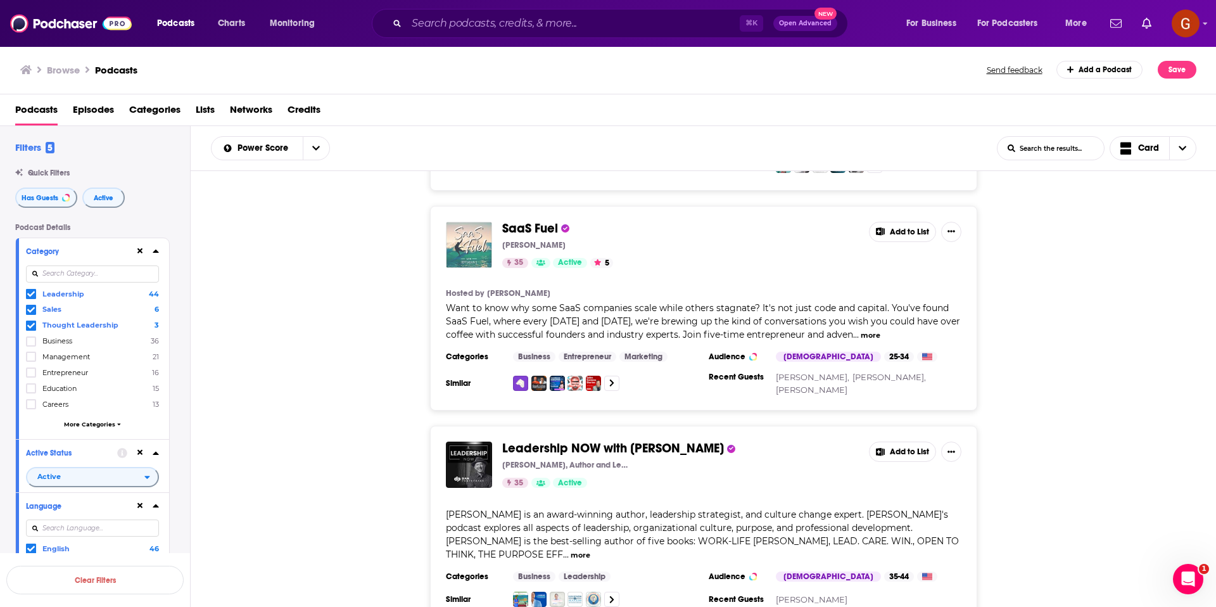
click at [484, 222] on img "SaaS Fuel" at bounding box center [469, 245] width 46 height 46
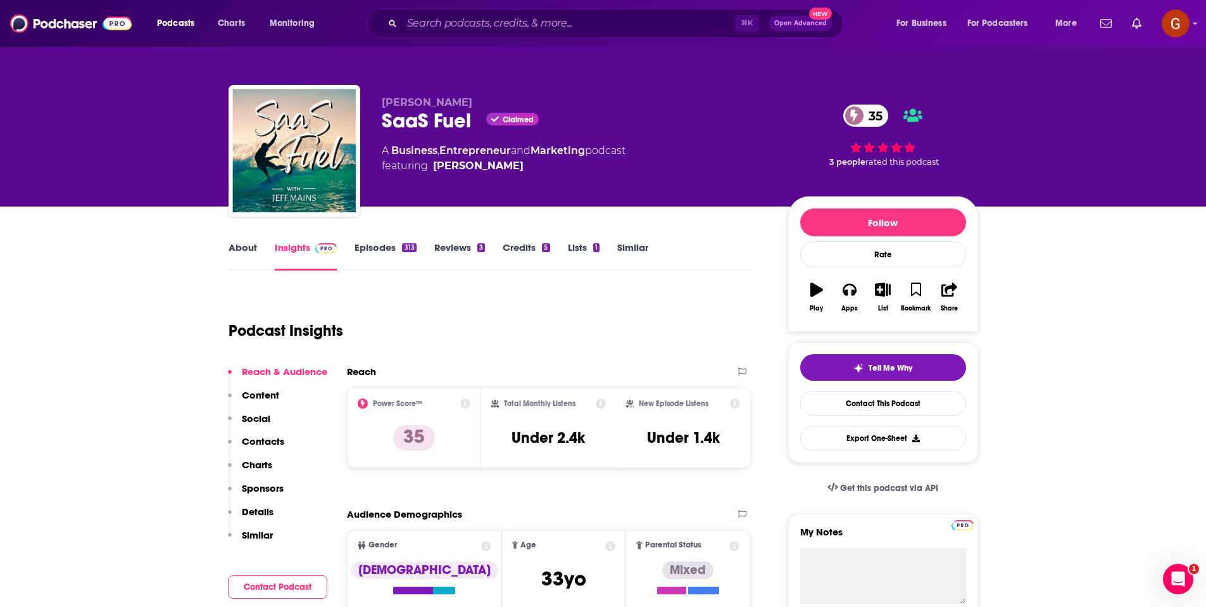
click at [410, 127] on div "SaaS Fuel Claimed 35" at bounding box center [575, 120] width 386 height 25
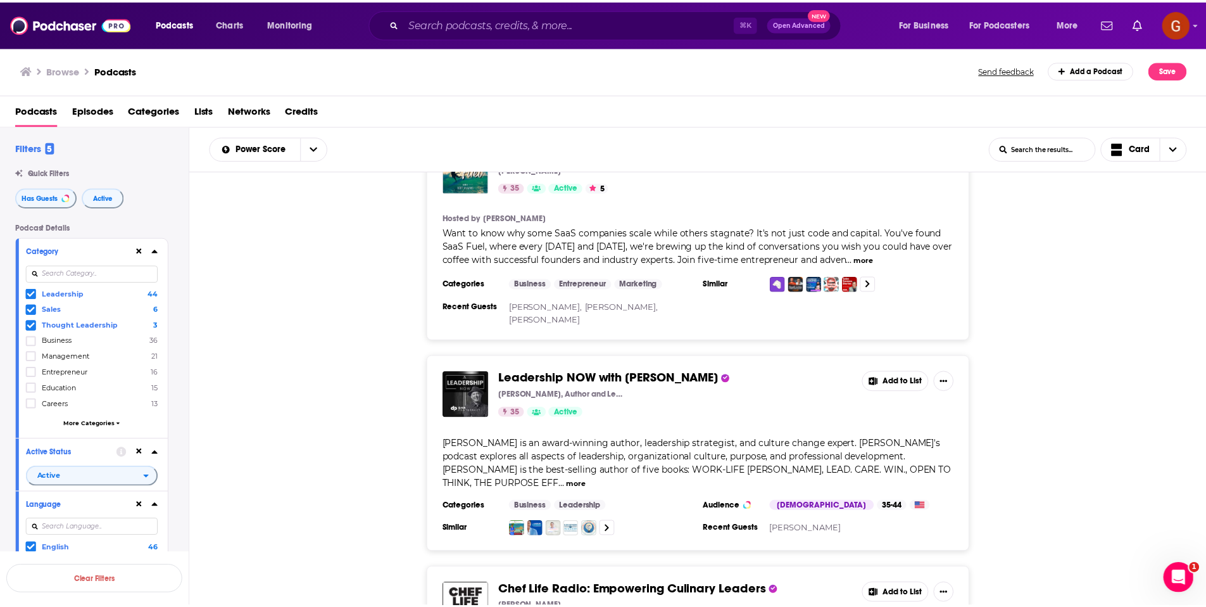
scroll to position [4011, 0]
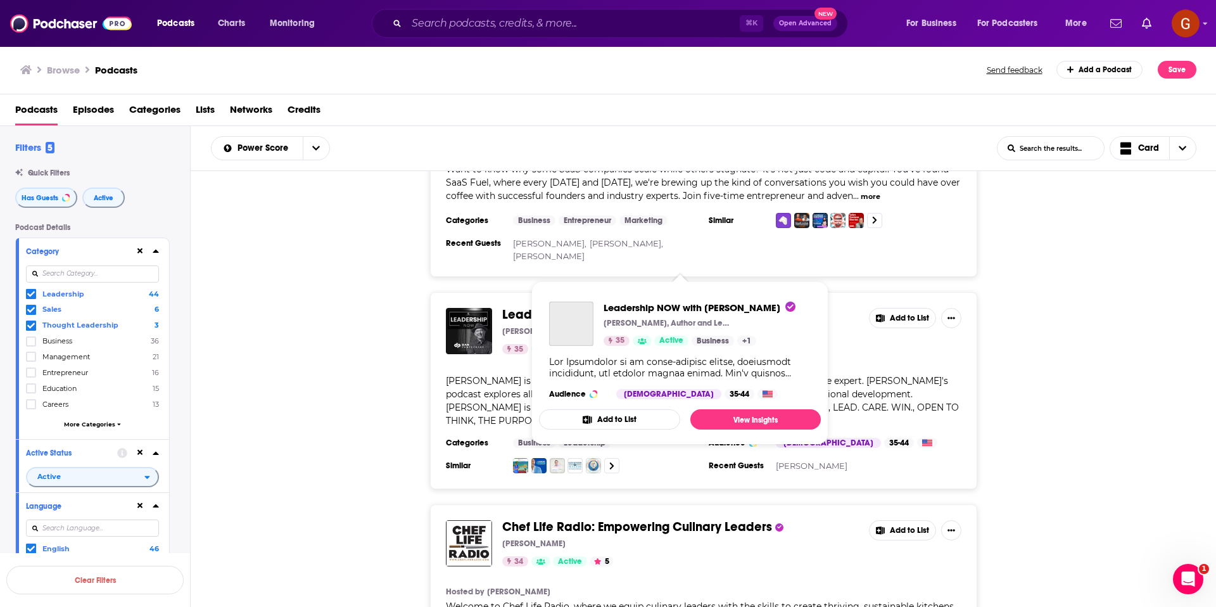
click at [643, 306] on span "Leadership NOW with Dan Pontefract" at bounding box center [613, 314] width 222 height 16
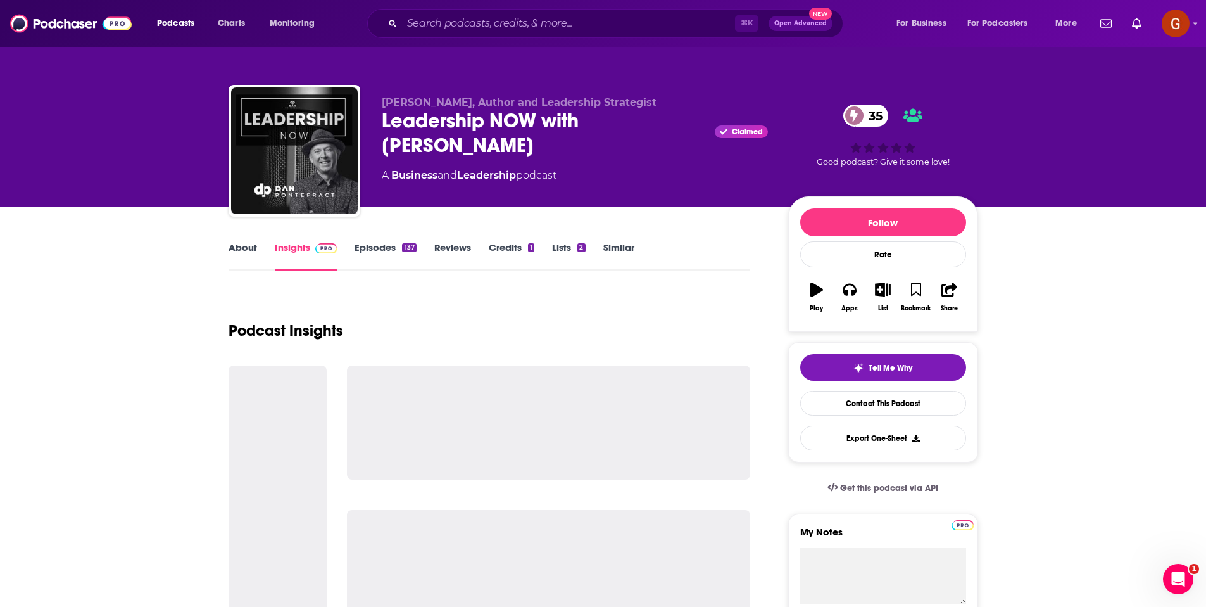
click at [432, 123] on div "Leadership NOW with Dan Pontefract Claimed 35" at bounding box center [575, 132] width 386 height 49
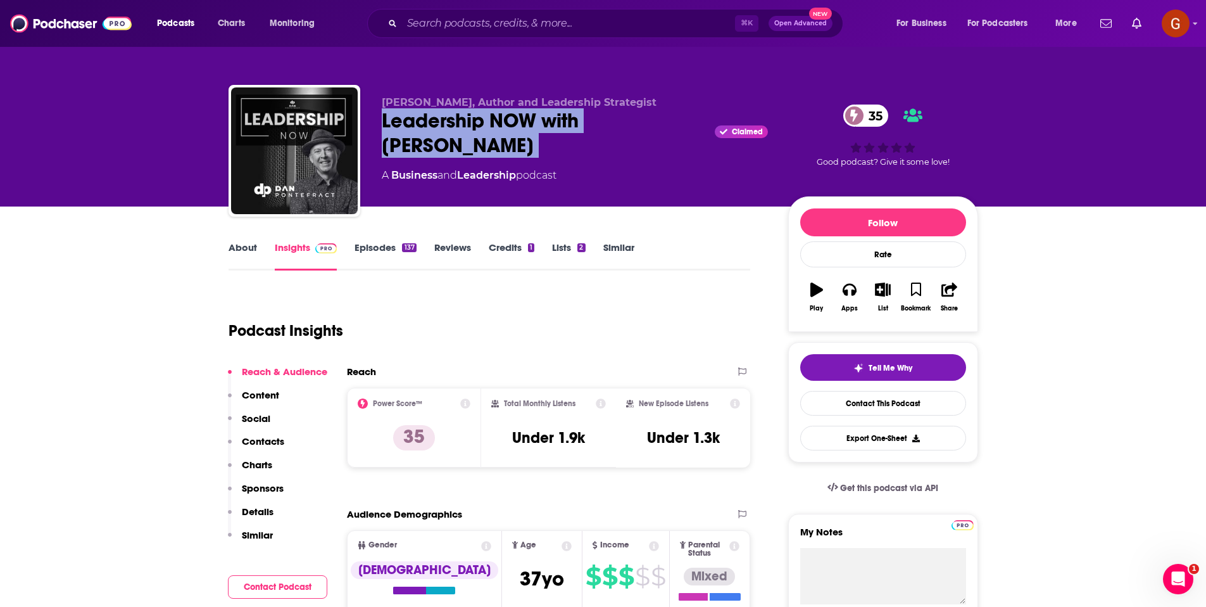
click at [432, 122] on div "Leadership NOW with Dan Pontefract Claimed 35" at bounding box center [575, 132] width 386 height 49
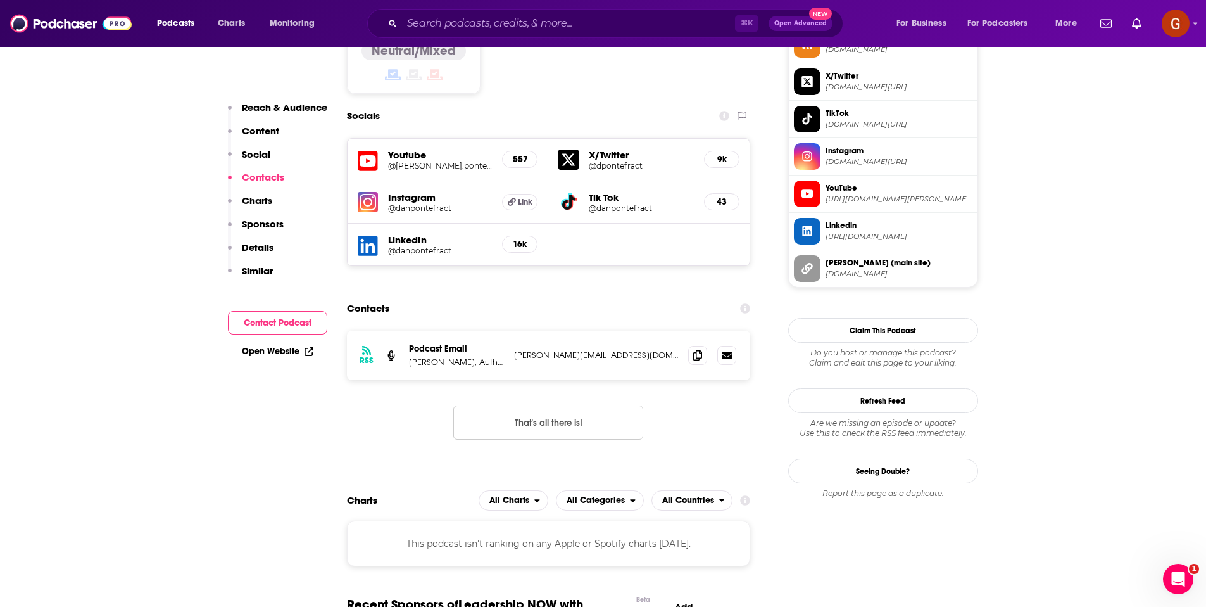
scroll to position [1099, 0]
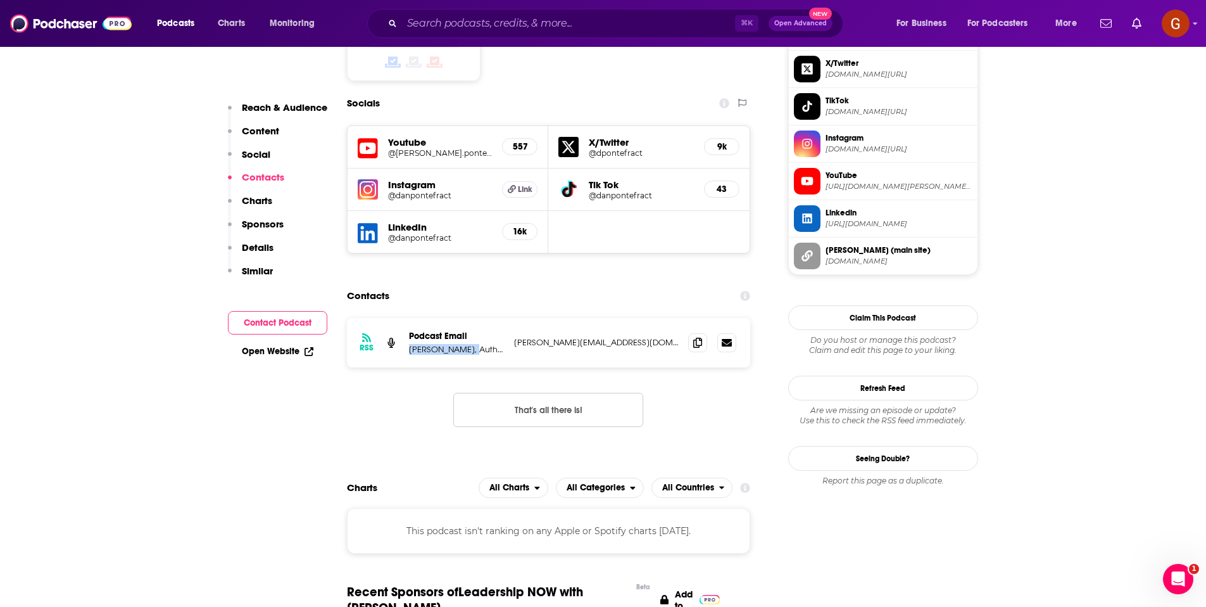
drag, startPoint x: 410, startPoint y: 272, endPoint x: 469, endPoint y: 274, distance: 58.9
click at [469, 344] on p "Dan Pontefract, Author & Leadership Strategist" at bounding box center [456, 349] width 95 height 11
drag, startPoint x: 692, startPoint y: 263, endPoint x: 659, endPoint y: 250, distance: 35.5
click at [692, 333] on span at bounding box center [697, 342] width 19 height 19
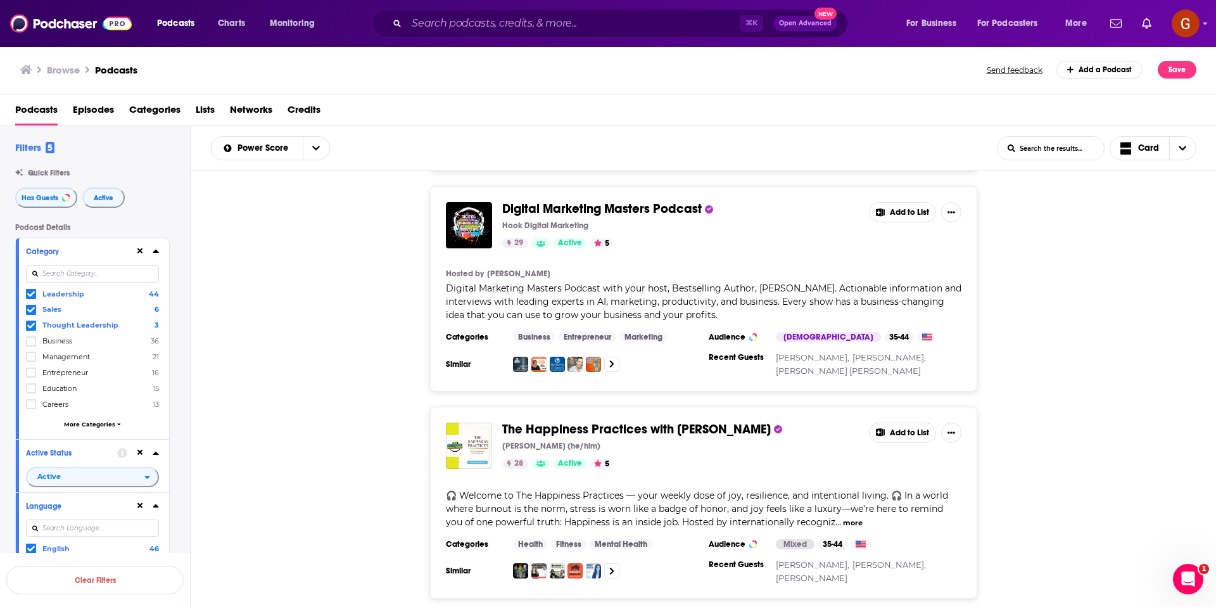
scroll to position [4959, 0]
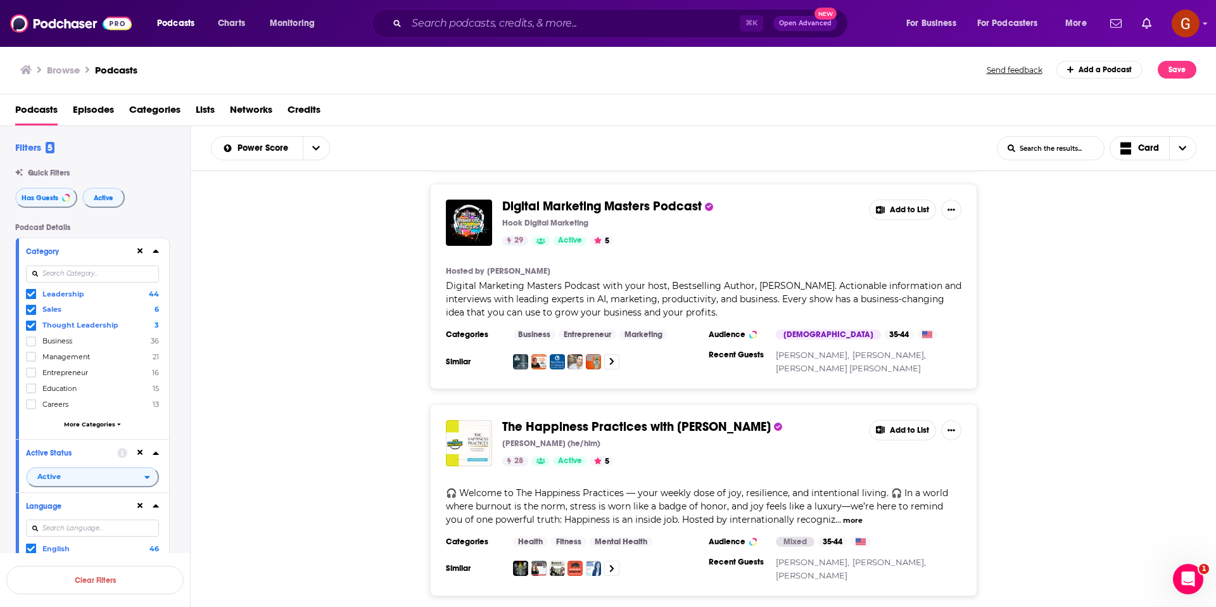
click at [697, 418] on span "The Happiness Practices with Phil Gerbyshak" at bounding box center [636, 426] width 268 height 16
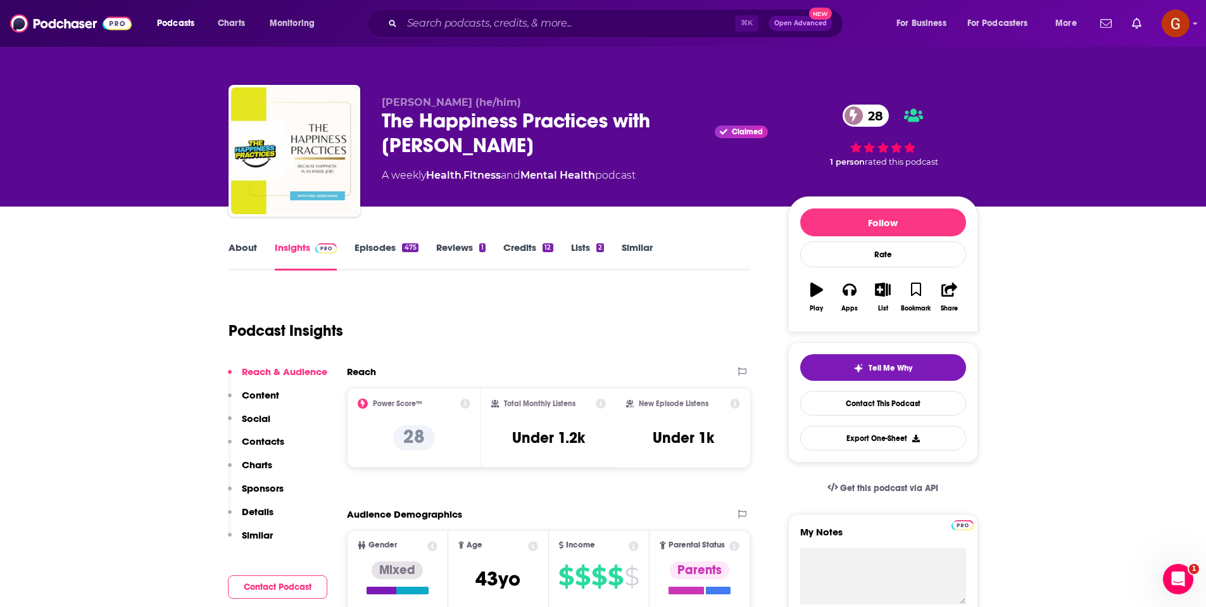
click at [439, 146] on div "The Happiness Practices with Phil Gerbyshak Claimed 28" at bounding box center [575, 132] width 386 height 49
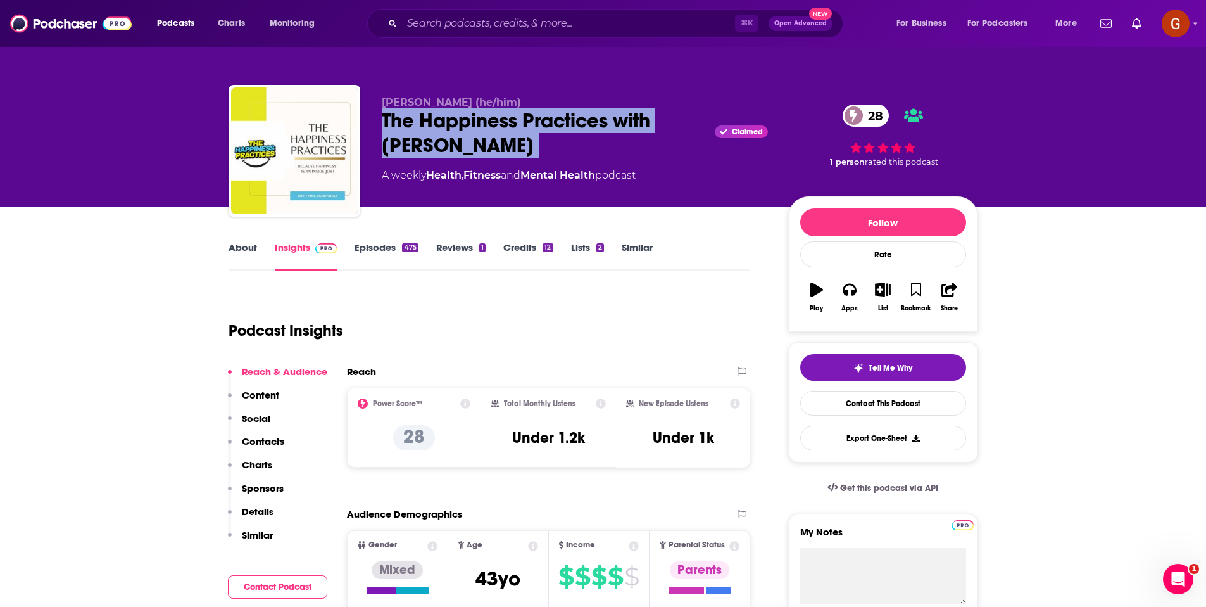
click at [439, 146] on div "The Happiness Practices with Phil Gerbyshak Claimed 28" at bounding box center [575, 132] width 386 height 49
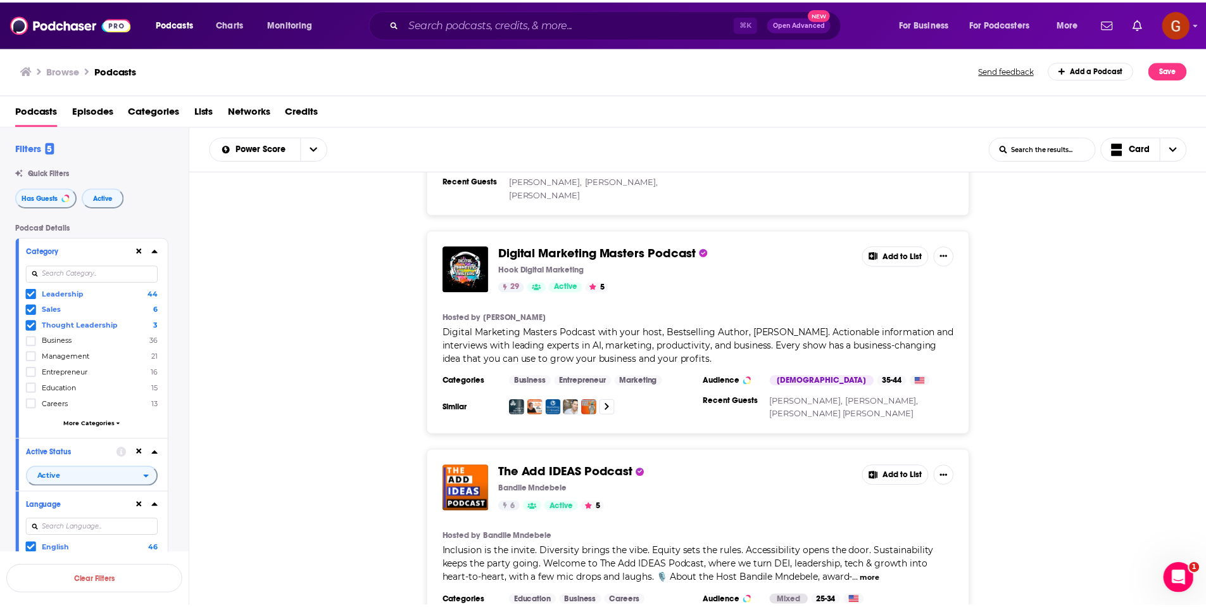
scroll to position [6110, 0]
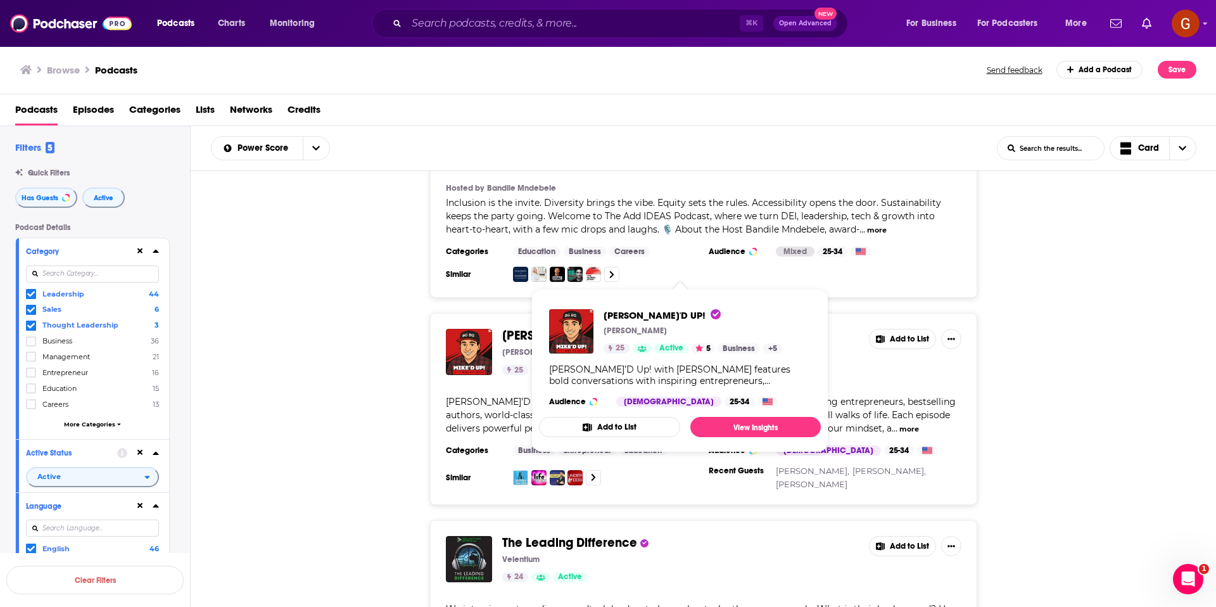
click at [516, 327] on span "MIKE'D UP!" at bounding box center [565, 335] width 126 height 16
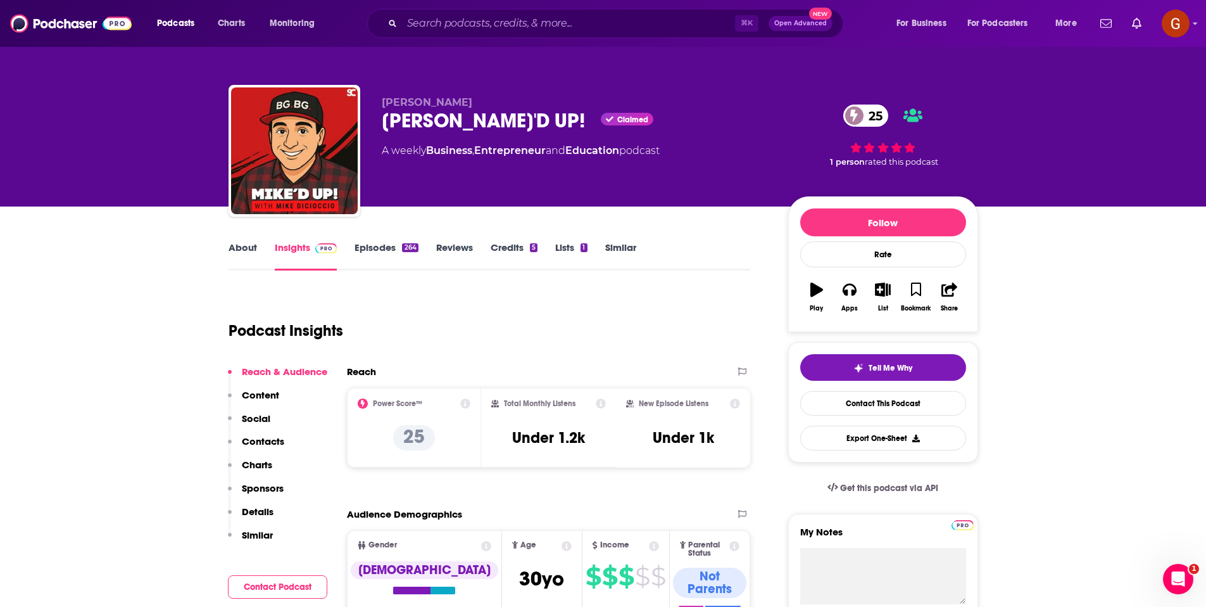
click at [426, 115] on div "MIKE'D UP! Claimed 25" at bounding box center [575, 120] width 386 height 25
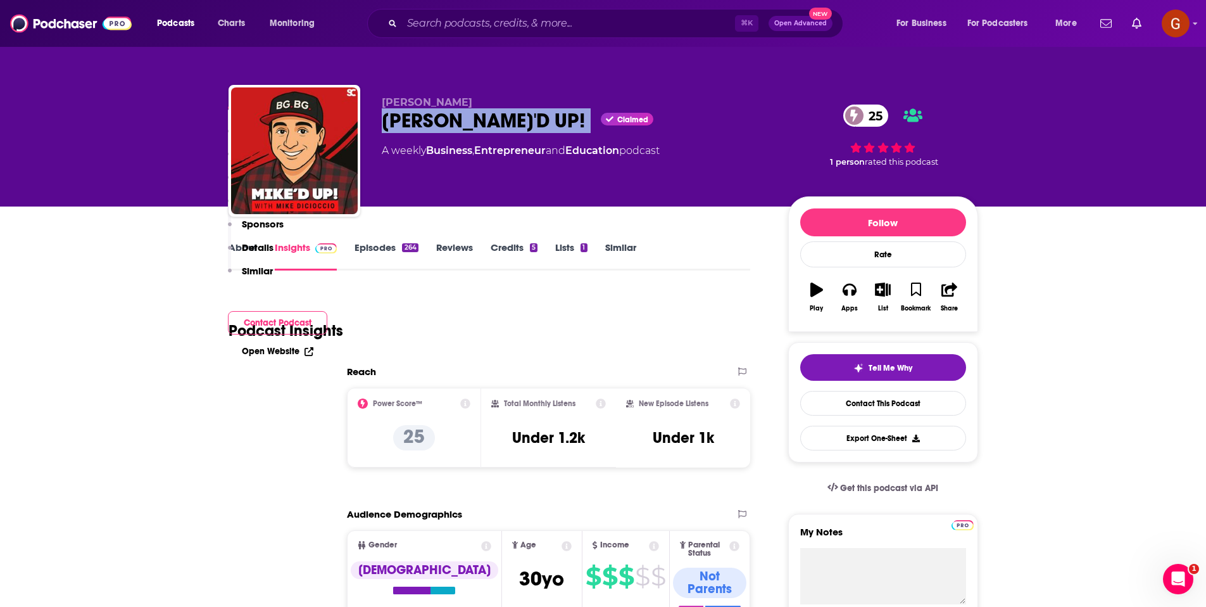
scroll to position [841, 0]
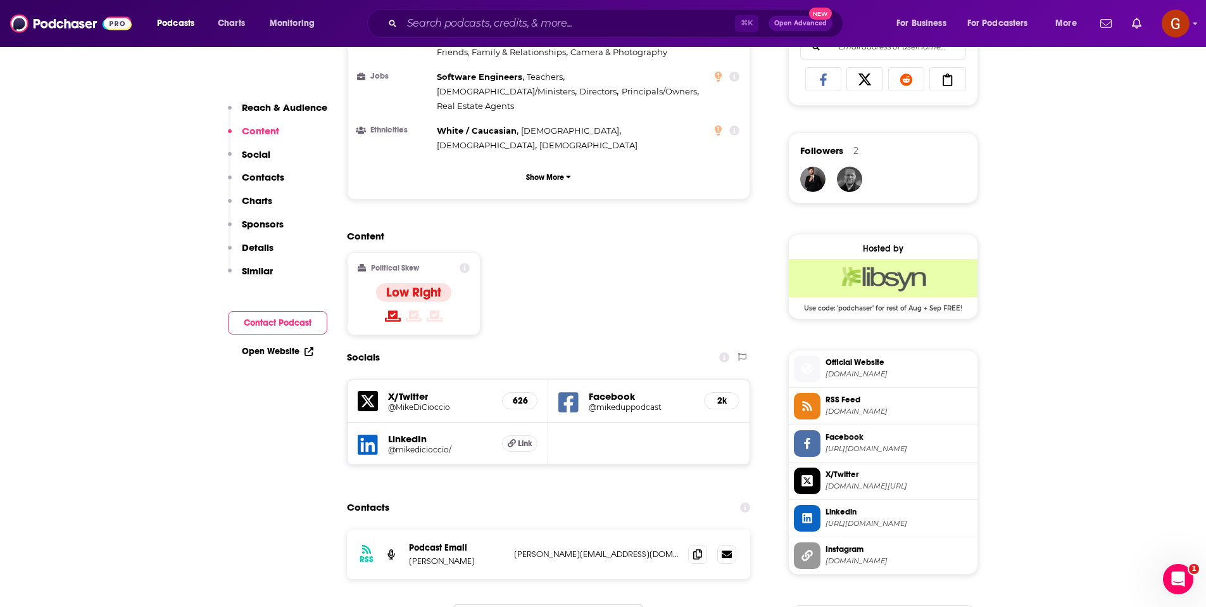
click at [418, 555] on p "Mike DiCioccio" at bounding box center [456, 560] width 95 height 11
drag, startPoint x: 691, startPoint y: 462, endPoint x: 688, endPoint y: 456, distance: 7.1
click at [691, 544] on span at bounding box center [697, 553] width 19 height 19
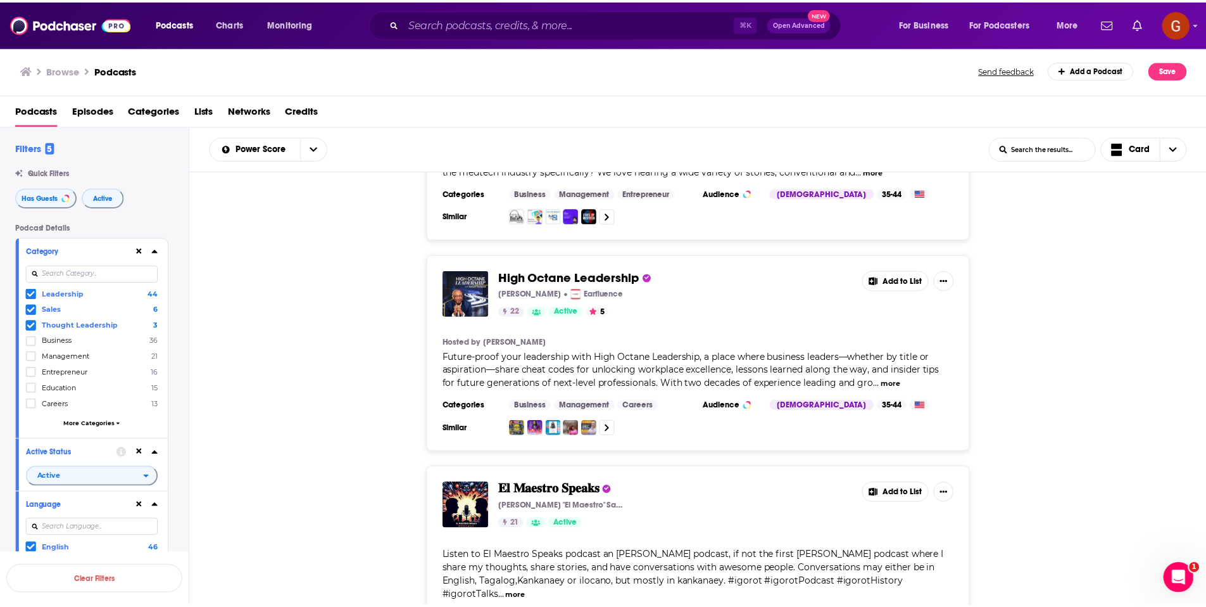
scroll to position [6575, 0]
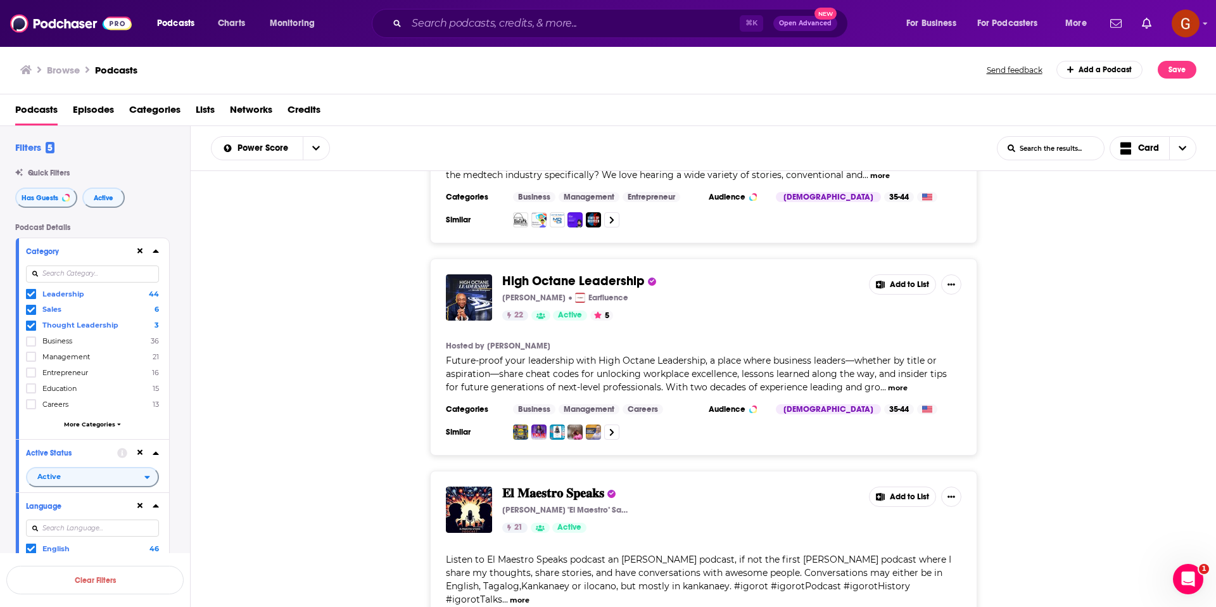
click at [542, 273] on span "High Octane Leadership" at bounding box center [573, 281] width 142 height 16
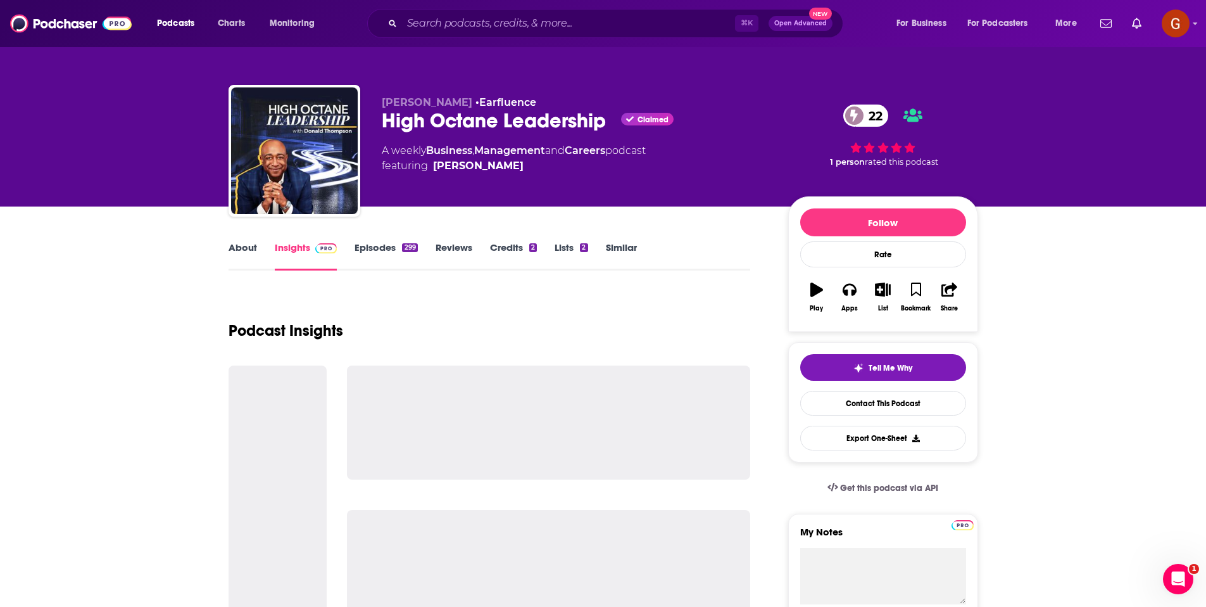
click at [449, 125] on div "High Octane Leadership Claimed 22" at bounding box center [575, 120] width 386 height 25
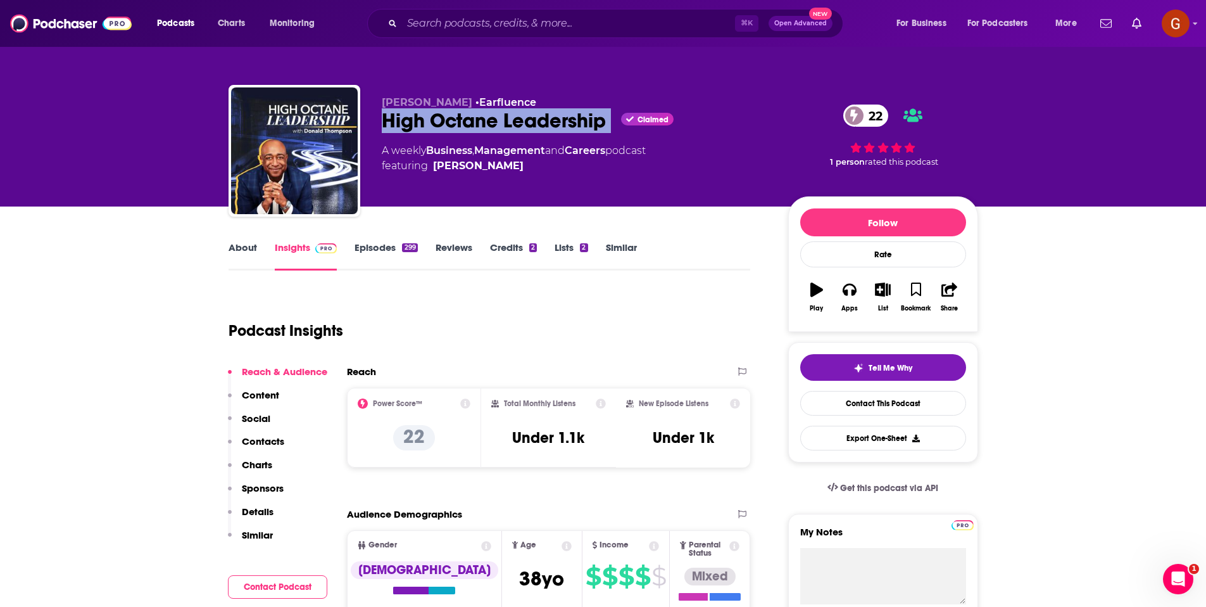
click at [449, 125] on div "High Octane Leadership Claimed 22" at bounding box center [575, 120] width 386 height 25
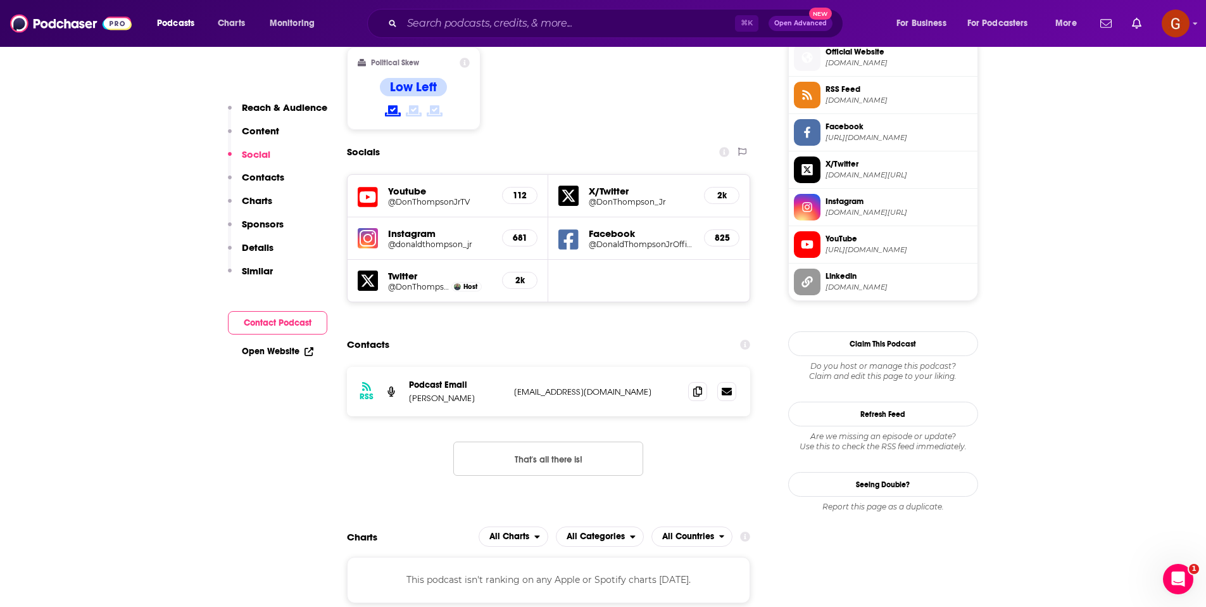
scroll to position [1043, 0]
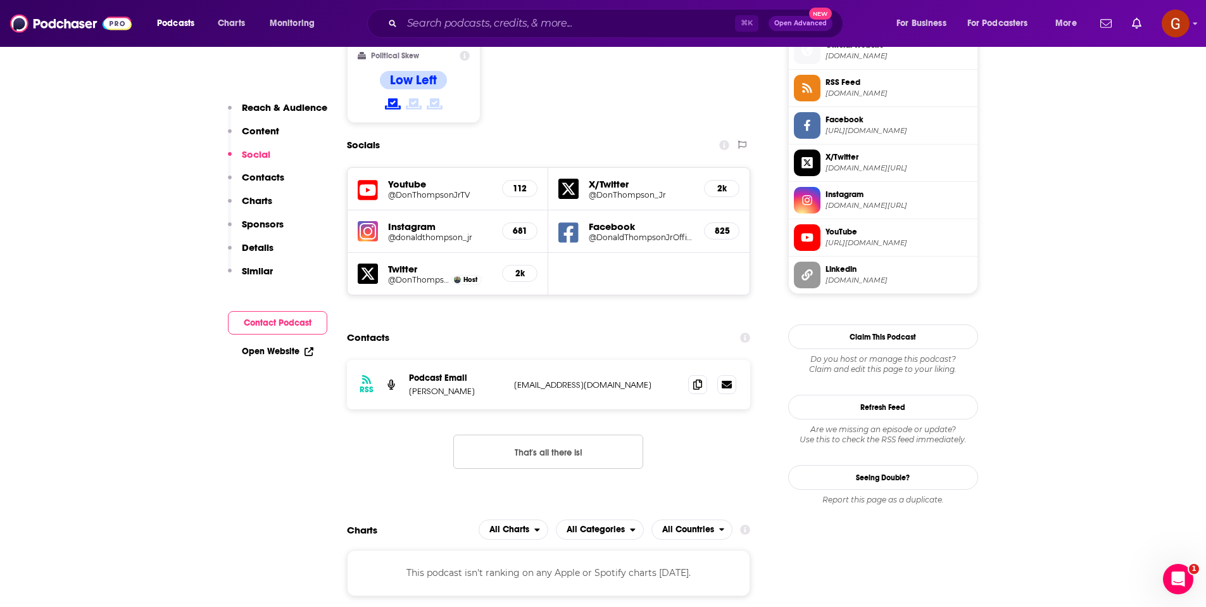
click at [455, 386] on p "Donald Thompson" at bounding box center [456, 391] width 95 height 11
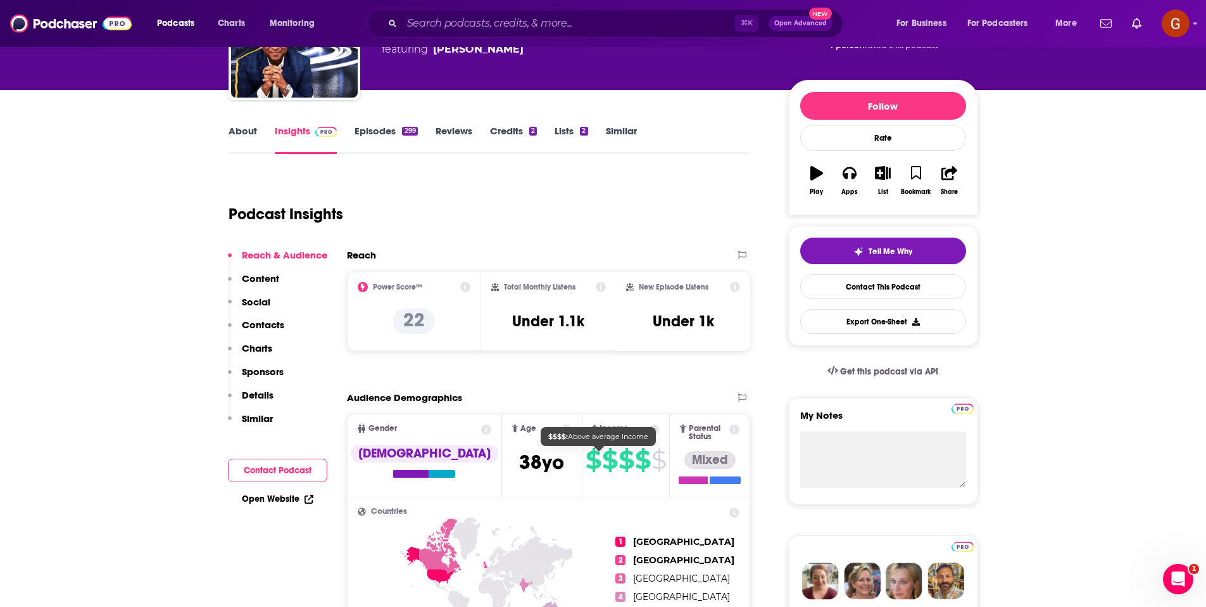
scroll to position [0, 0]
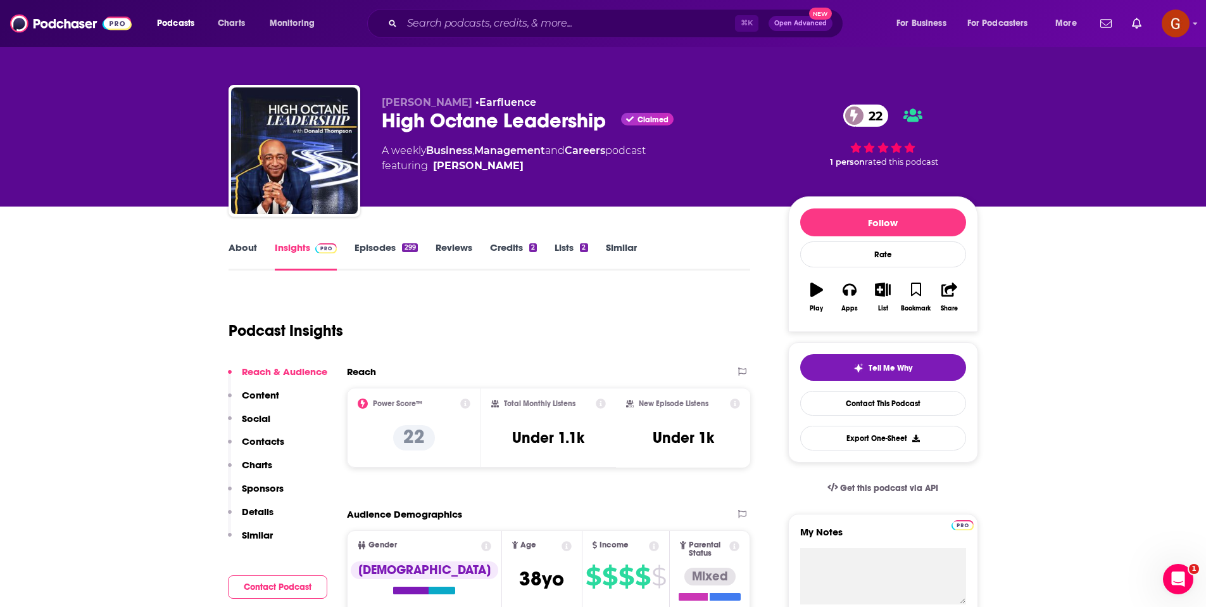
click at [241, 249] on link "About" at bounding box center [243, 255] width 28 height 29
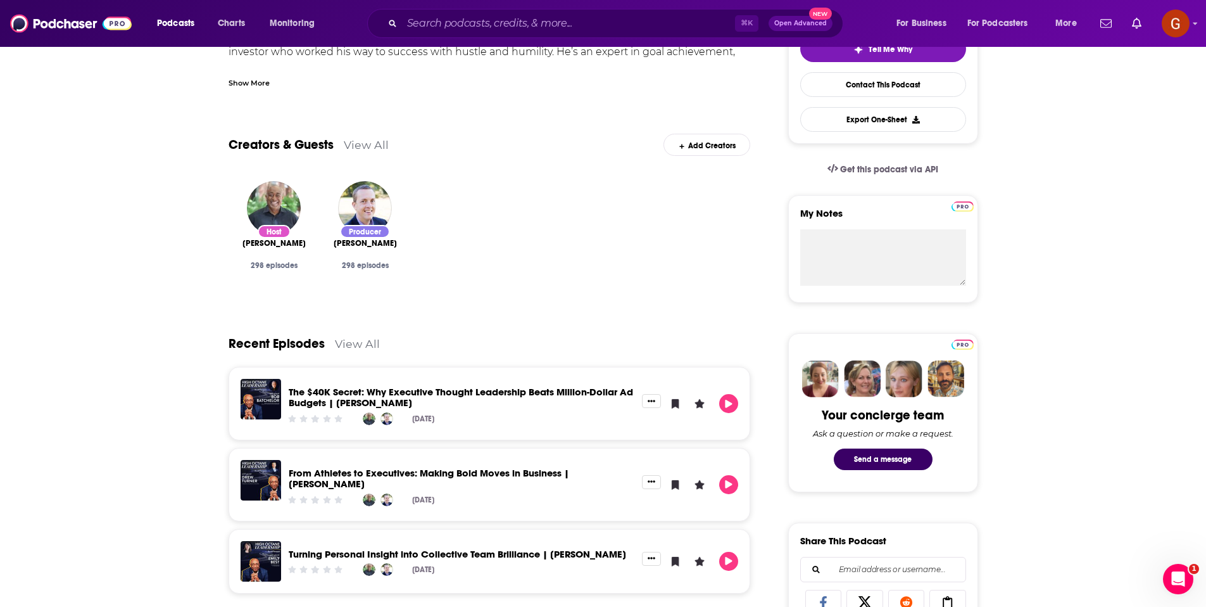
scroll to position [52, 0]
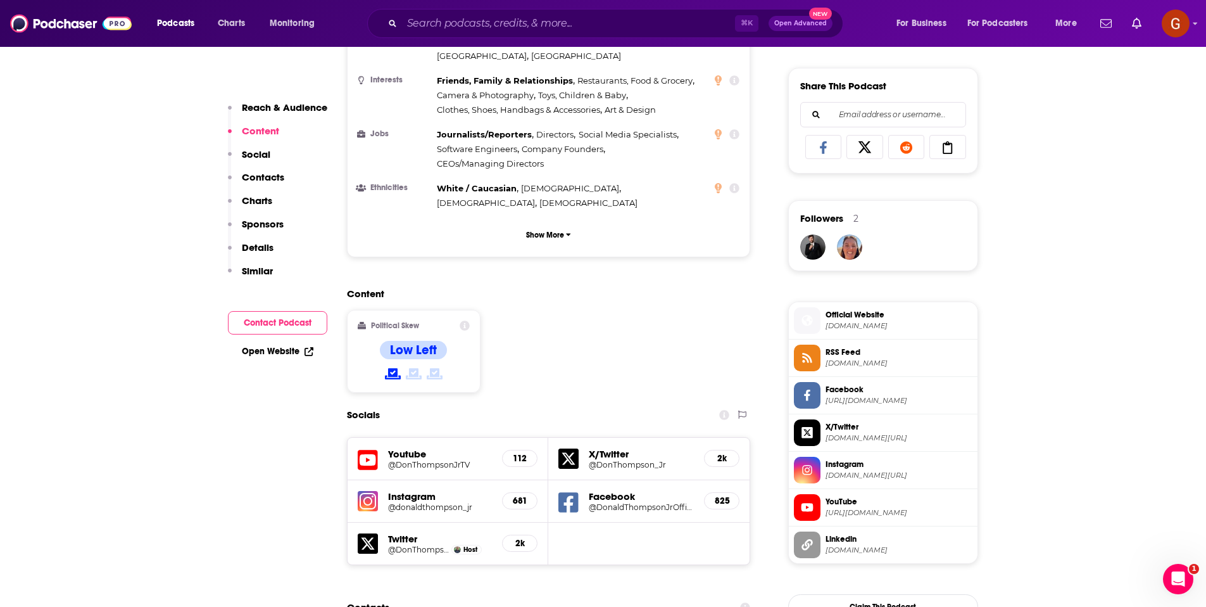
scroll to position [779, 0]
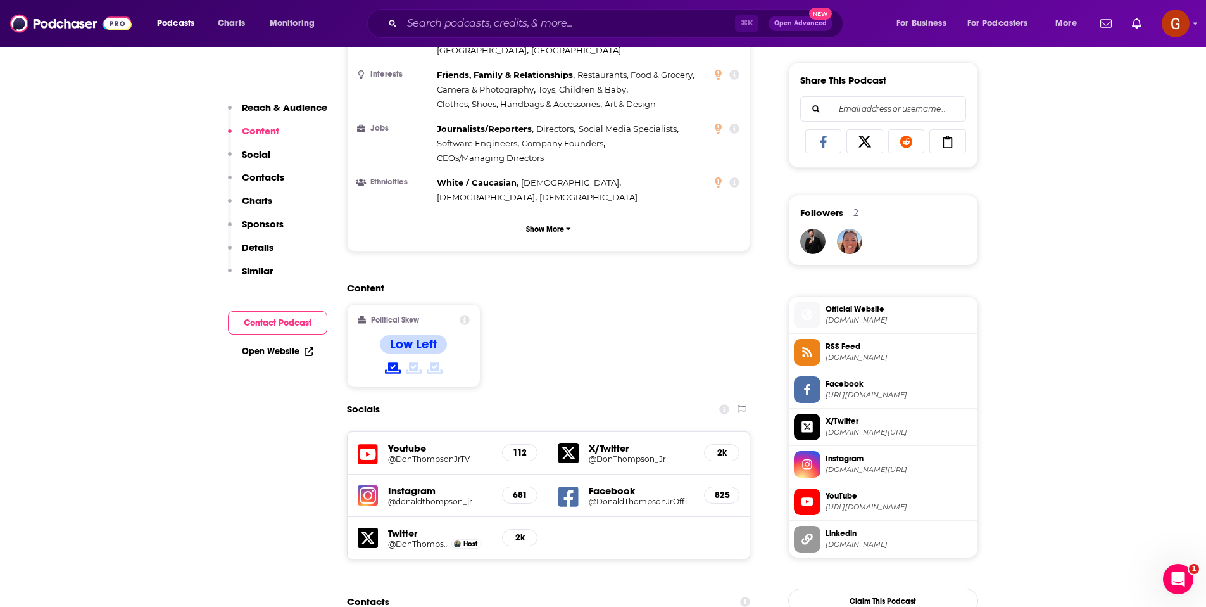
click at [311, 341] on div "Open Website" at bounding box center [277, 350] width 99 height 23
click at [310, 349] on icon at bounding box center [311, 350] width 6 height 6
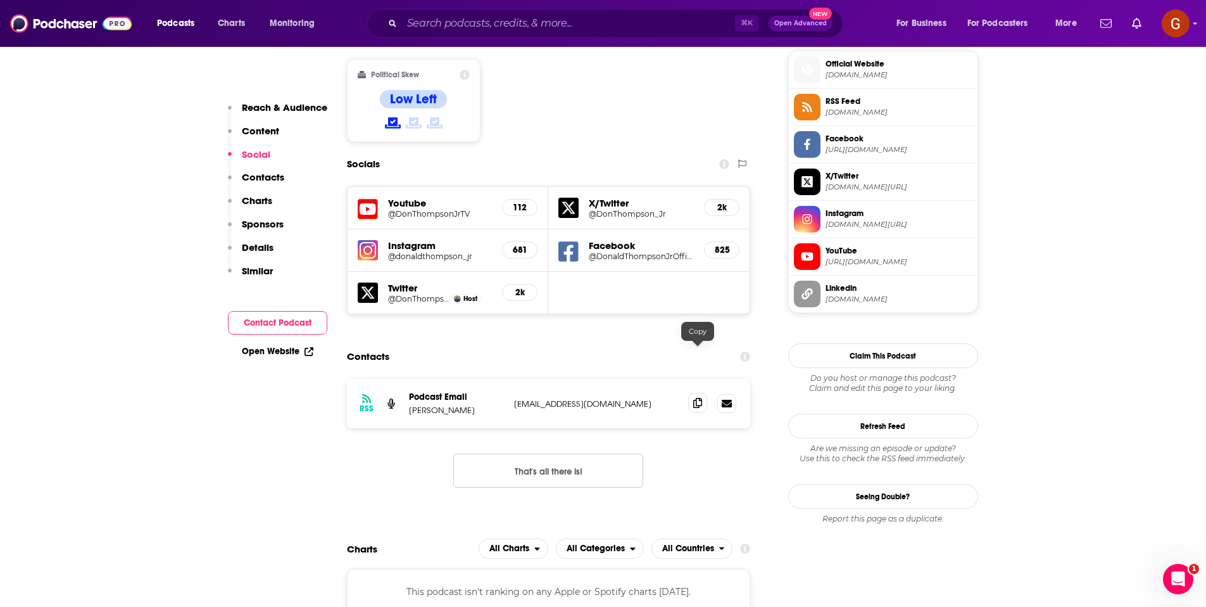
click at [699, 398] on icon at bounding box center [697, 403] width 9 height 10
